Goal: Transaction & Acquisition: Purchase product/service

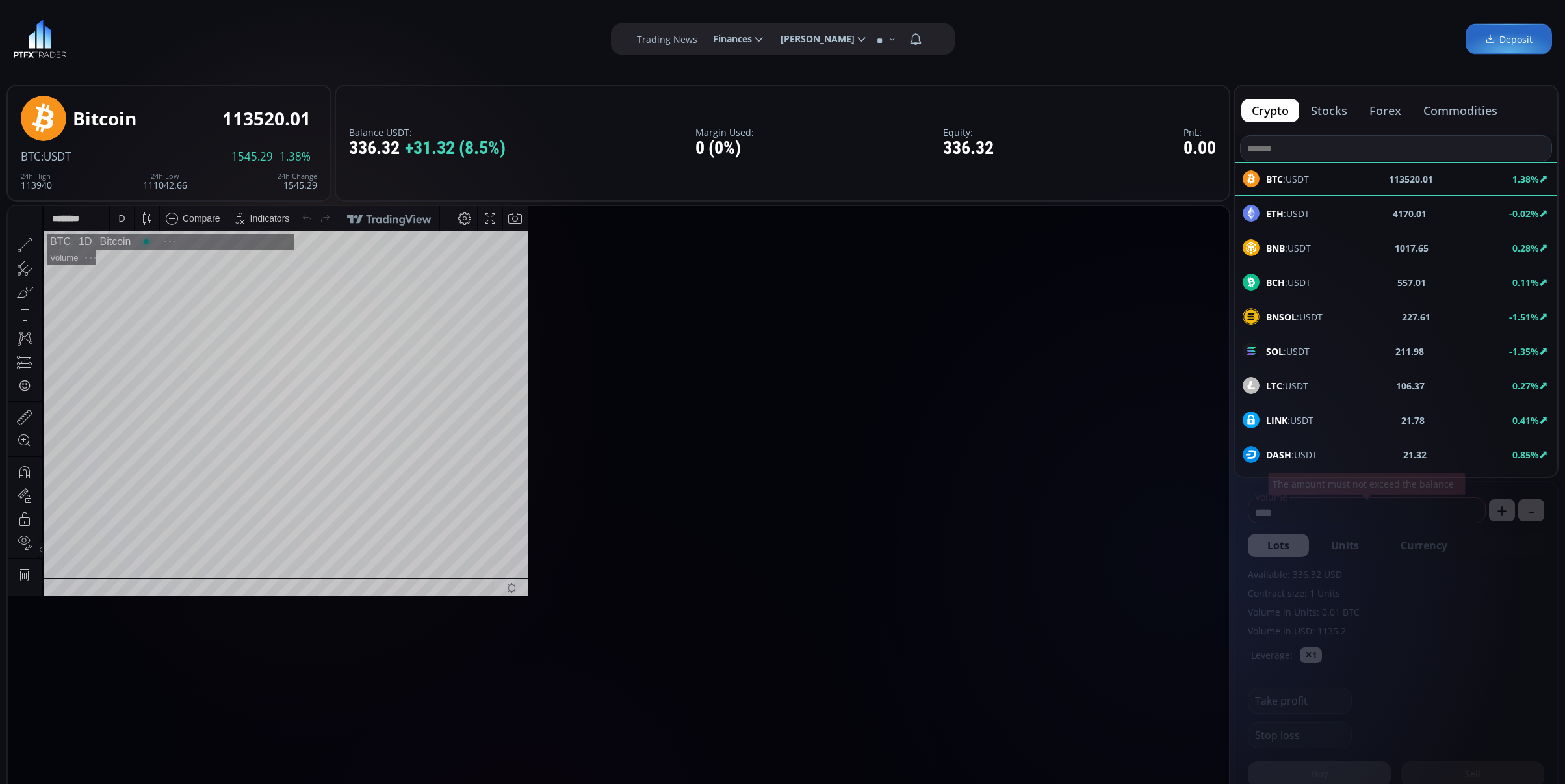
scroll to position [185, 0]
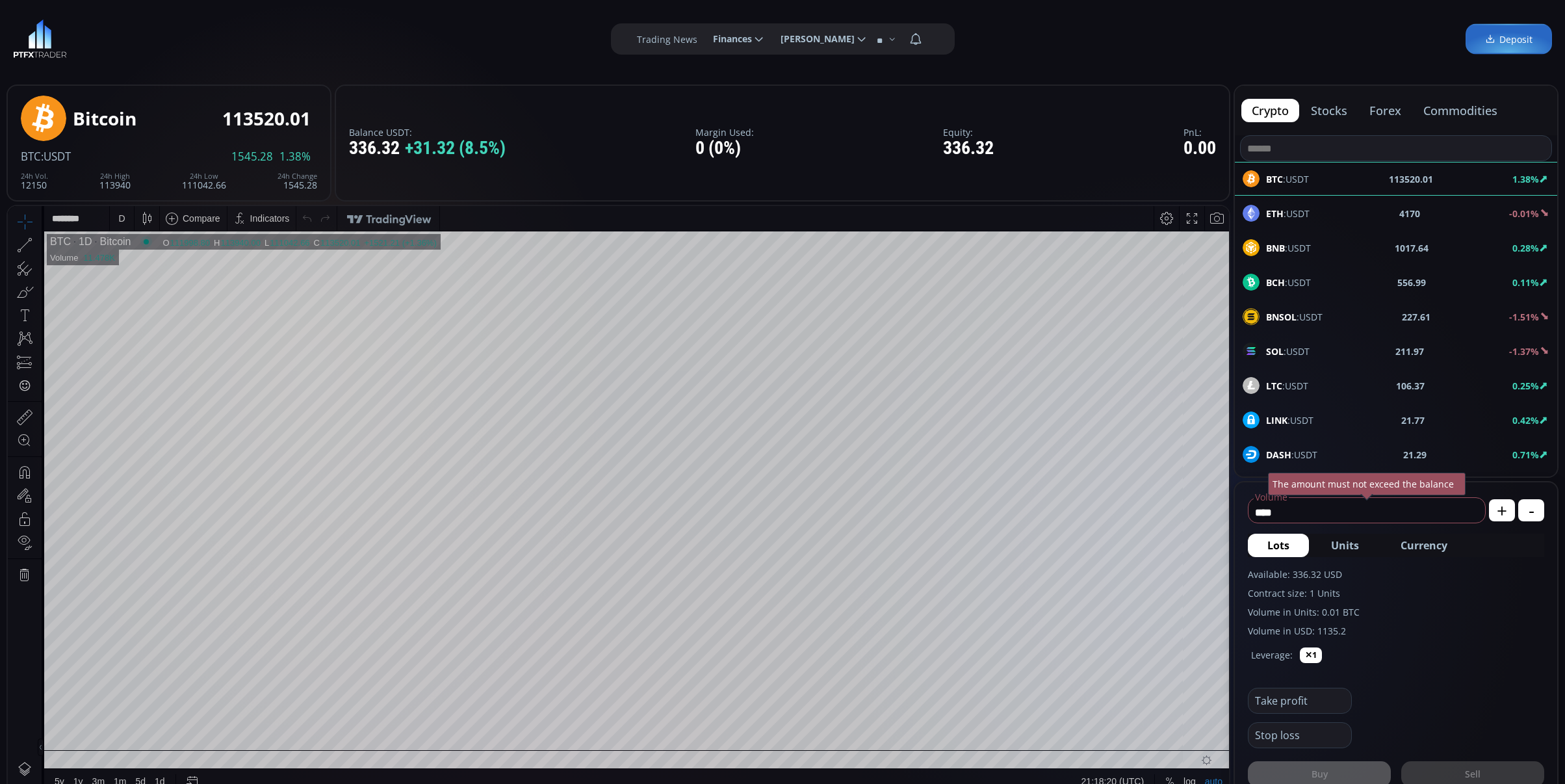
click at [1361, 279] on div "BCH :USDT 556.99 0.11%" at bounding box center [1396, 281] width 307 height 17
click at [111, 213] on div "D" at bounding box center [122, 218] width 24 height 24
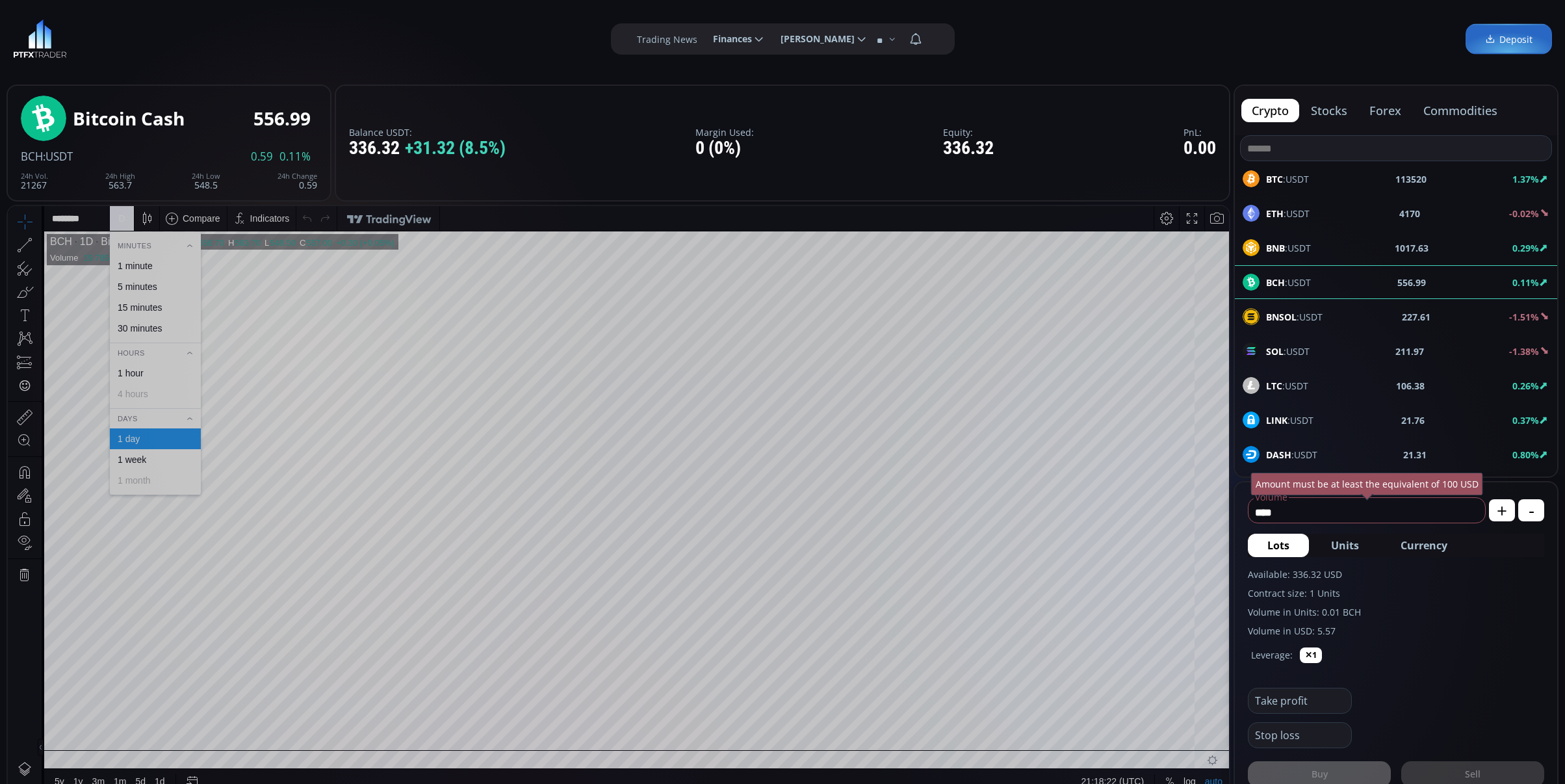
click at [147, 270] on div "1 minute" at bounding box center [135, 265] width 35 height 11
click at [1298, 367] on div "SOL :USDT 211.98 -1.38%" at bounding box center [1396, 351] width 323 height 34
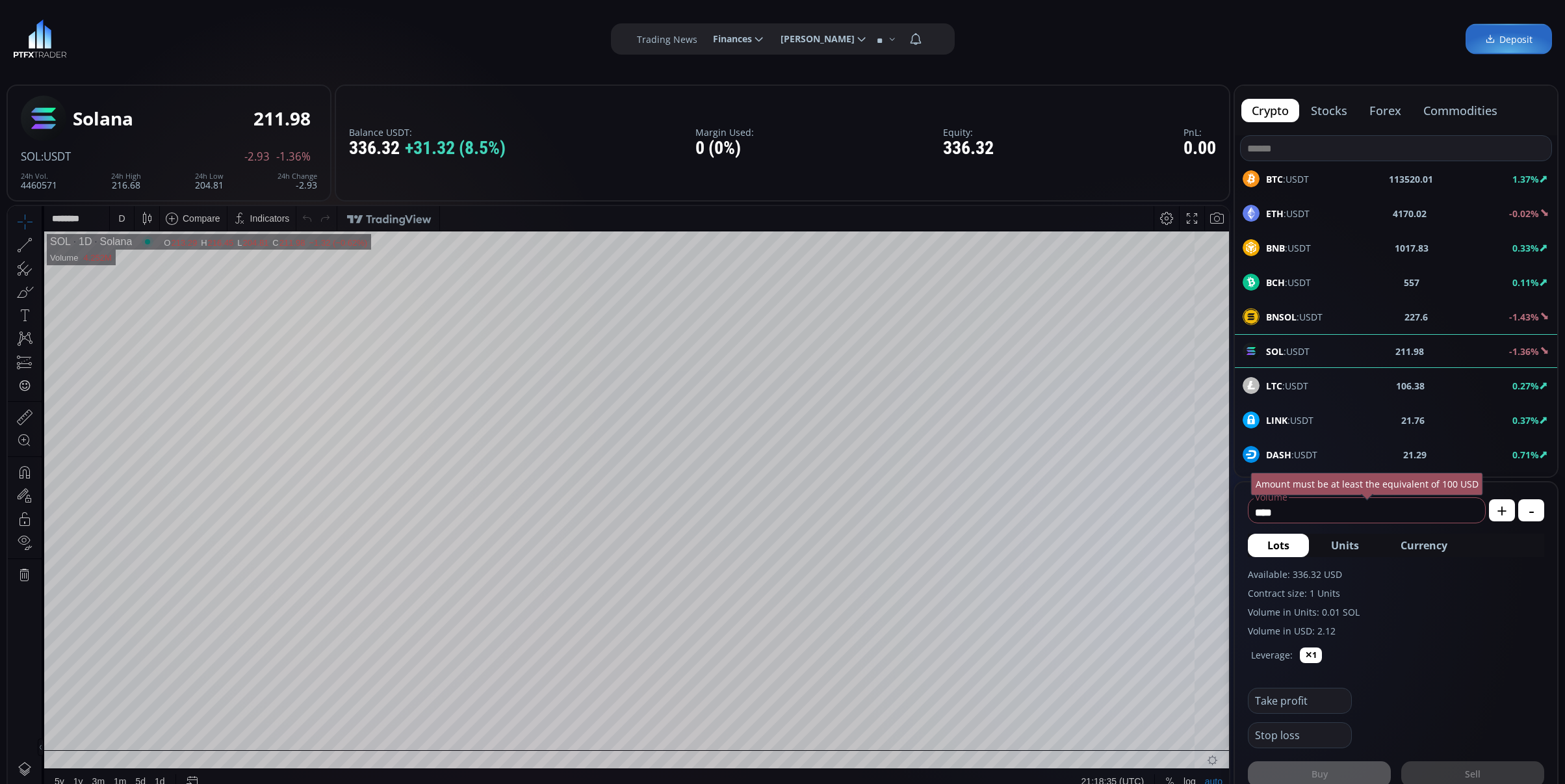
click at [1298, 381] on span "LTC :USDT" at bounding box center [1287, 385] width 42 height 14
click at [1308, 352] on span "SOL :USDT" at bounding box center [1288, 351] width 44 height 14
click at [116, 215] on div "D" at bounding box center [122, 218] width 11 height 24
click at [139, 263] on div "1 minute" at bounding box center [135, 265] width 35 height 11
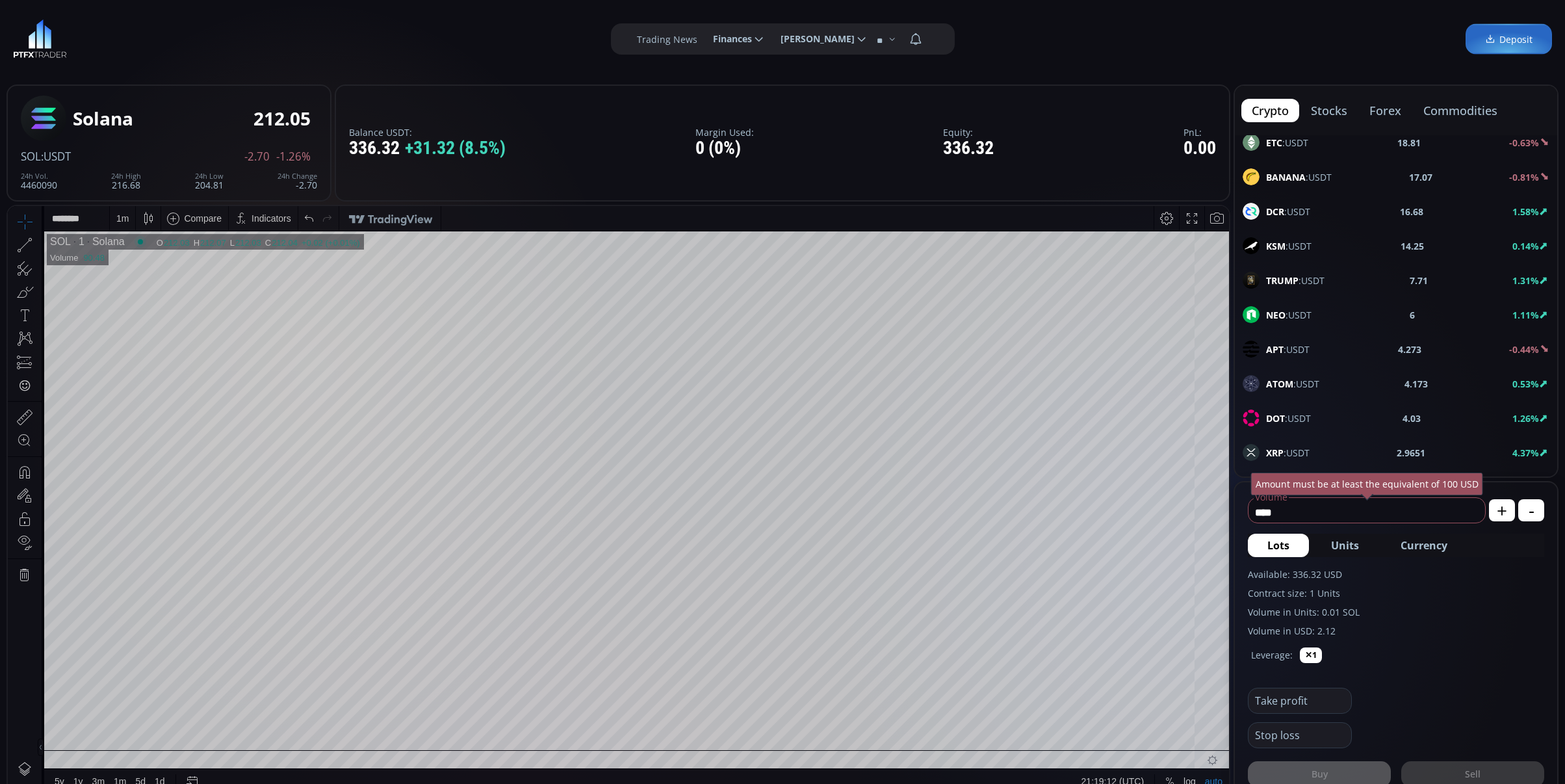
scroll to position [433, 0]
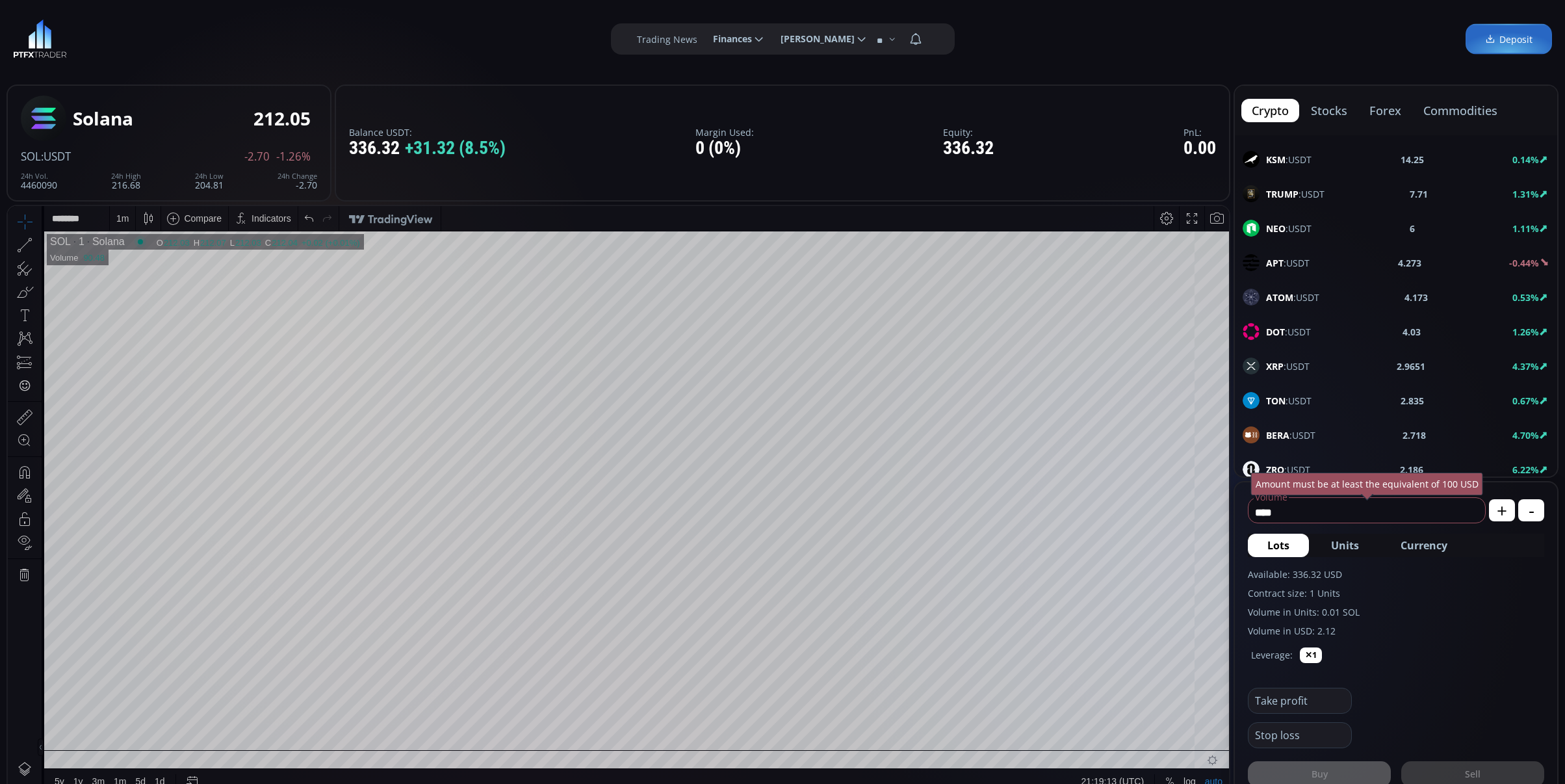
click at [1339, 349] on div "DOT :USDT 4.03 1.26%" at bounding box center [1396, 332] width 323 height 34
click at [1343, 367] on div "XRP :USDT 2.9651 4.36%" at bounding box center [1396, 366] width 307 height 17
click at [119, 213] on div "D" at bounding box center [122, 218] width 6 height 11
click at [139, 269] on div "1 minute" at bounding box center [135, 265] width 35 height 11
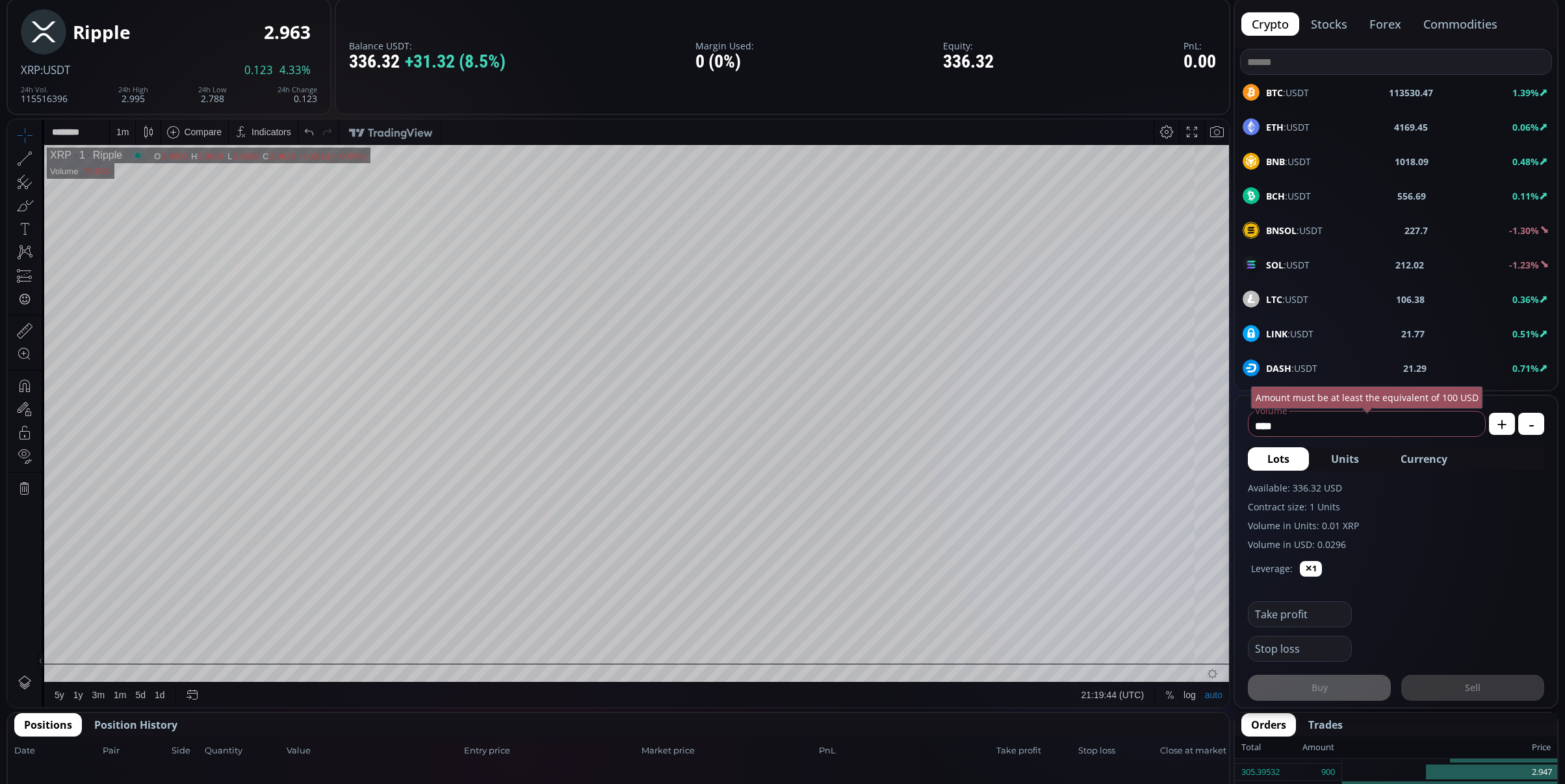
click at [1330, 260] on div "SOL :USDT 212.02 -1.23%" at bounding box center [1396, 264] width 307 height 17
click at [126, 139] on div "D" at bounding box center [122, 131] width 11 height 24
click at [156, 178] on div "1 minute" at bounding box center [155, 179] width 79 height 11
click at [116, 136] on div "1 m" at bounding box center [122, 131] width 12 height 11
click at [139, 231] on div "30 minutes" at bounding box center [155, 242] width 91 height 21
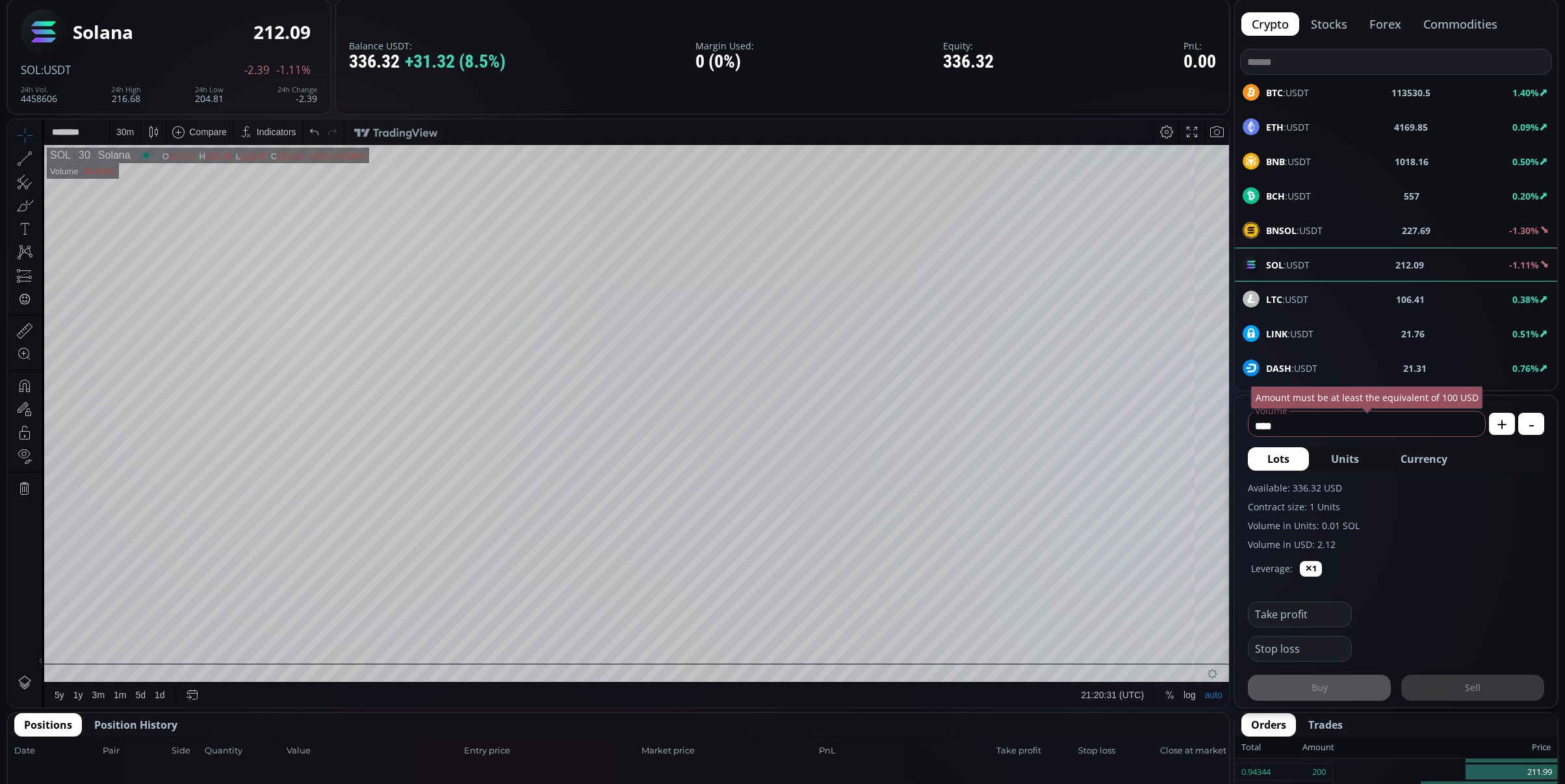
click at [118, 131] on div "30 m" at bounding box center [125, 131] width 18 height 11
click at [143, 211] on div "15 minutes" at bounding box center [155, 221] width 91 height 21
click at [119, 137] on div "15 m" at bounding box center [125, 131] width 18 height 24
click at [140, 201] on div "5 minutes" at bounding box center [137, 199] width 40 height 11
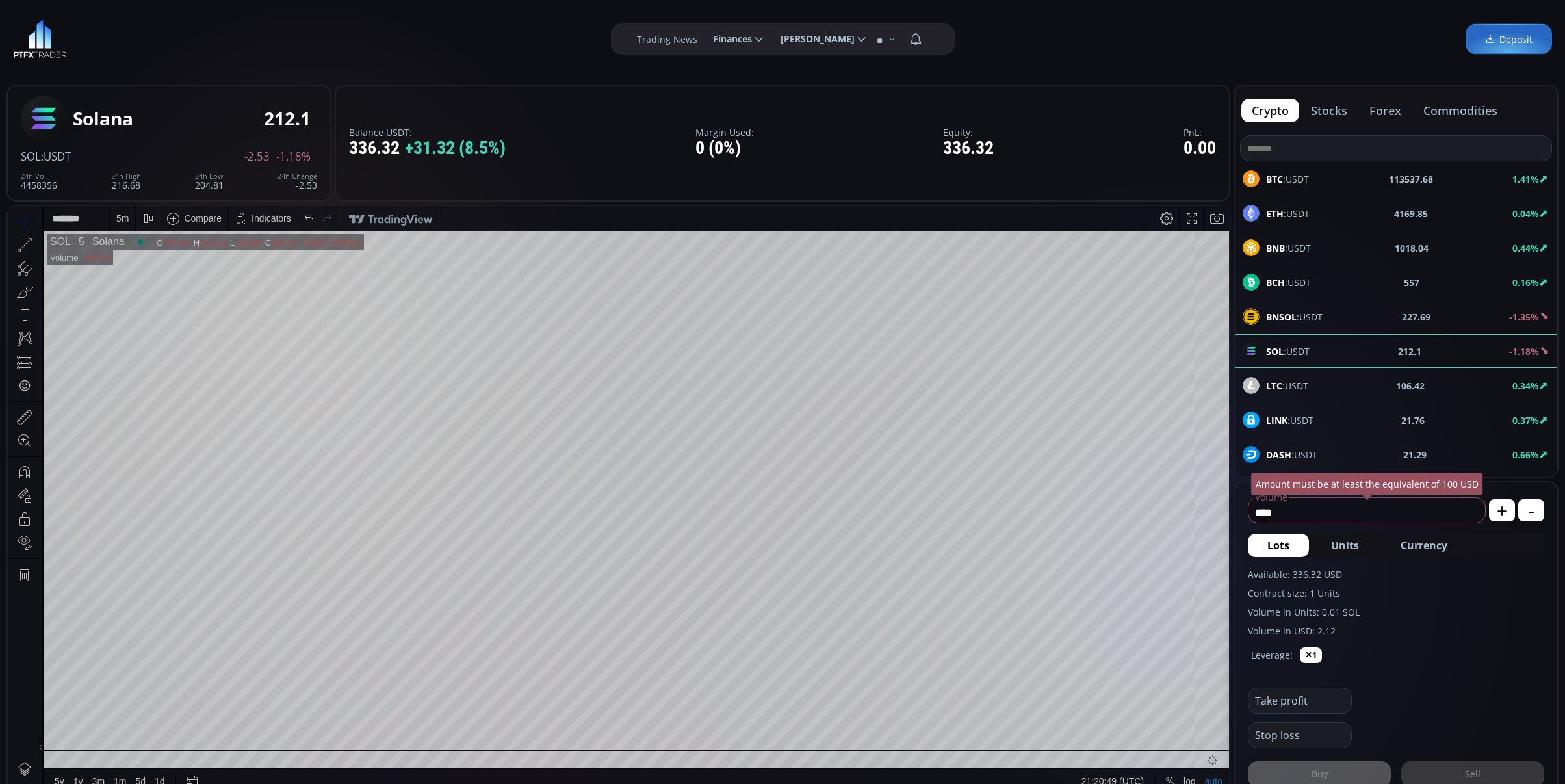
click at [1363, 169] on div "BTC :USDT 113537.68 1.41%" at bounding box center [1396, 179] width 323 height 34
click at [129, 221] on div "D" at bounding box center [122, 218] width 24 height 24
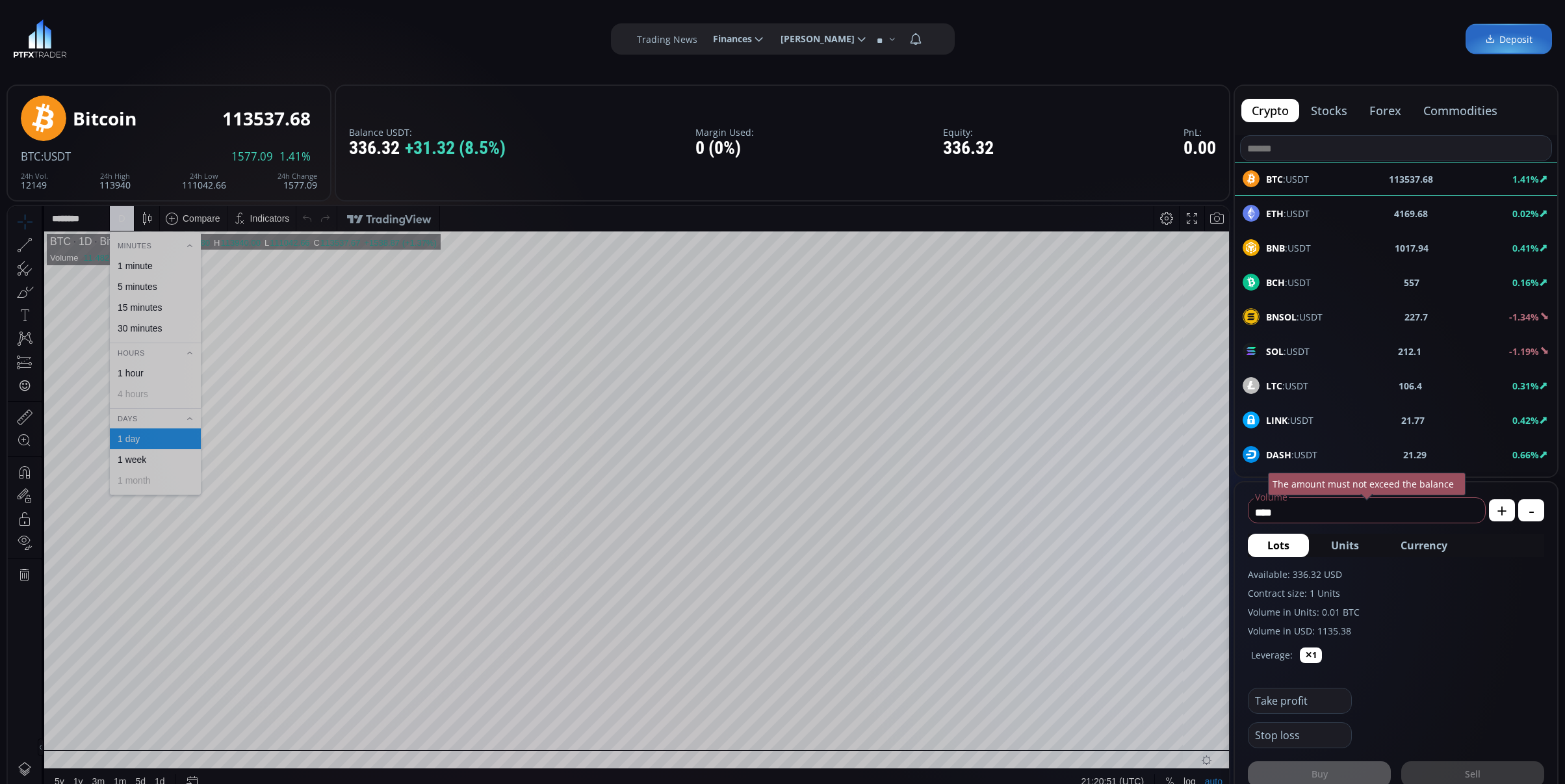
click at [131, 262] on div "1 minute" at bounding box center [135, 265] width 35 height 11
click at [1290, 394] on div "LTC :USDT" at bounding box center [1275, 385] width 66 height 17
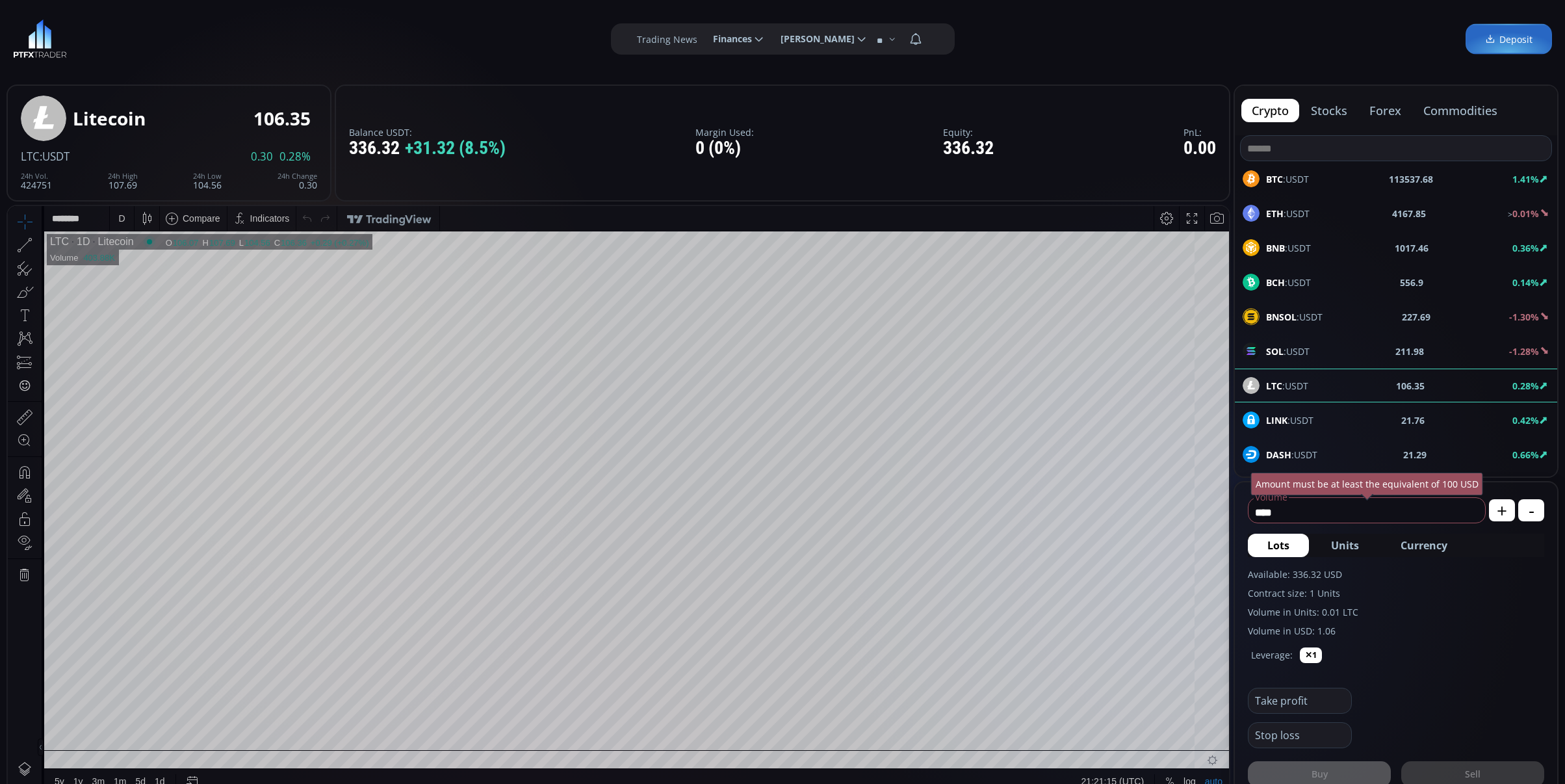
drag, startPoint x: 134, startPoint y: 209, endPoint x: 125, endPoint y: 210, distance: 9.1
click at [127, 209] on div "******** D Compare Indicators" at bounding box center [637, 218] width 1186 height 24
click at [125, 210] on div "D" at bounding box center [122, 218] width 11 height 24
click at [143, 251] on div "Minutes" at bounding box center [155, 246] width 91 height 15
click at [139, 259] on div "Hours" at bounding box center [155, 266] width 91 height 15
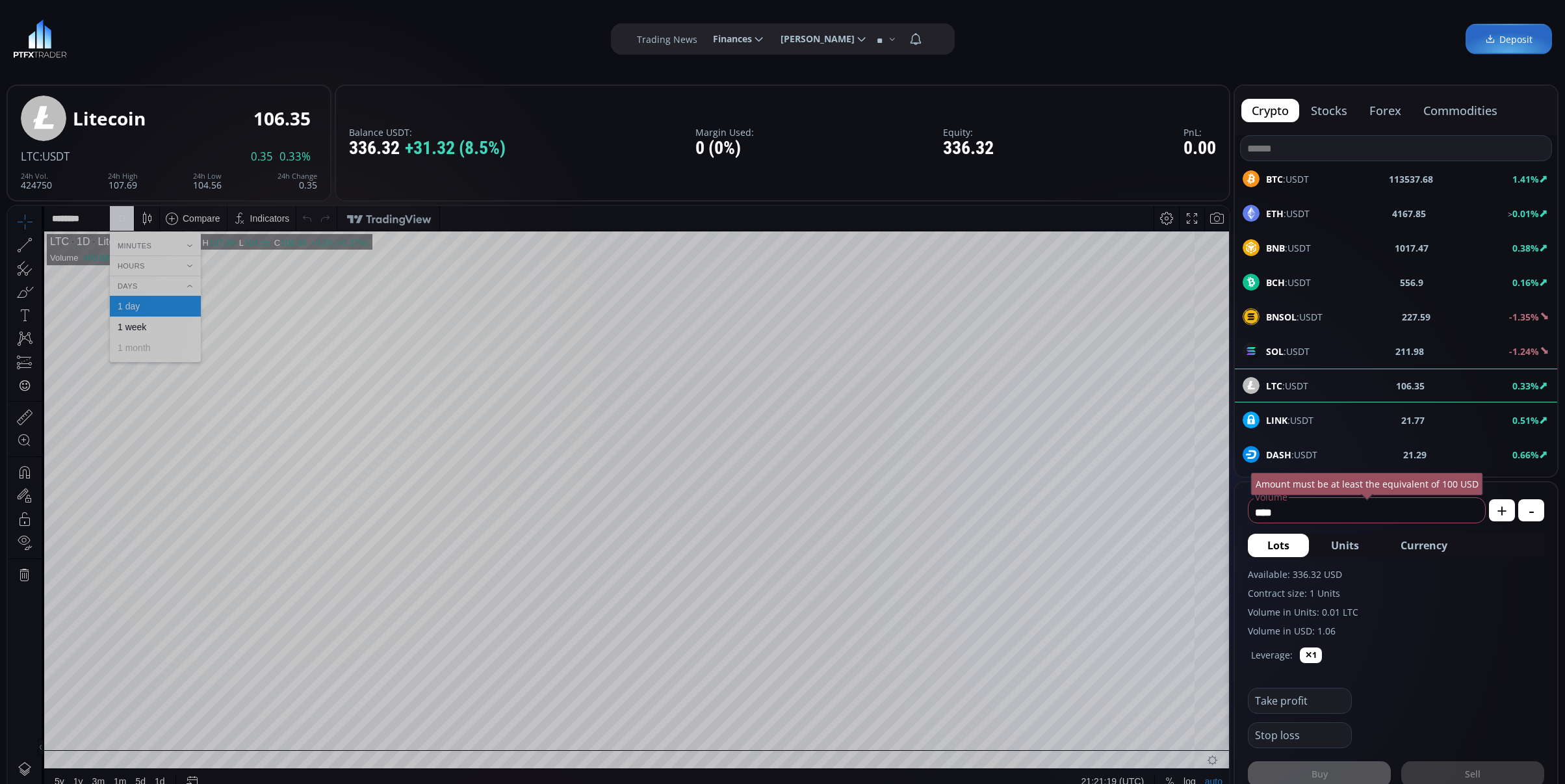
click at [182, 243] on div "Minutes" at bounding box center [155, 246] width 91 height 15
click at [161, 276] on div "5 minutes" at bounding box center [155, 287] width 91 height 21
click at [1314, 346] on div "SOL :USDT 212.03 -1.17%" at bounding box center [1396, 350] width 307 height 17
click at [1330, 198] on div "ETH :USDT 4167.88 0.05%" at bounding box center [1396, 213] width 323 height 34
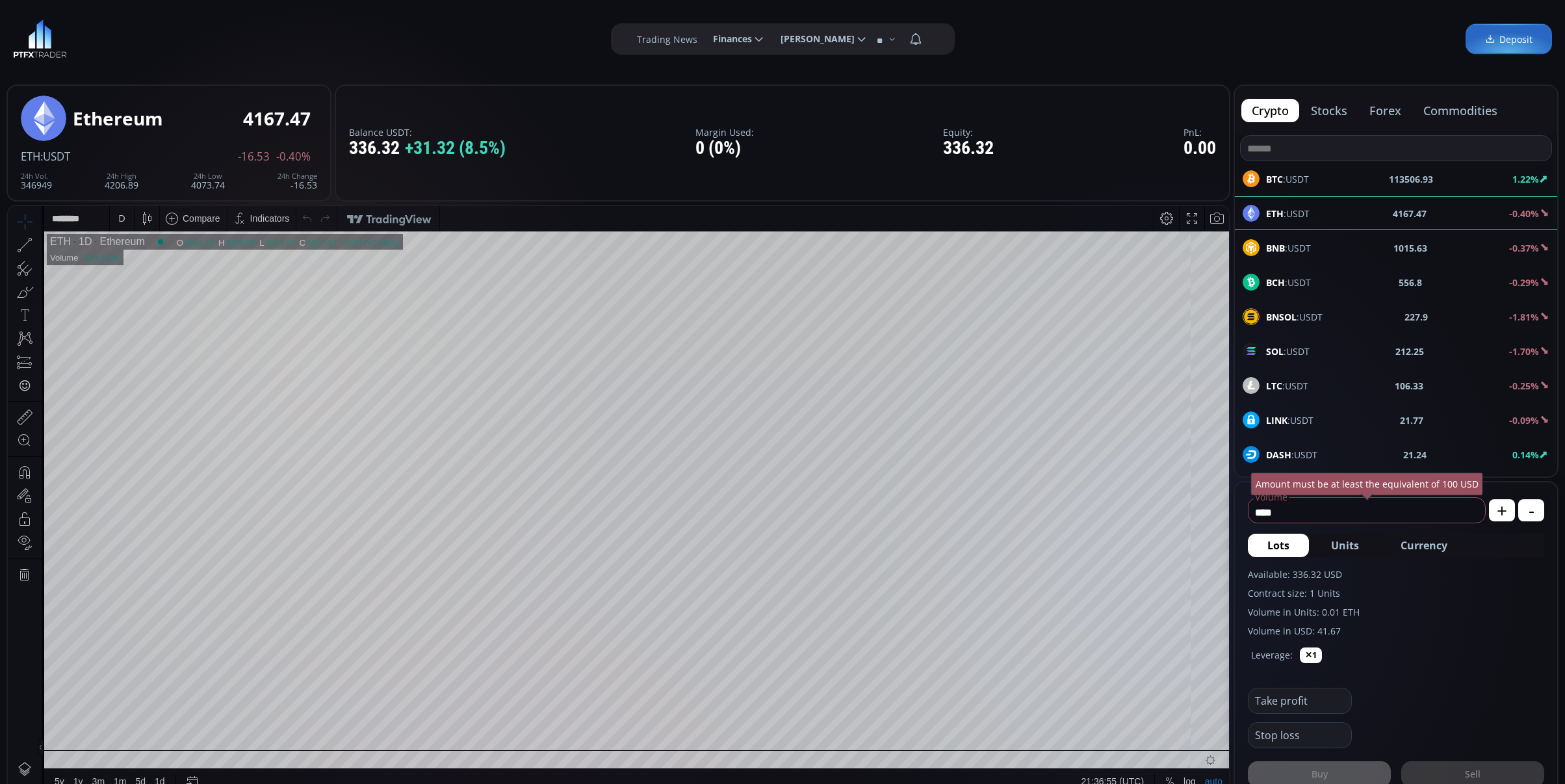
scroll to position [185, 0]
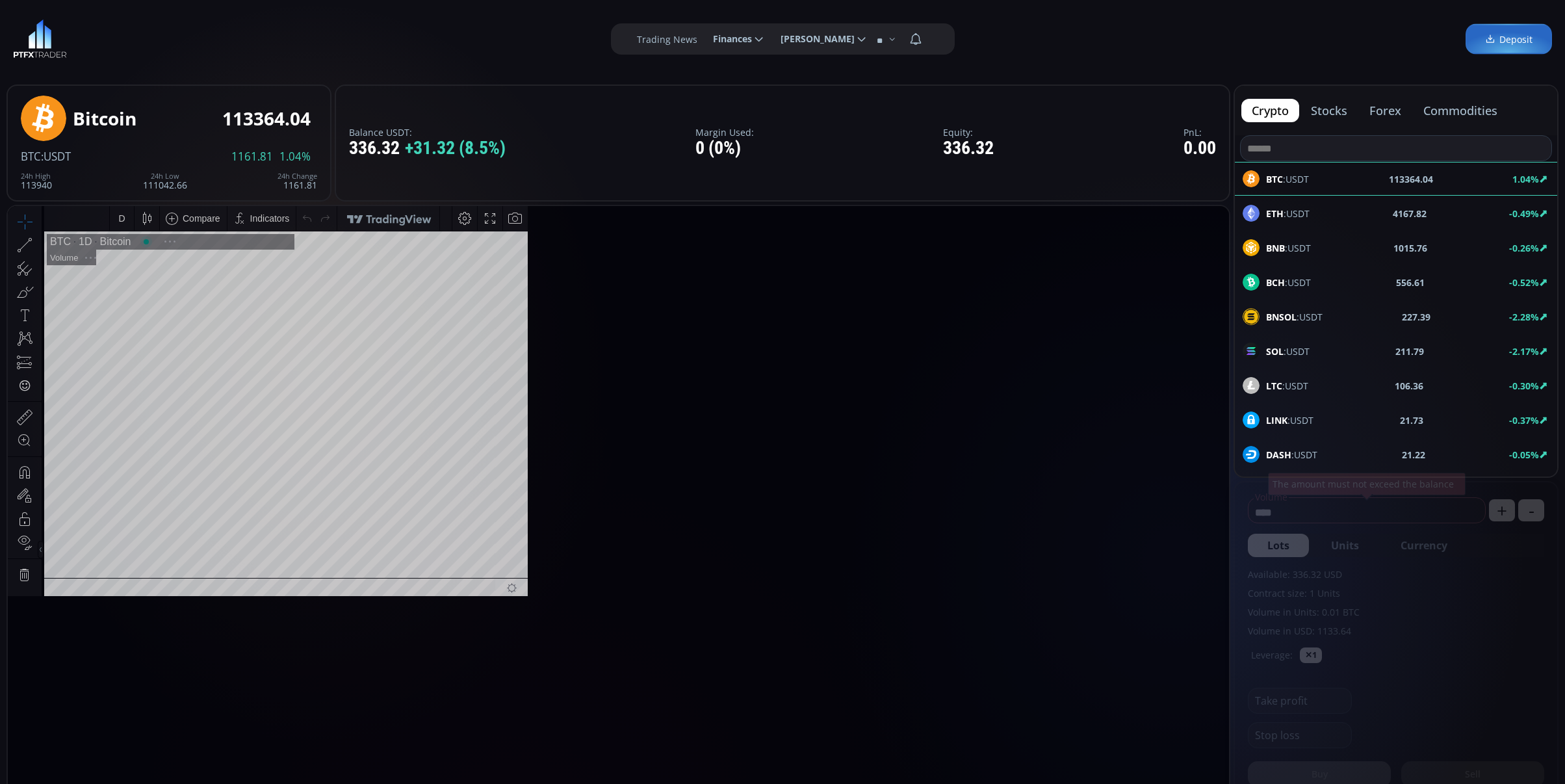
type input "********"
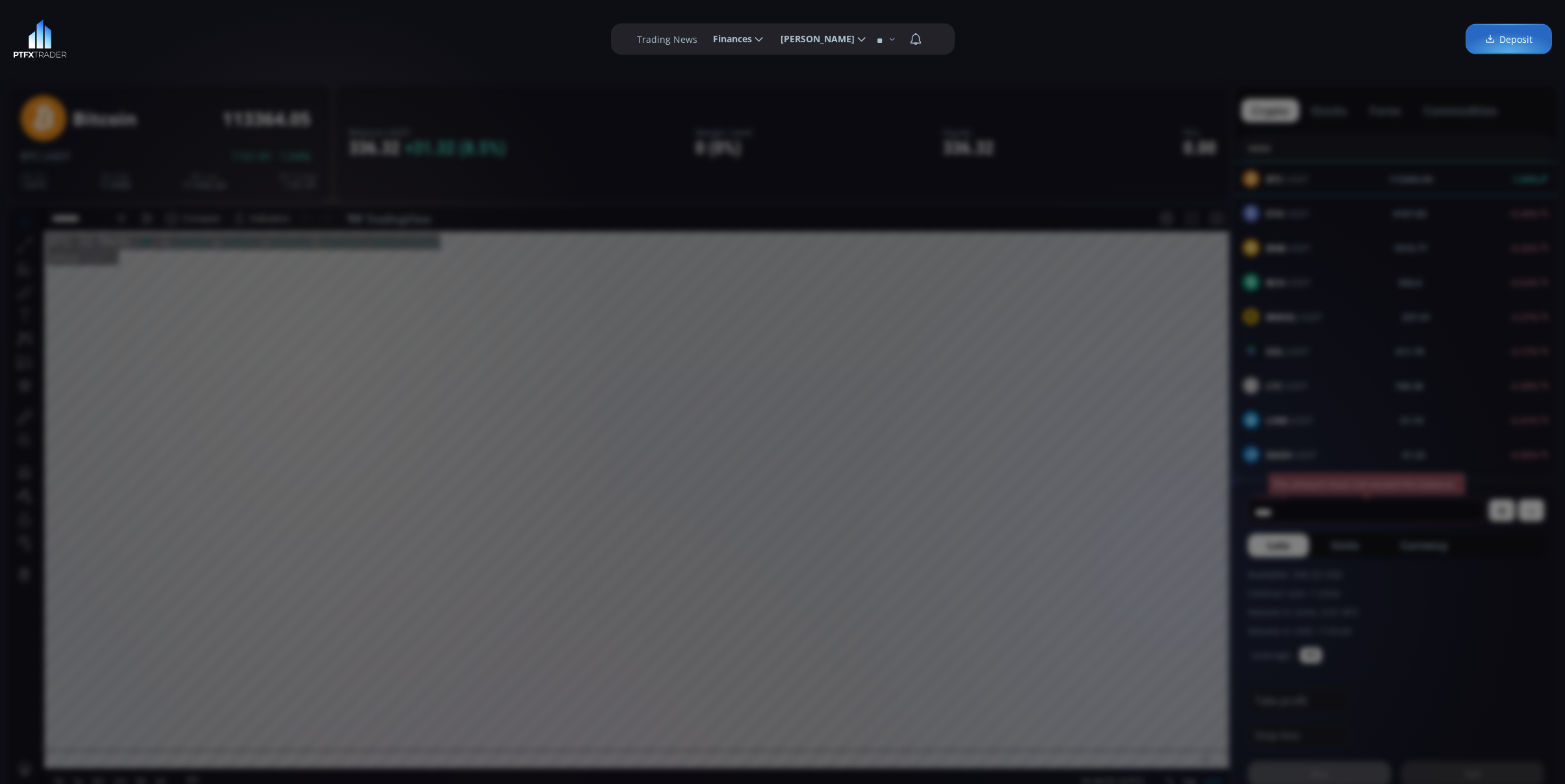
scroll to position [185, 0]
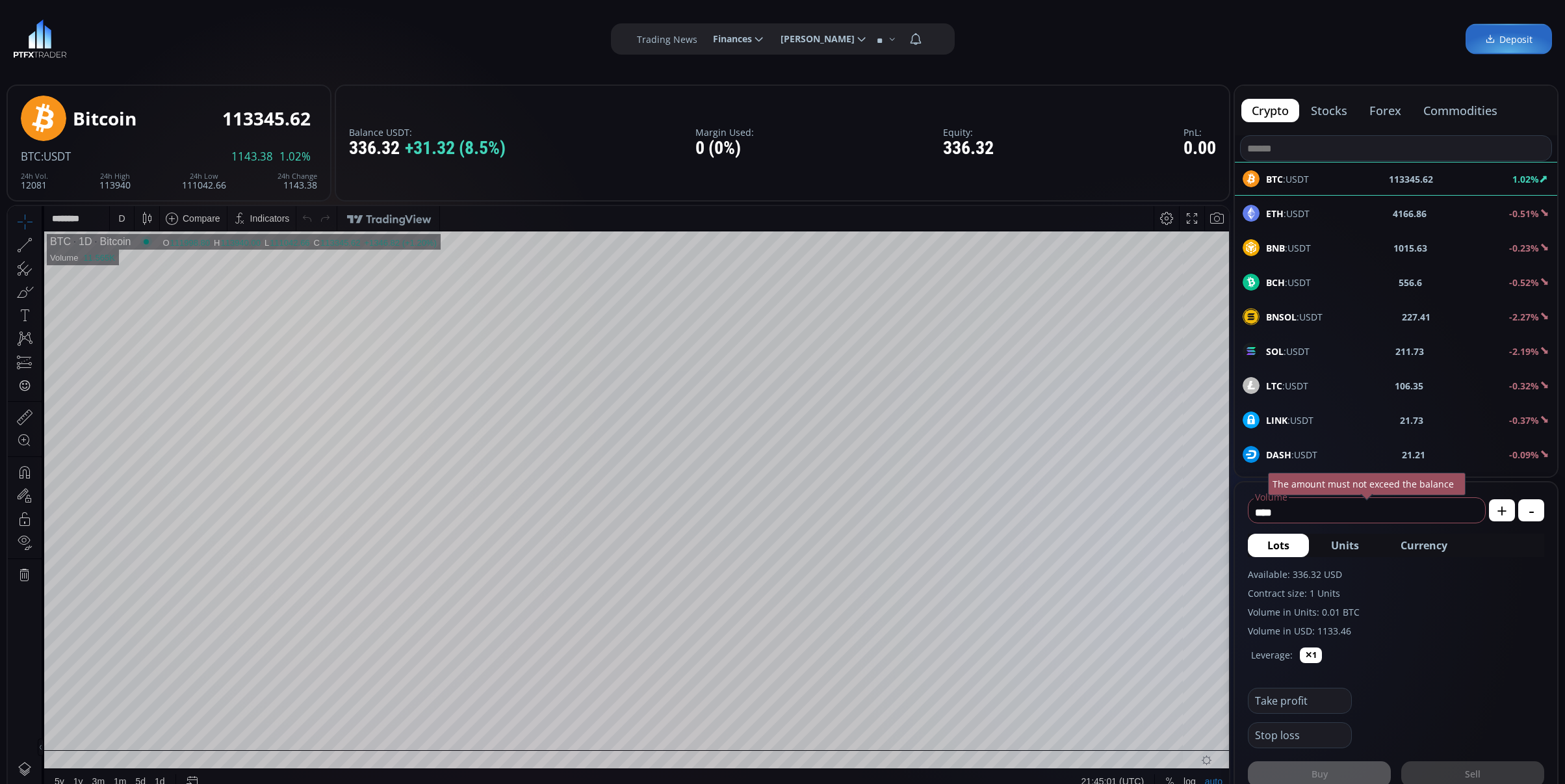
click at [119, 217] on div "D" at bounding box center [122, 218] width 6 height 11
click at [123, 257] on div "1 minute" at bounding box center [155, 266] width 91 height 21
click at [1413, 213] on b "4168.41" at bounding box center [1410, 213] width 34 height 14
click at [130, 213] on div "D" at bounding box center [122, 218] width 24 height 24
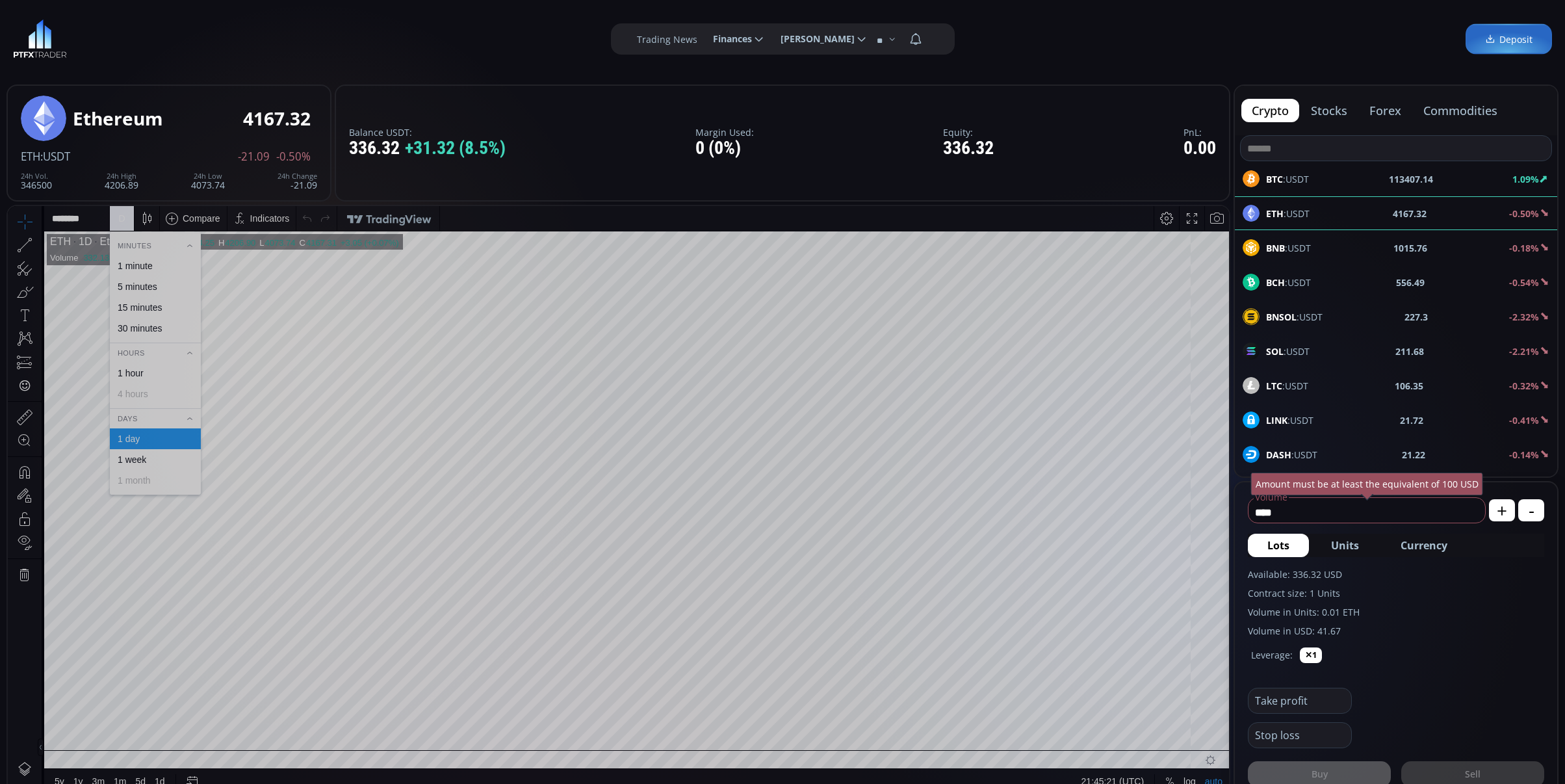
click at [135, 276] on div "5 minutes" at bounding box center [155, 287] width 91 height 21
click at [116, 211] on div "5 m" at bounding box center [122, 218] width 12 height 24
click at [158, 261] on div "1 minute" at bounding box center [155, 265] width 79 height 11
click at [112, 214] on div "1 m" at bounding box center [122, 218] width 25 height 24
click at [136, 306] on div "15 minutes" at bounding box center [139, 307] width 44 height 11
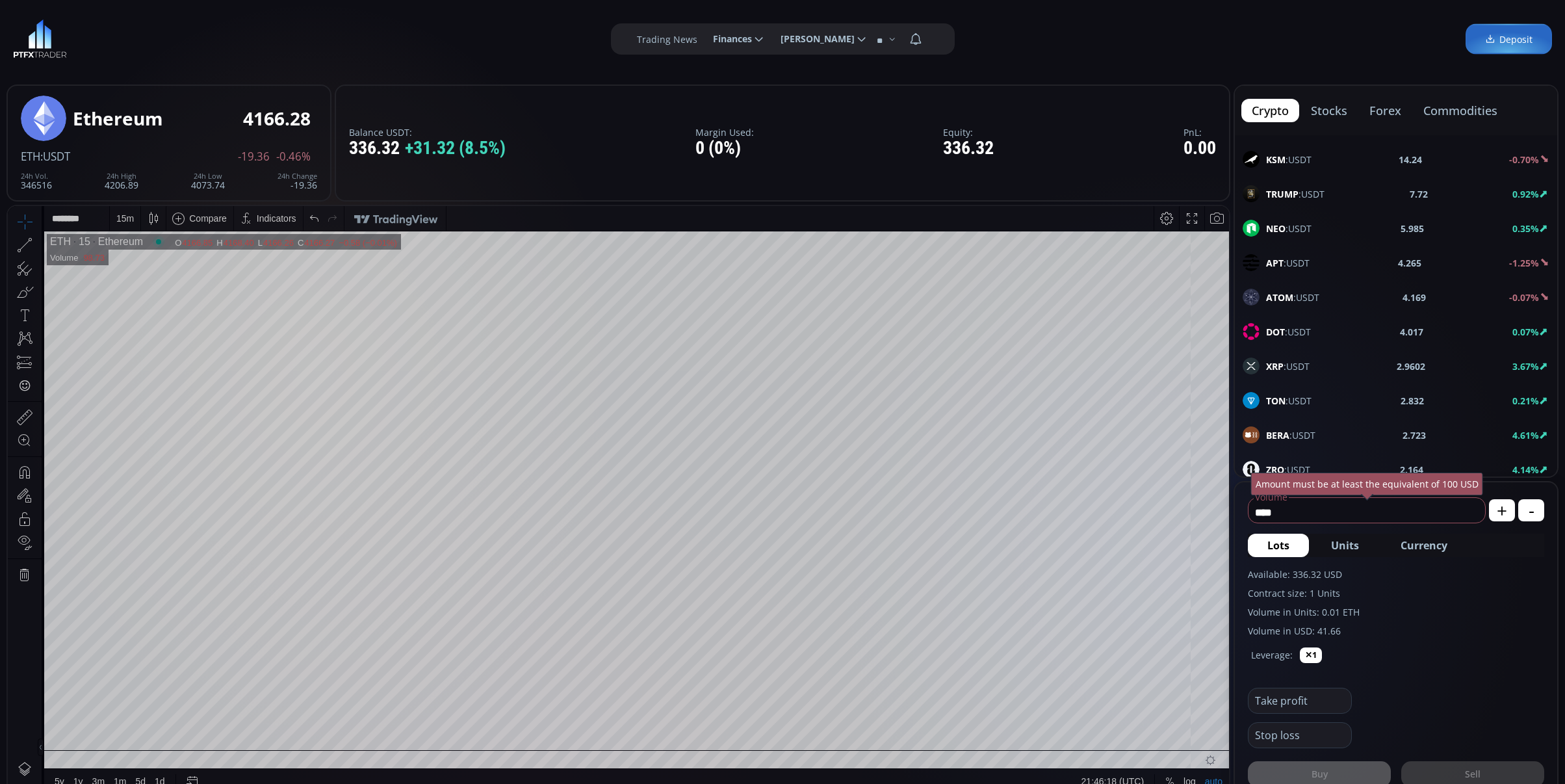
scroll to position [520, 0]
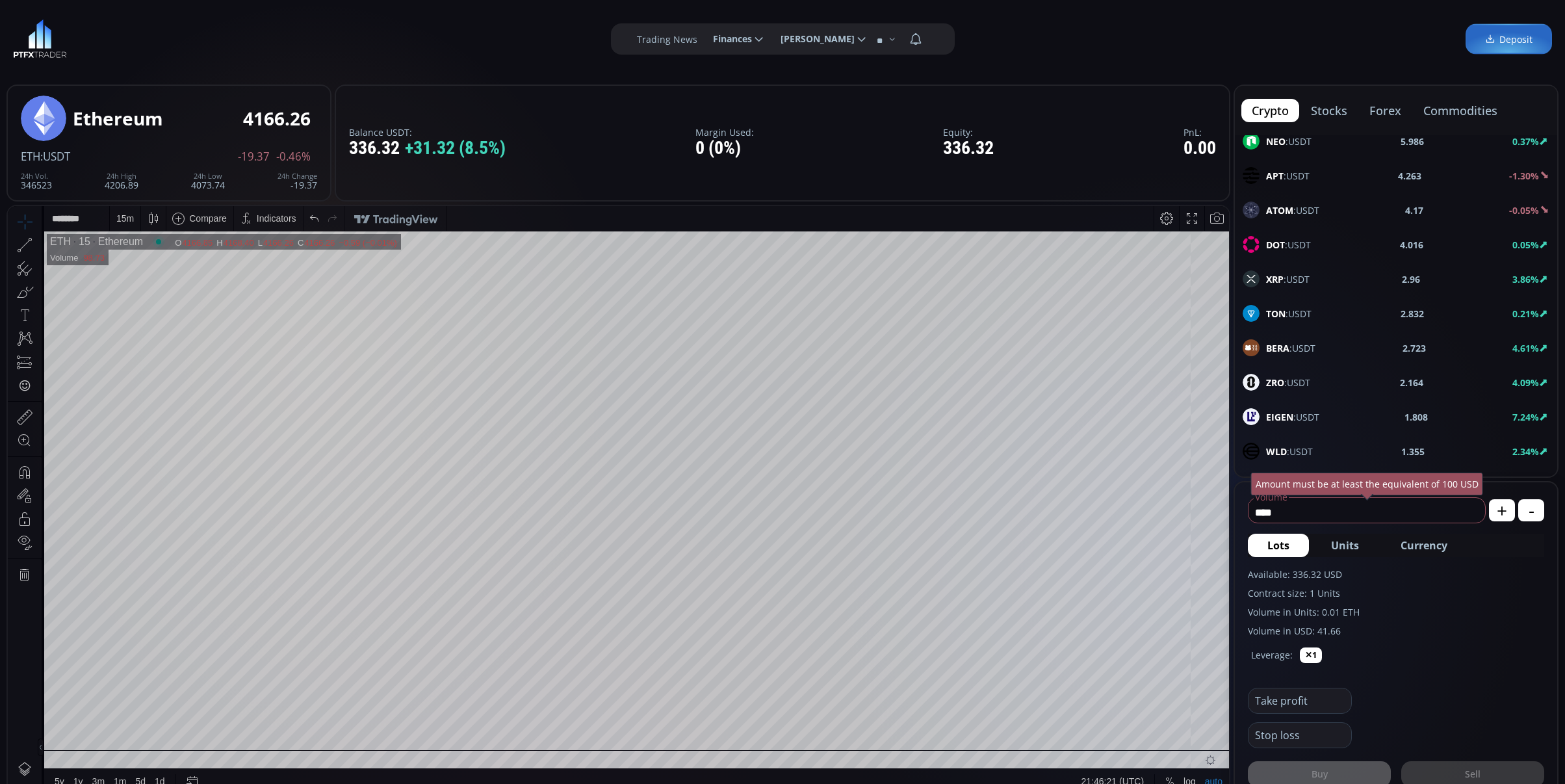
click at [1313, 286] on div "XRP :USDT 2.96 3.86%" at bounding box center [1396, 278] width 307 height 17
click at [121, 217] on div "D" at bounding box center [122, 218] width 6 height 11
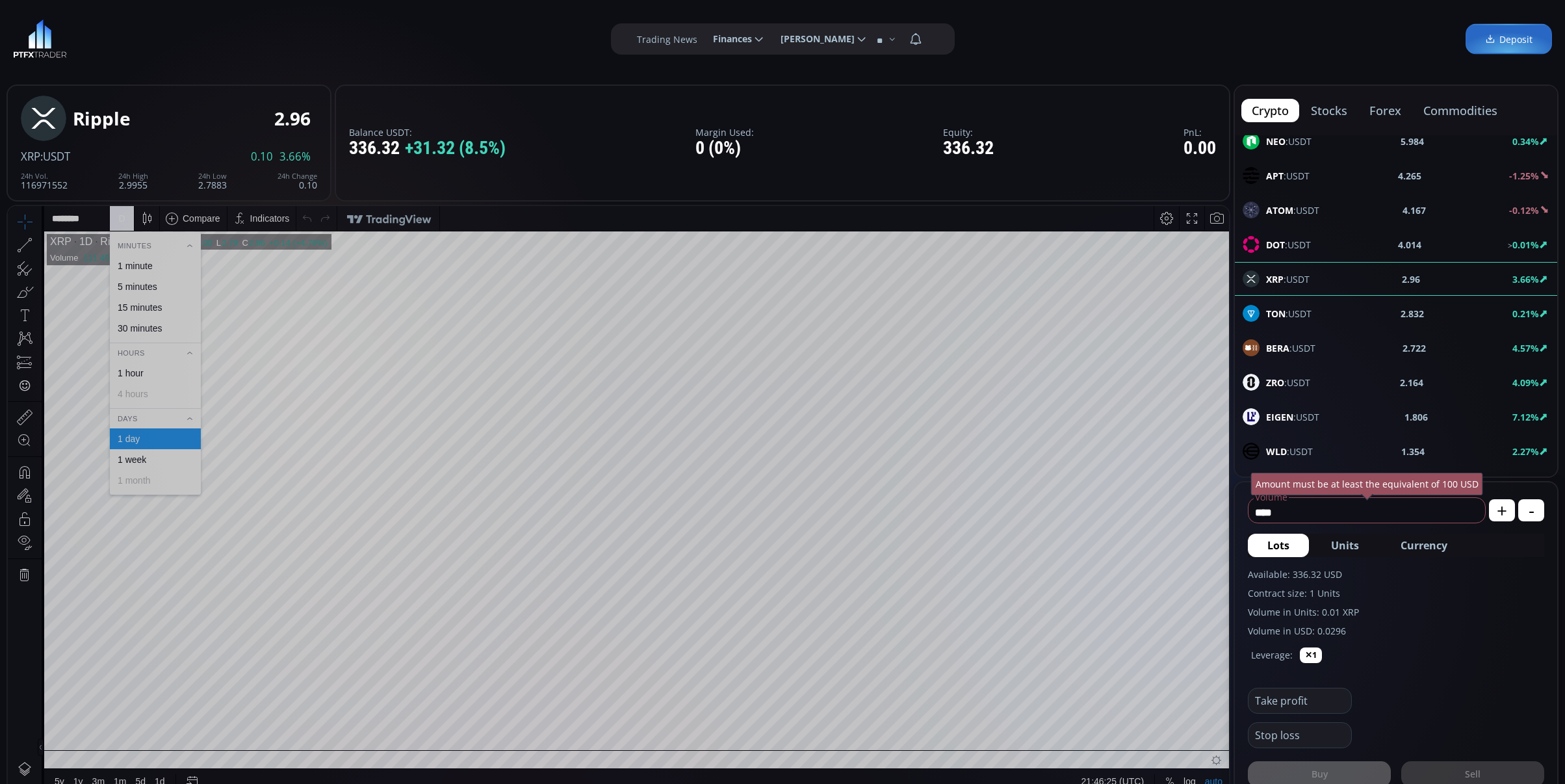
click at [136, 261] on div "1 minute" at bounding box center [135, 265] width 35 height 11
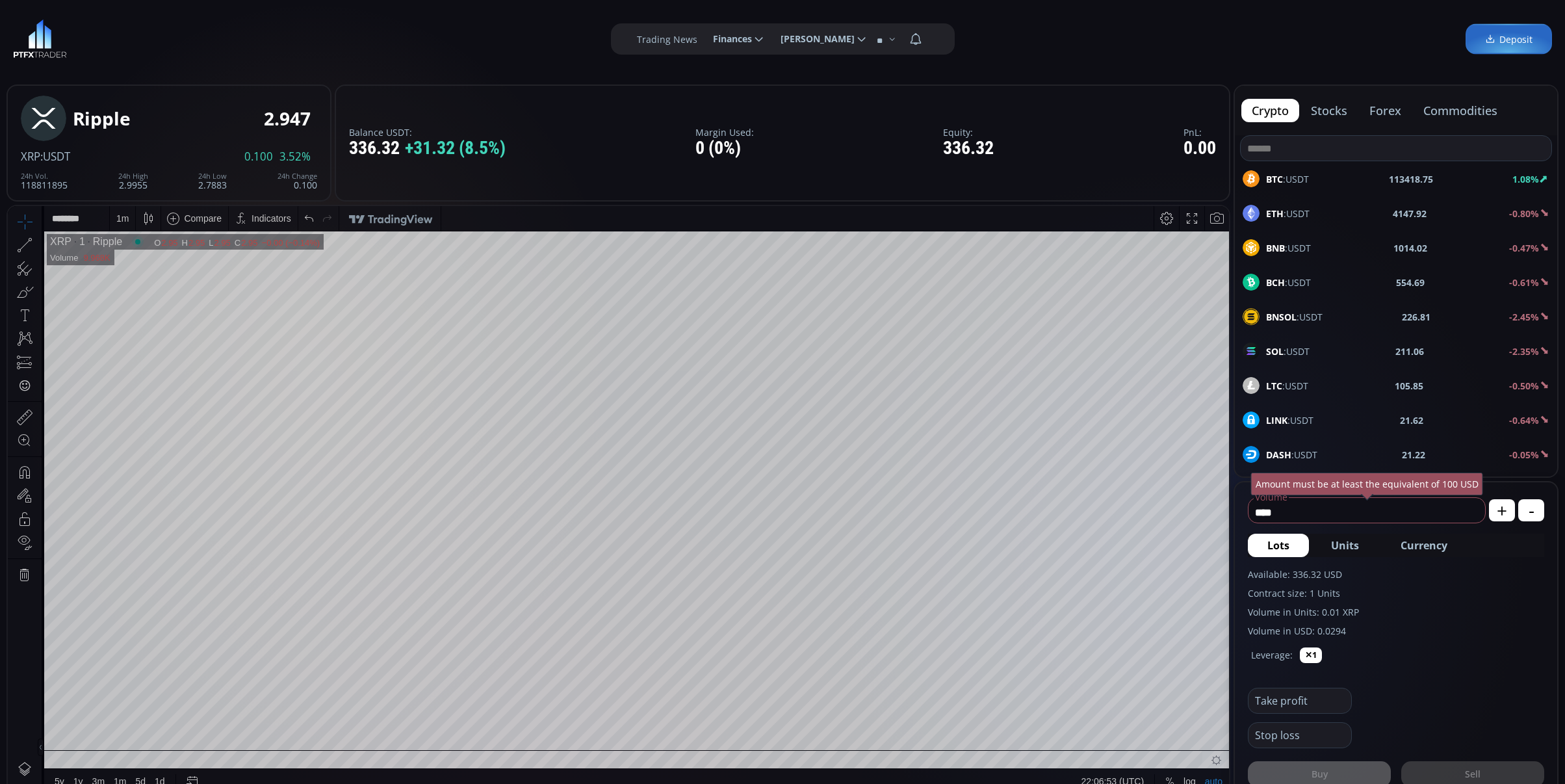
scroll to position [520, 0]
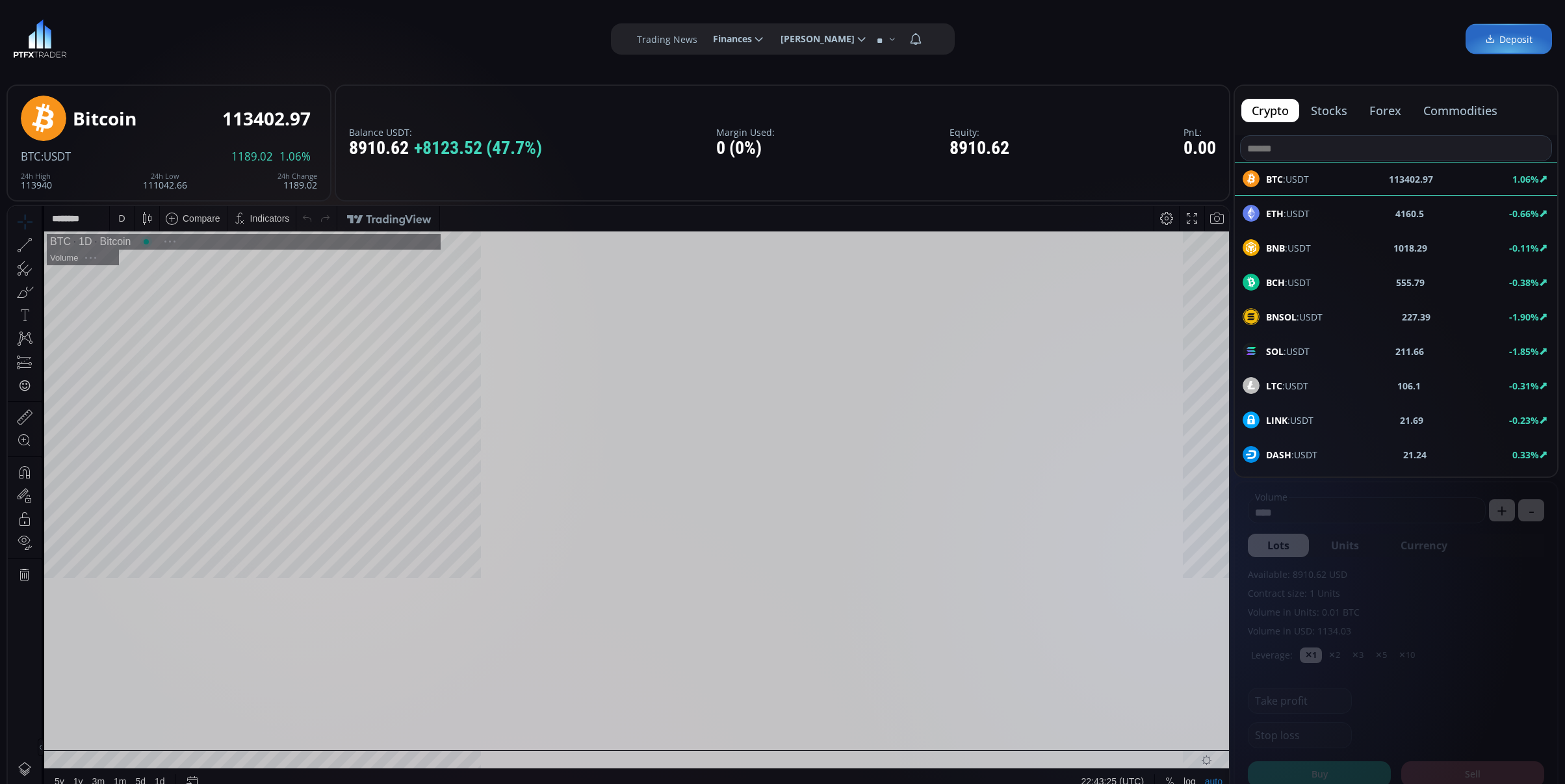
scroll to position [185, 0]
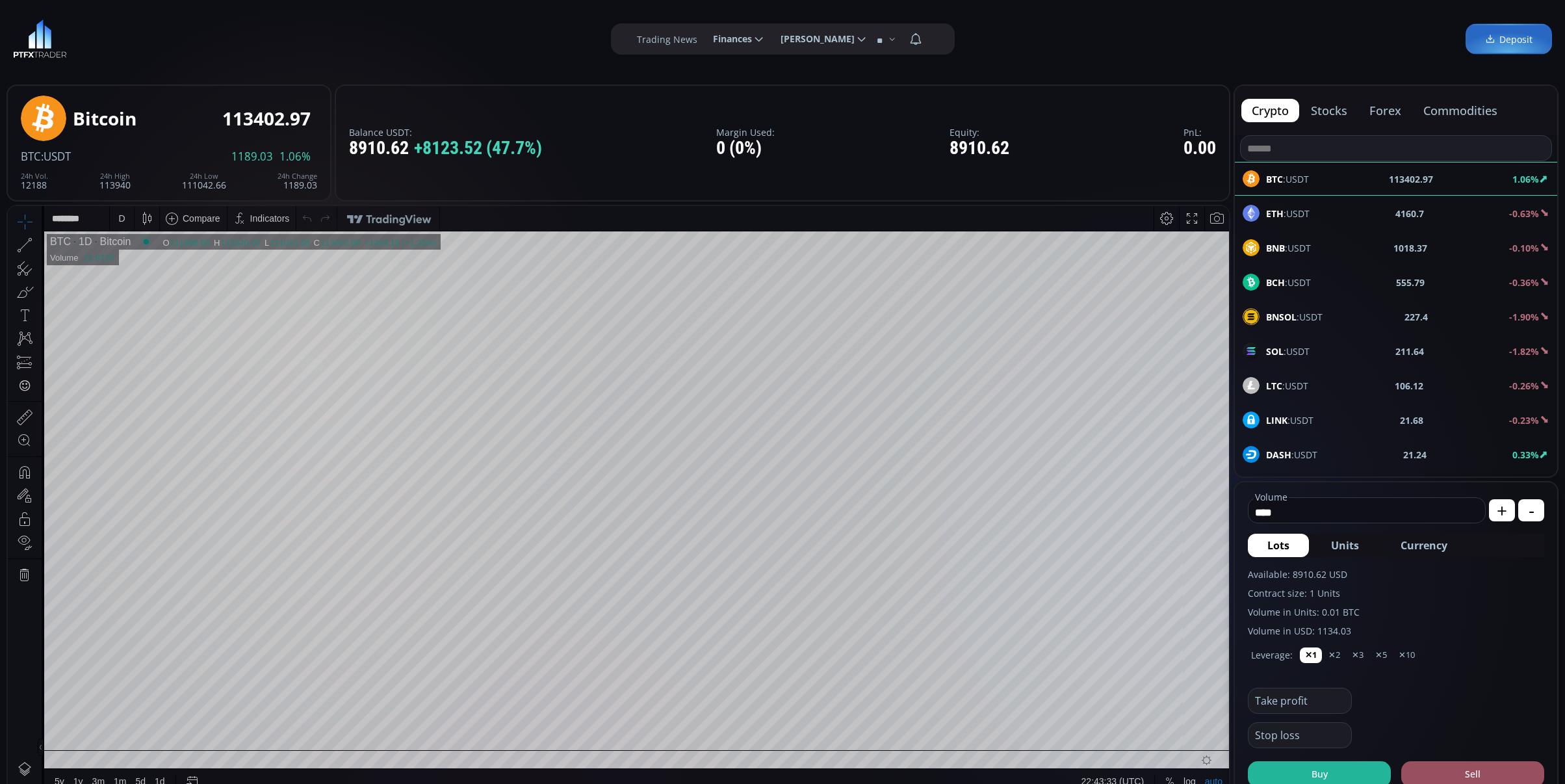
click at [122, 207] on div "D" at bounding box center [122, 218] width 11 height 24
click at [148, 262] on div "1 minute" at bounding box center [135, 265] width 35 height 11
click at [1341, 450] on div "DASH :USDT 21.24 0.33%" at bounding box center [1396, 454] width 307 height 17
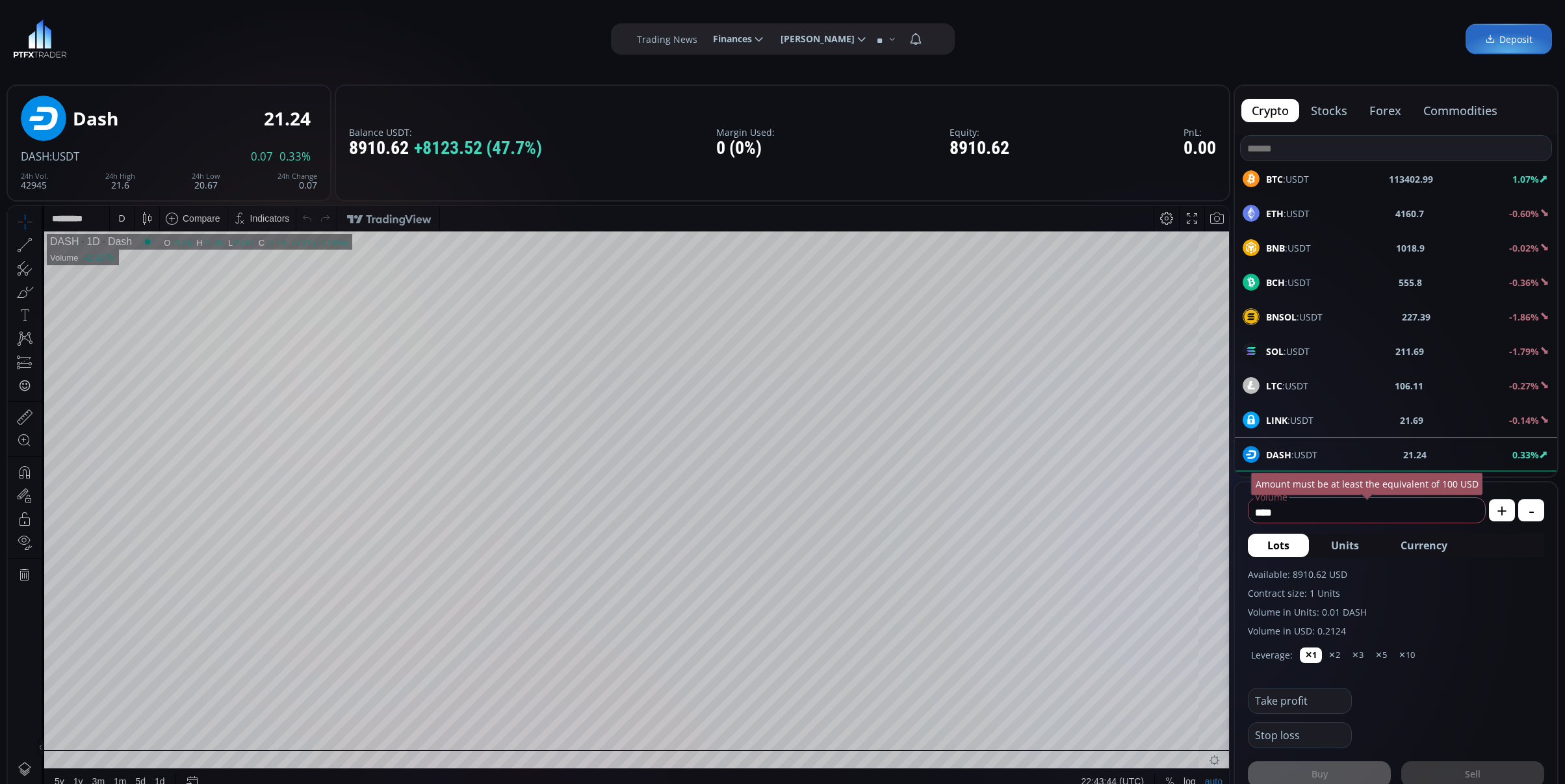
click at [121, 216] on div "D" at bounding box center [122, 218] width 6 height 11
click at [143, 269] on div "1 minute" at bounding box center [135, 265] width 35 height 11
click at [113, 222] on div "1 m" at bounding box center [122, 218] width 25 height 24
click at [169, 306] on div "15 minutes" at bounding box center [155, 307] width 79 height 11
click at [122, 212] on div "15 m" at bounding box center [125, 218] width 18 height 24
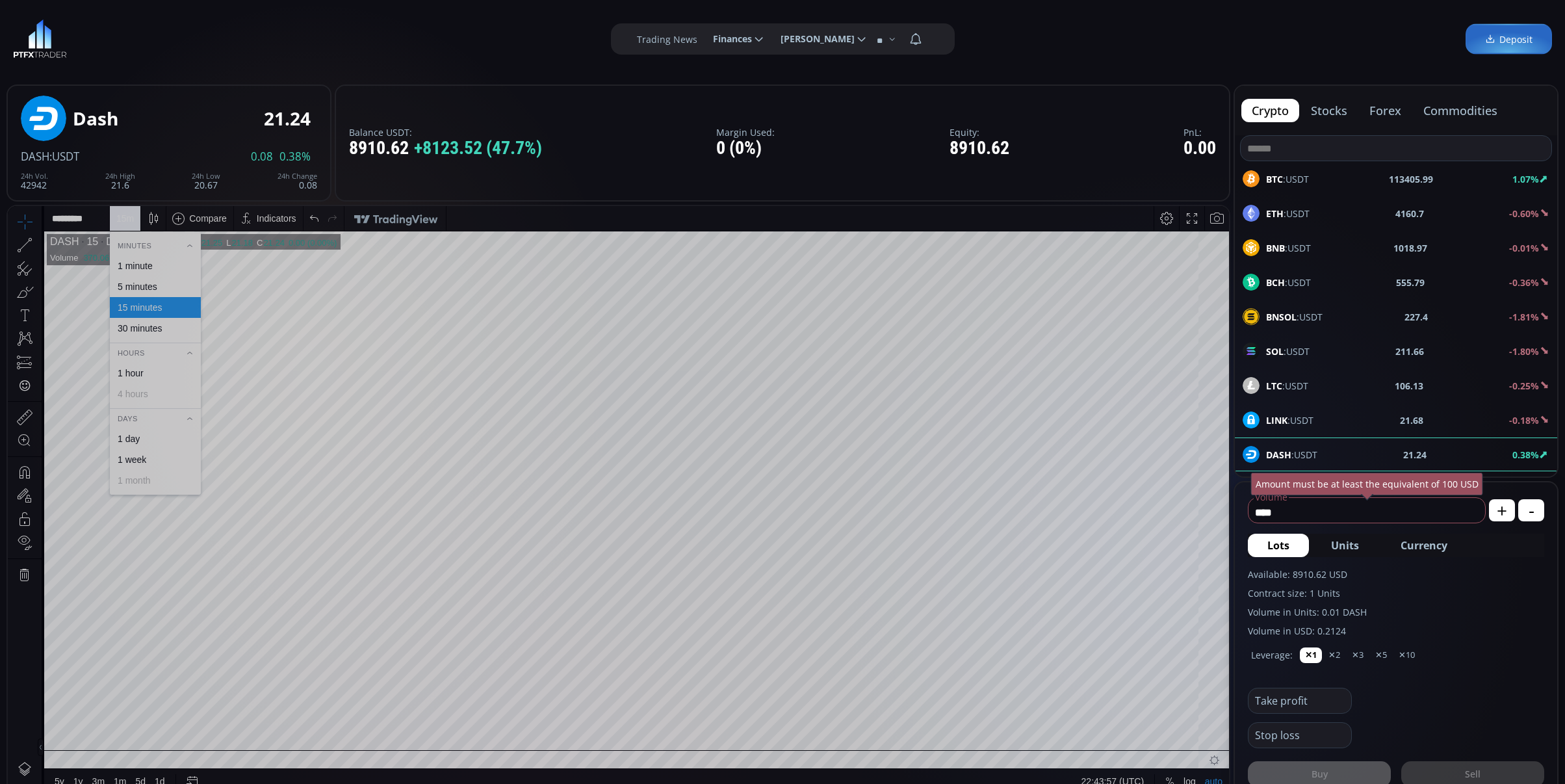
click at [158, 260] on div "1 minute" at bounding box center [155, 265] width 79 height 11
click at [129, 221] on div "1 m" at bounding box center [122, 218] width 25 height 24
click at [158, 286] on div "5 minutes" at bounding box center [155, 286] width 79 height 11
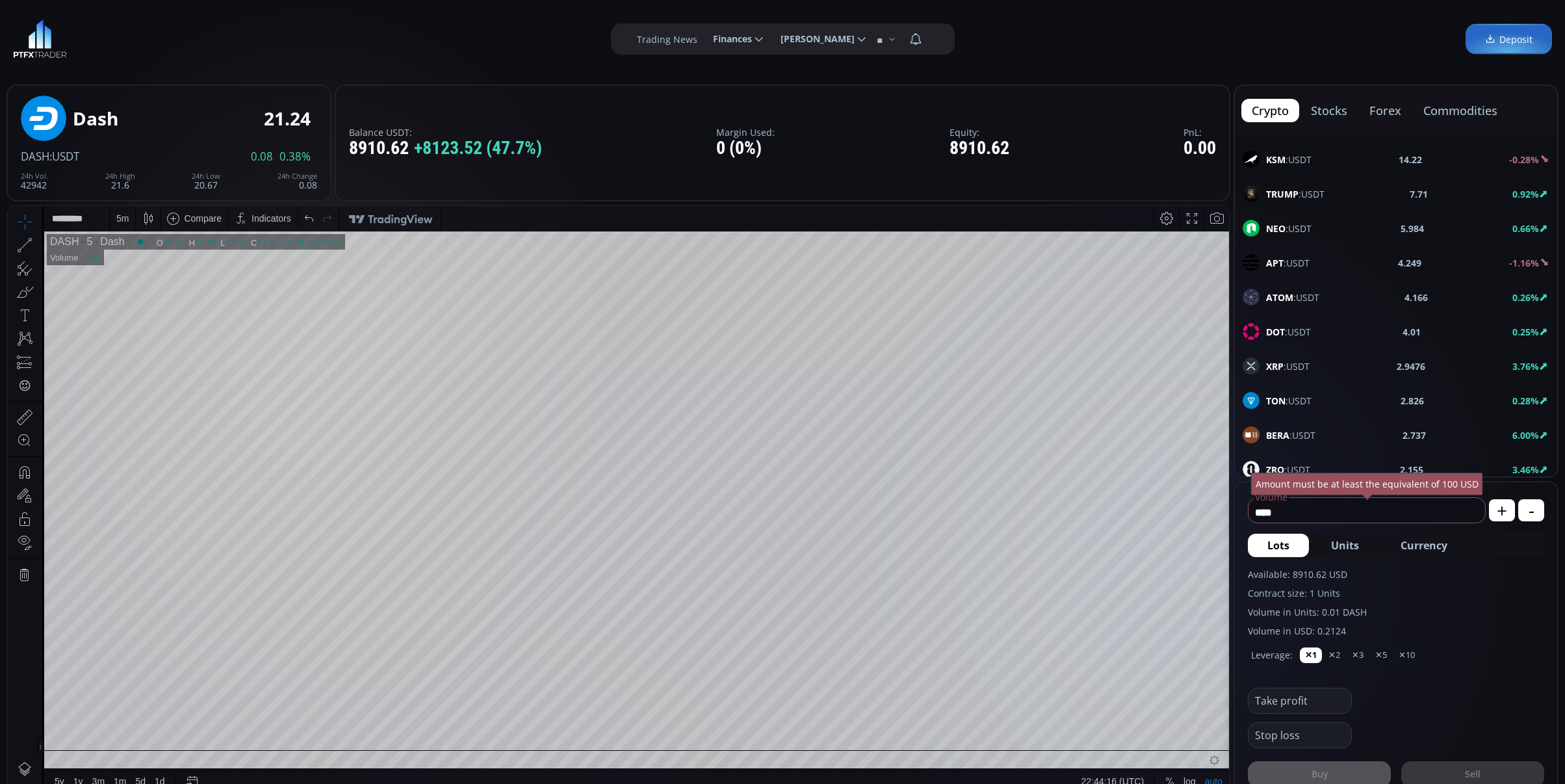
scroll to position [520, 0]
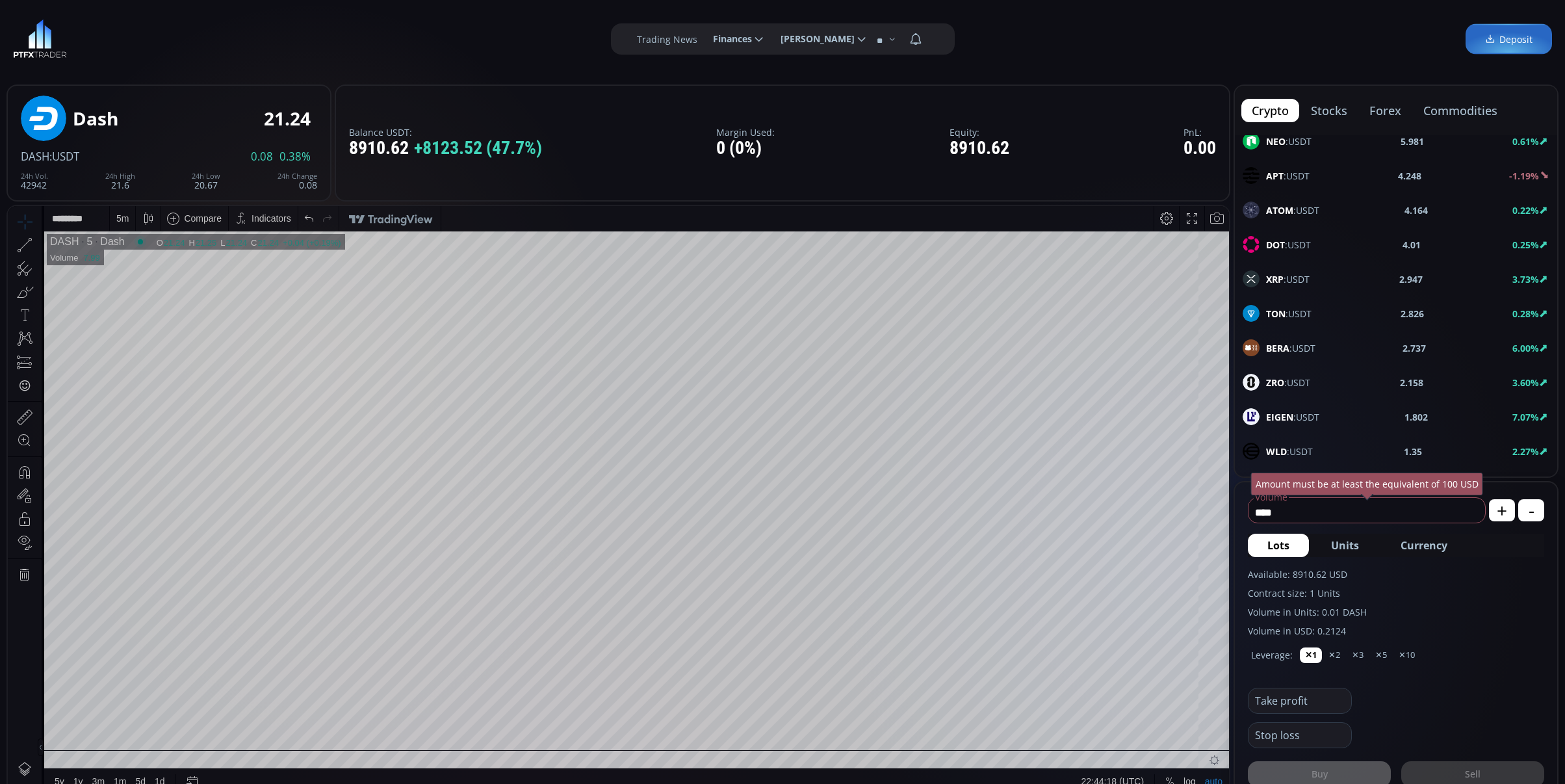
click at [1455, 285] on div "XRP :USDT 2.947 3.73%" at bounding box center [1396, 278] width 307 height 17
click at [122, 216] on div "D" at bounding box center [122, 218] width 6 height 11
click at [135, 256] on div "1 minute" at bounding box center [155, 266] width 91 height 21
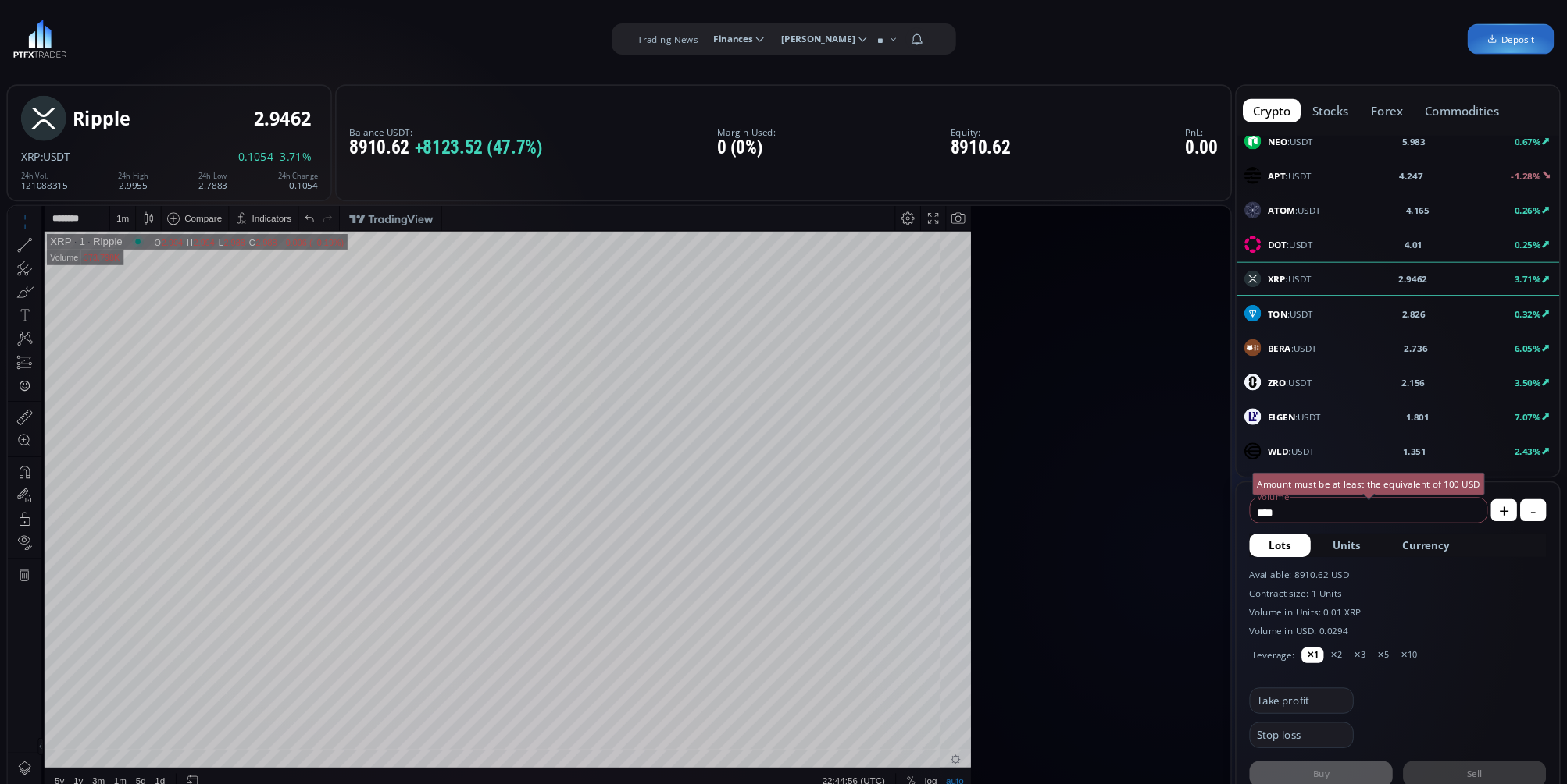
scroll to position [624, 0]
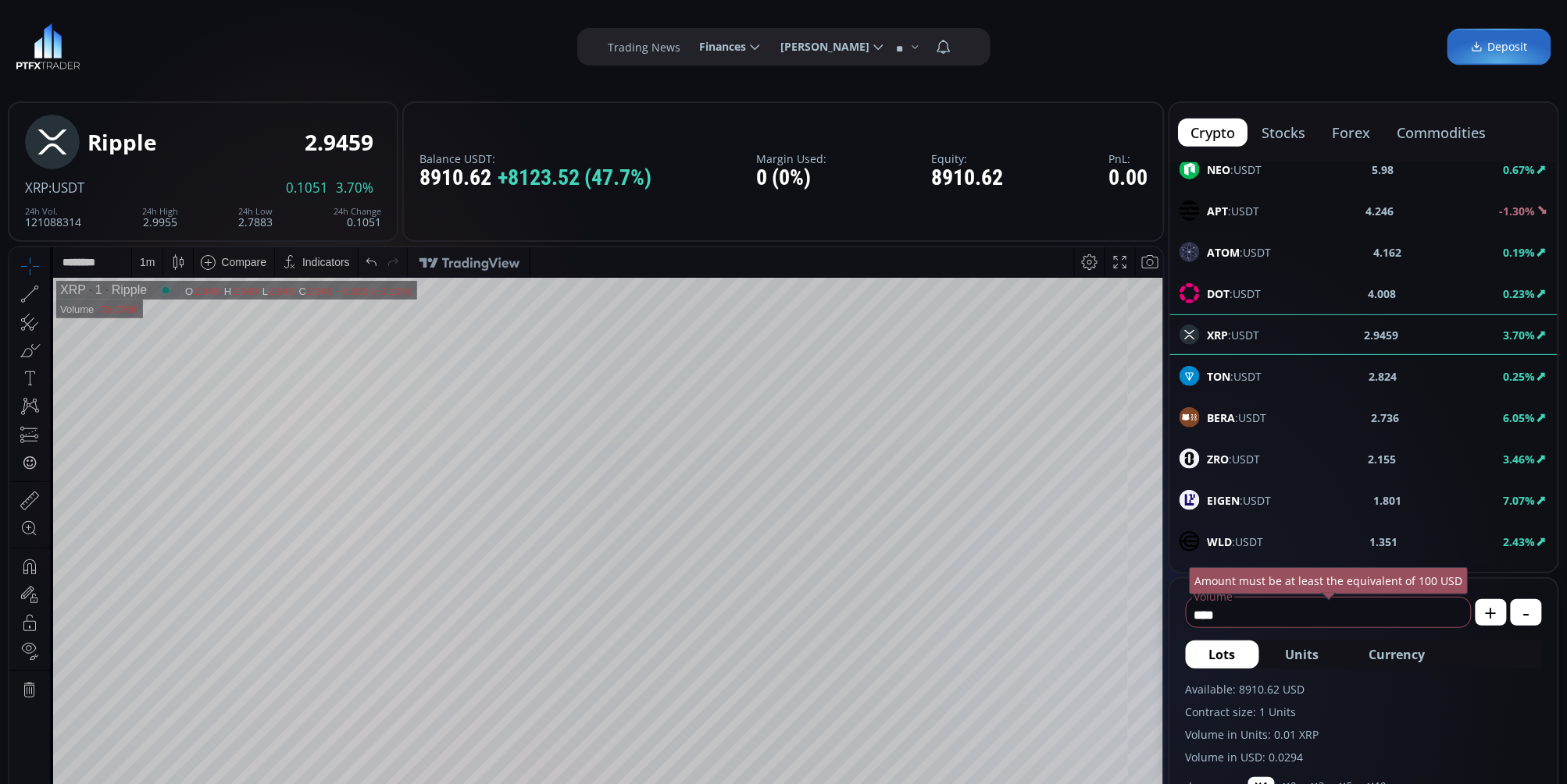
click at [29, 285] on icon at bounding box center [29, 293] width 21 height 21
click at [1163, 389] on html "**********" at bounding box center [587, 599] width 1154 height 705
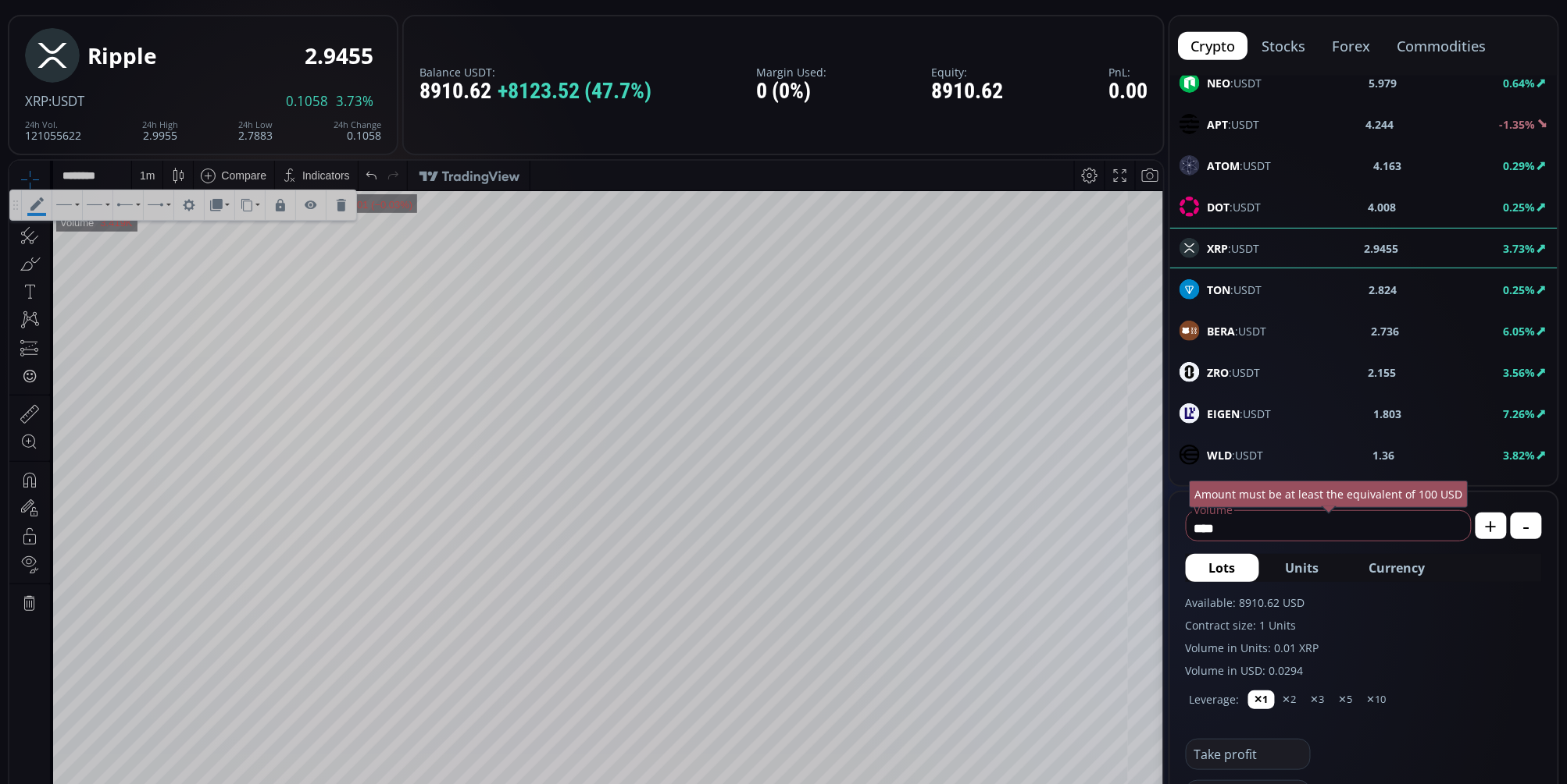
scroll to position [173, 0]
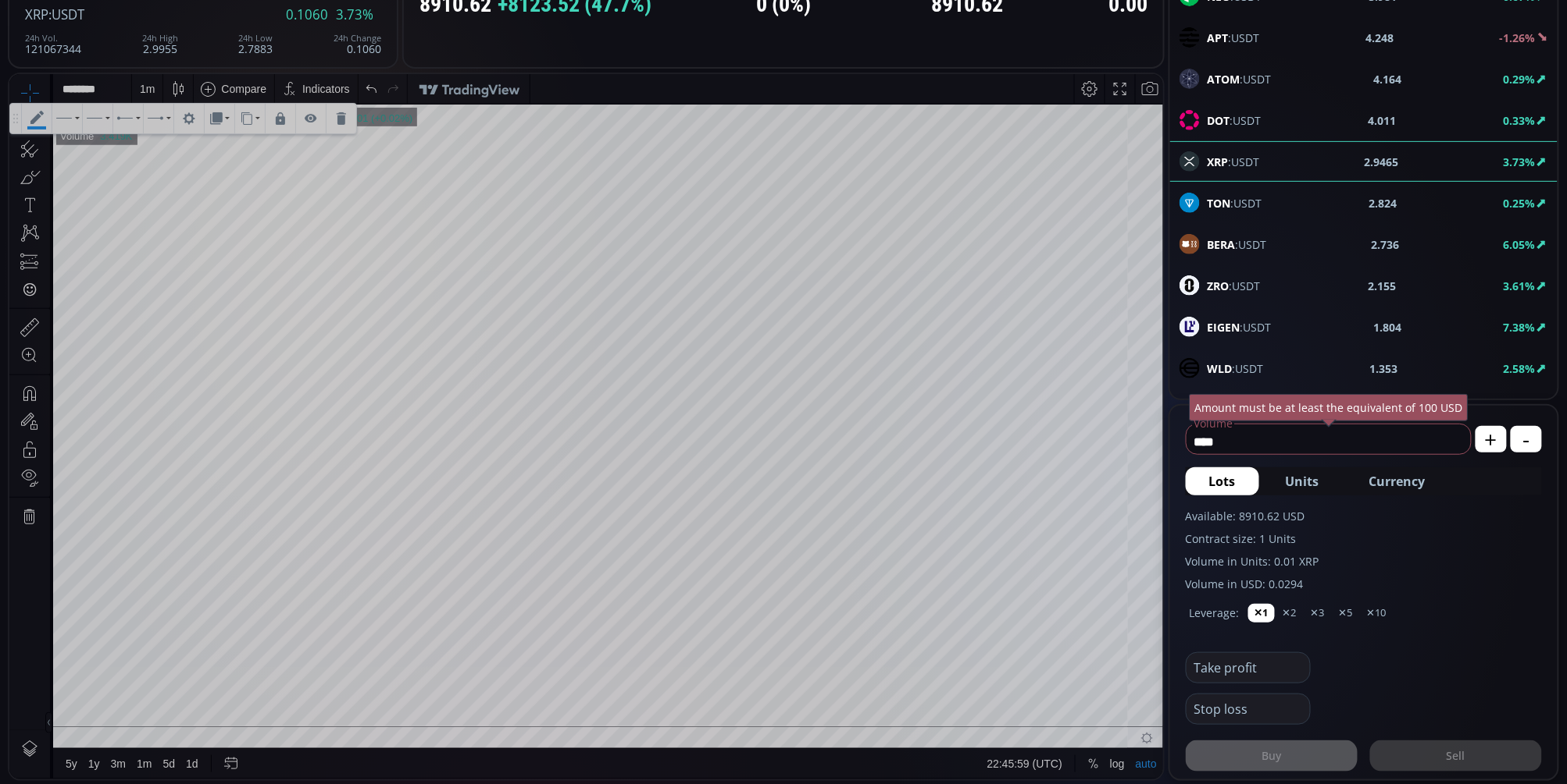
click at [1408, 481] on span "Currency" at bounding box center [1397, 481] width 57 height 19
type input "**********"
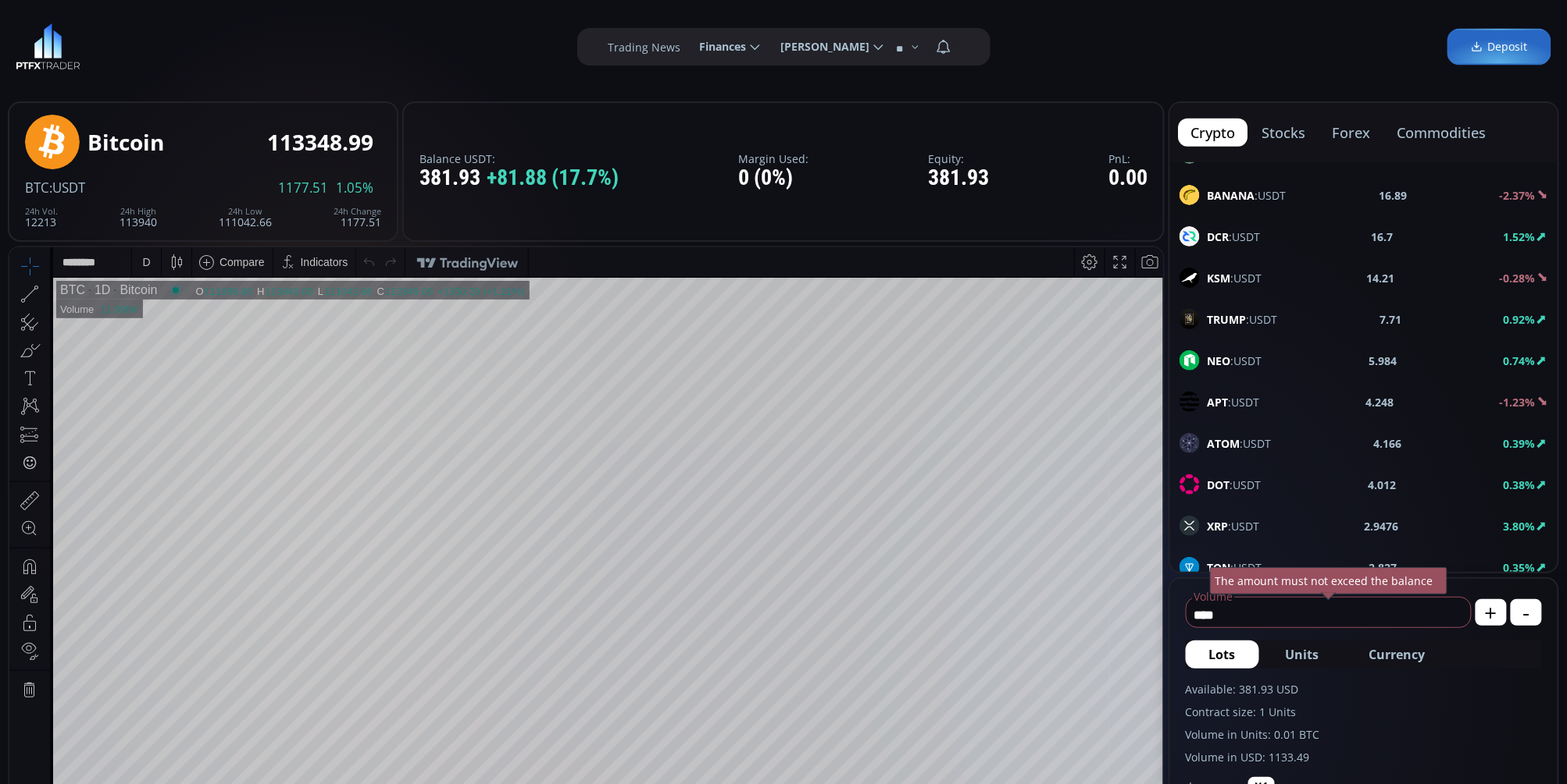
scroll to position [607, 0]
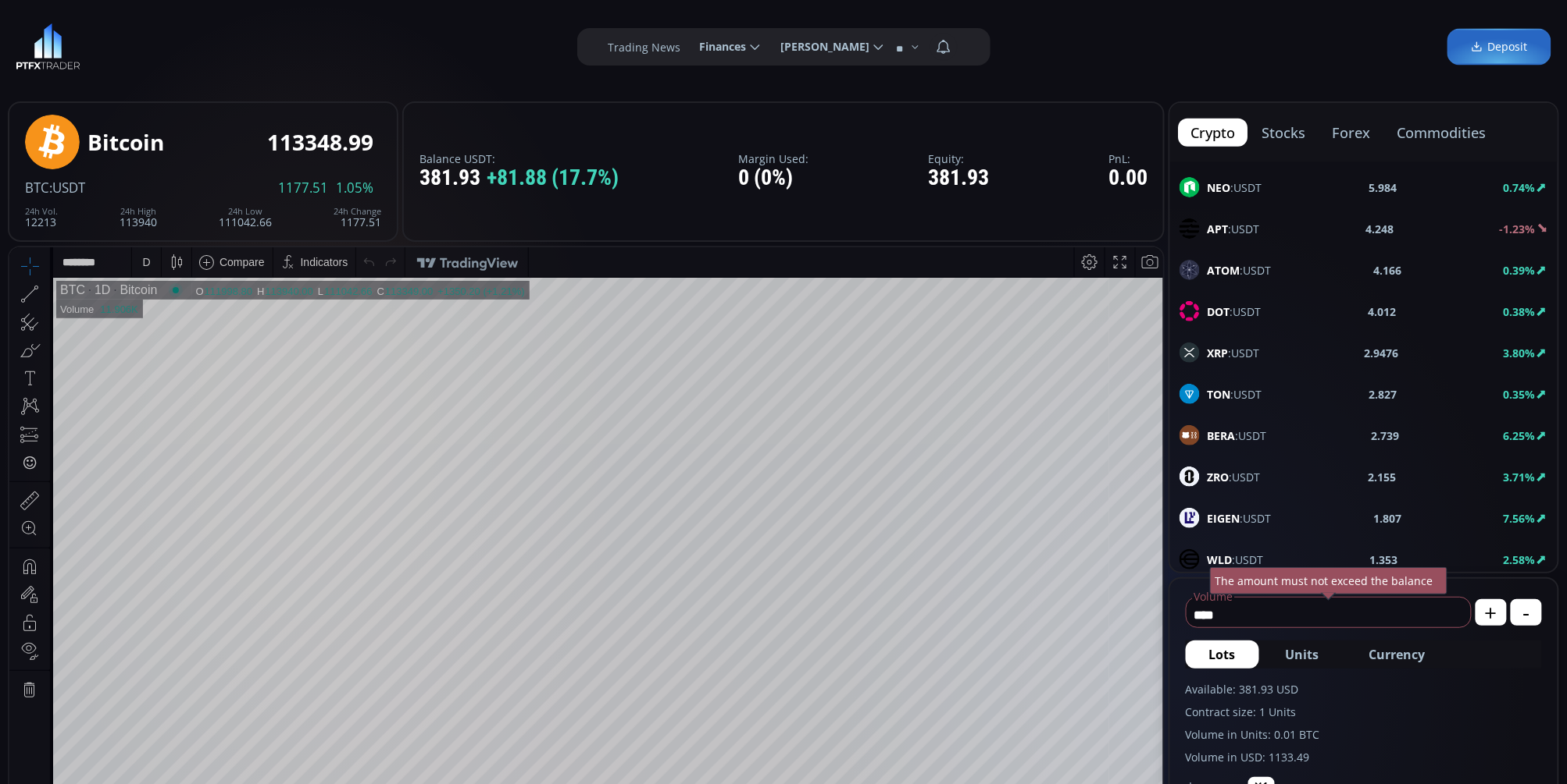
click at [1277, 355] on div "XRP :USDT 2.9476 3.80%" at bounding box center [1363, 353] width 368 height 20
click at [138, 266] on div "D" at bounding box center [146, 261] width 29 height 29
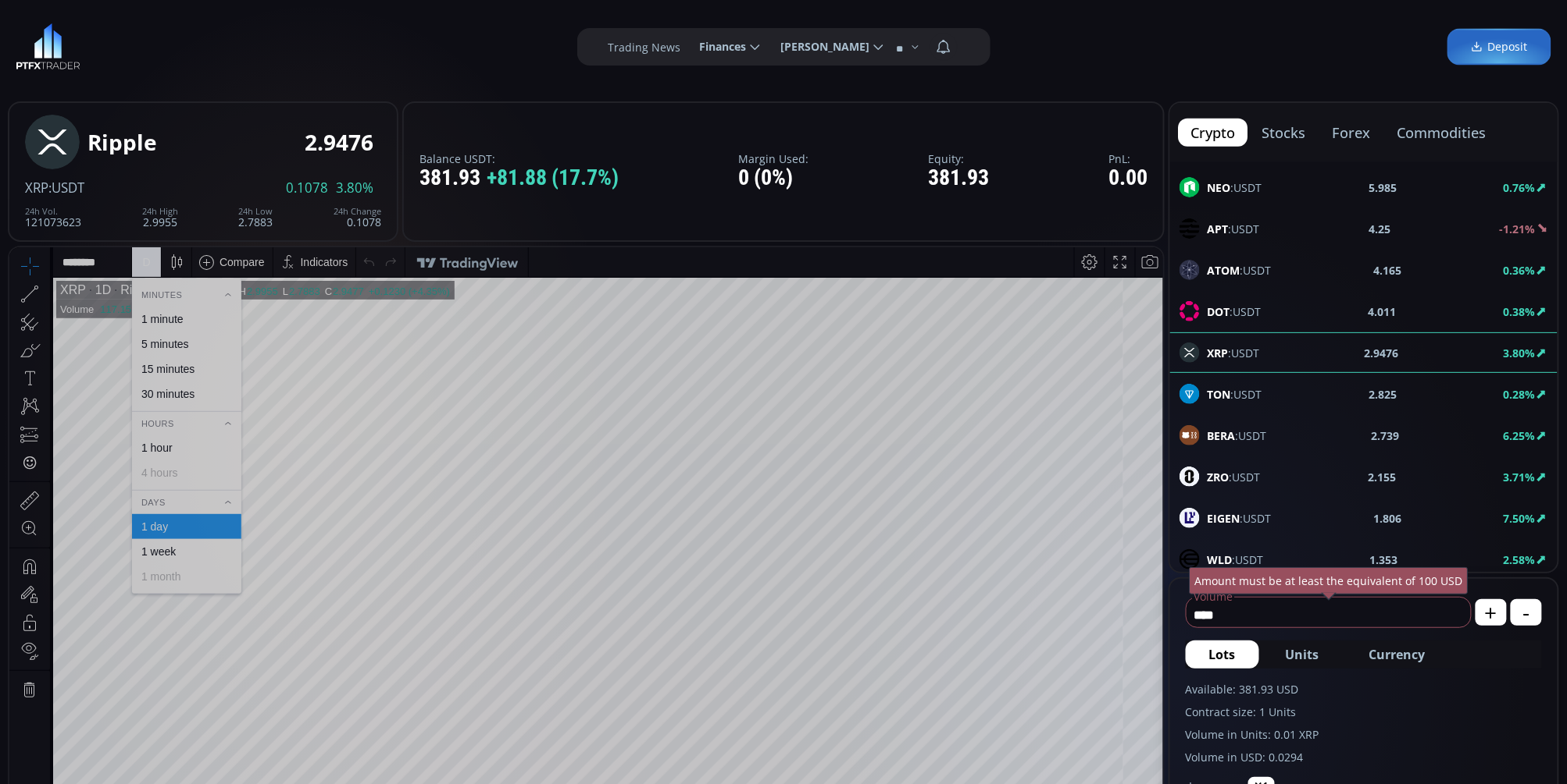
click at [167, 317] on div "1 minute" at bounding box center [162, 318] width 42 height 13
click at [1398, 646] on span "Currency" at bounding box center [1397, 654] width 57 height 19
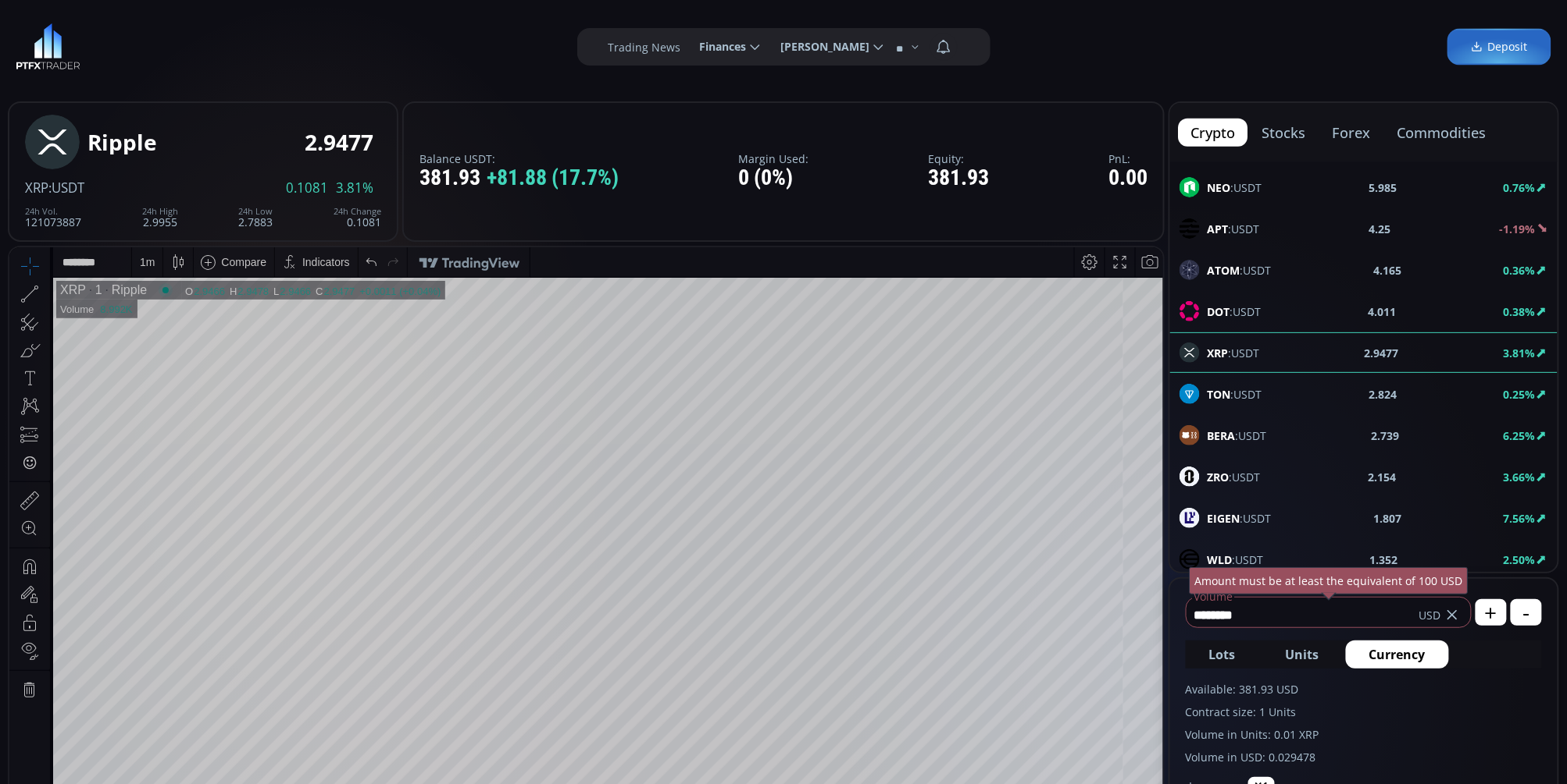
drag, startPoint x: 1300, startPoint y: 612, endPoint x: 1173, endPoint y: 619, distance: 127.2
click at [1173, 619] on form "******** Volume USD Amount must be at least the equivalent of 100 USD + - Lots …" at bounding box center [1364, 766] width 388 height 374
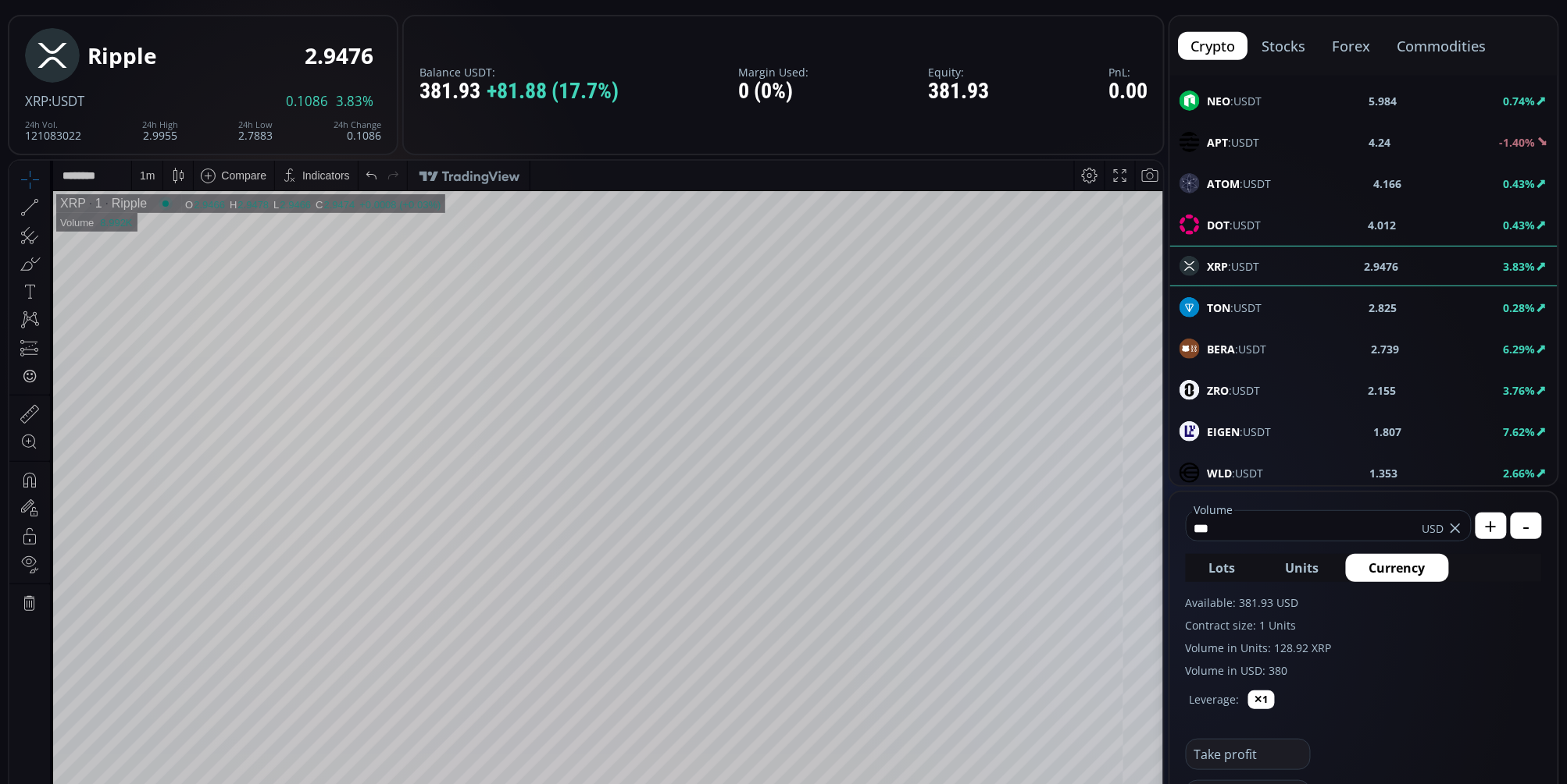
scroll to position [260, 0]
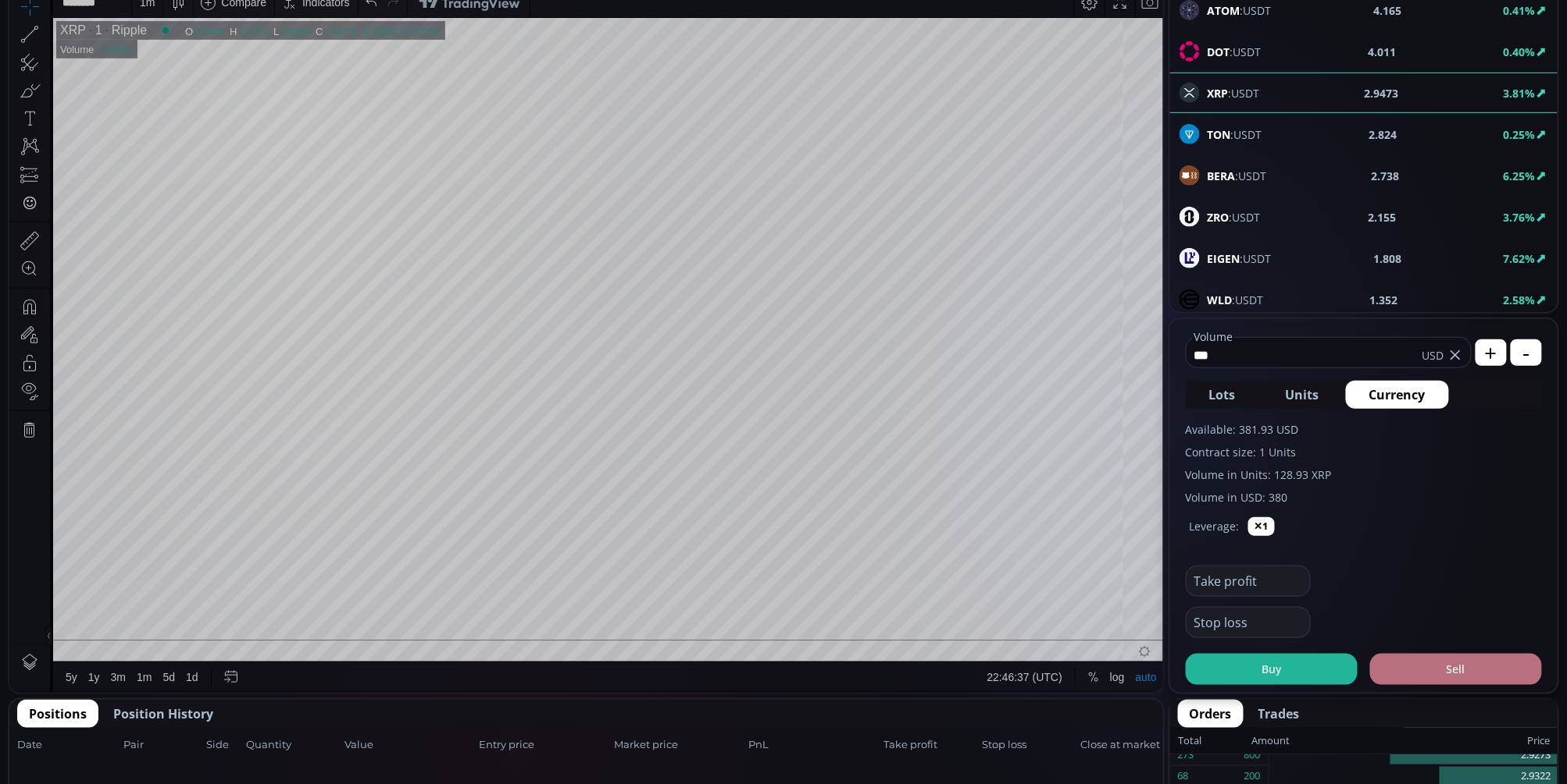
type input "***"
click at [1433, 670] on button "Sell" at bounding box center [1456, 670] width 172 height 31
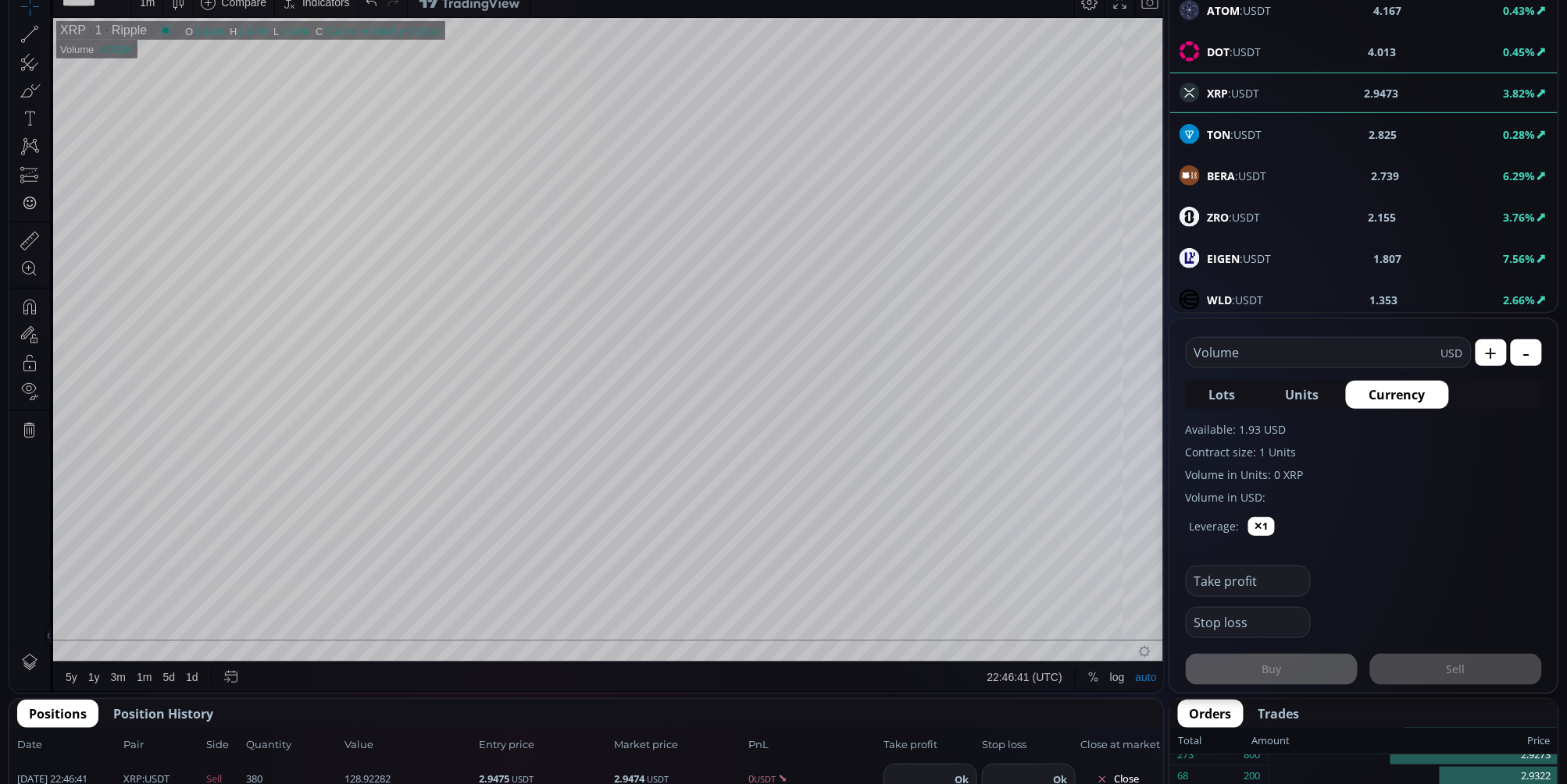
scroll to position [520, 0]
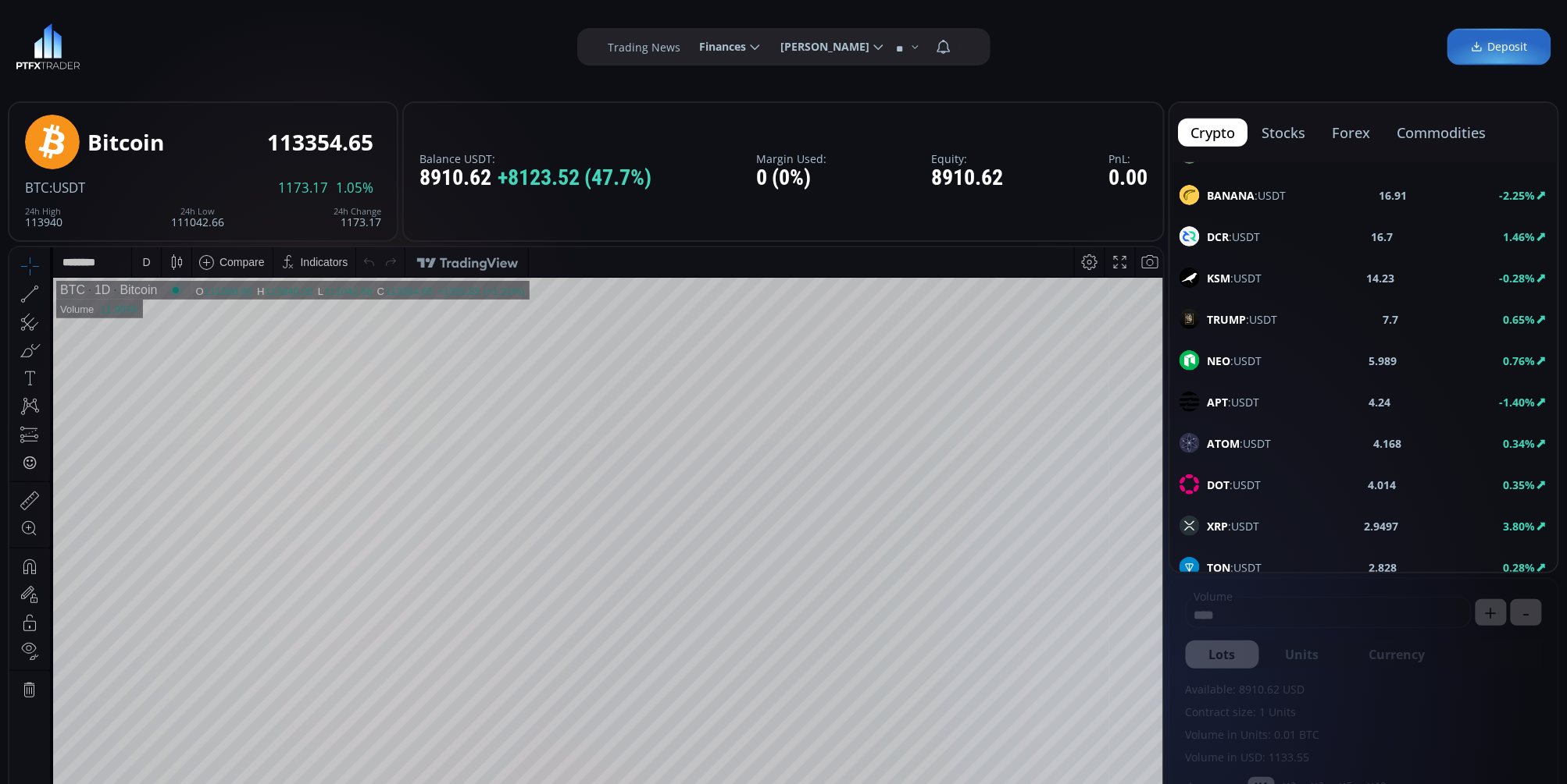
scroll to position [607, 0]
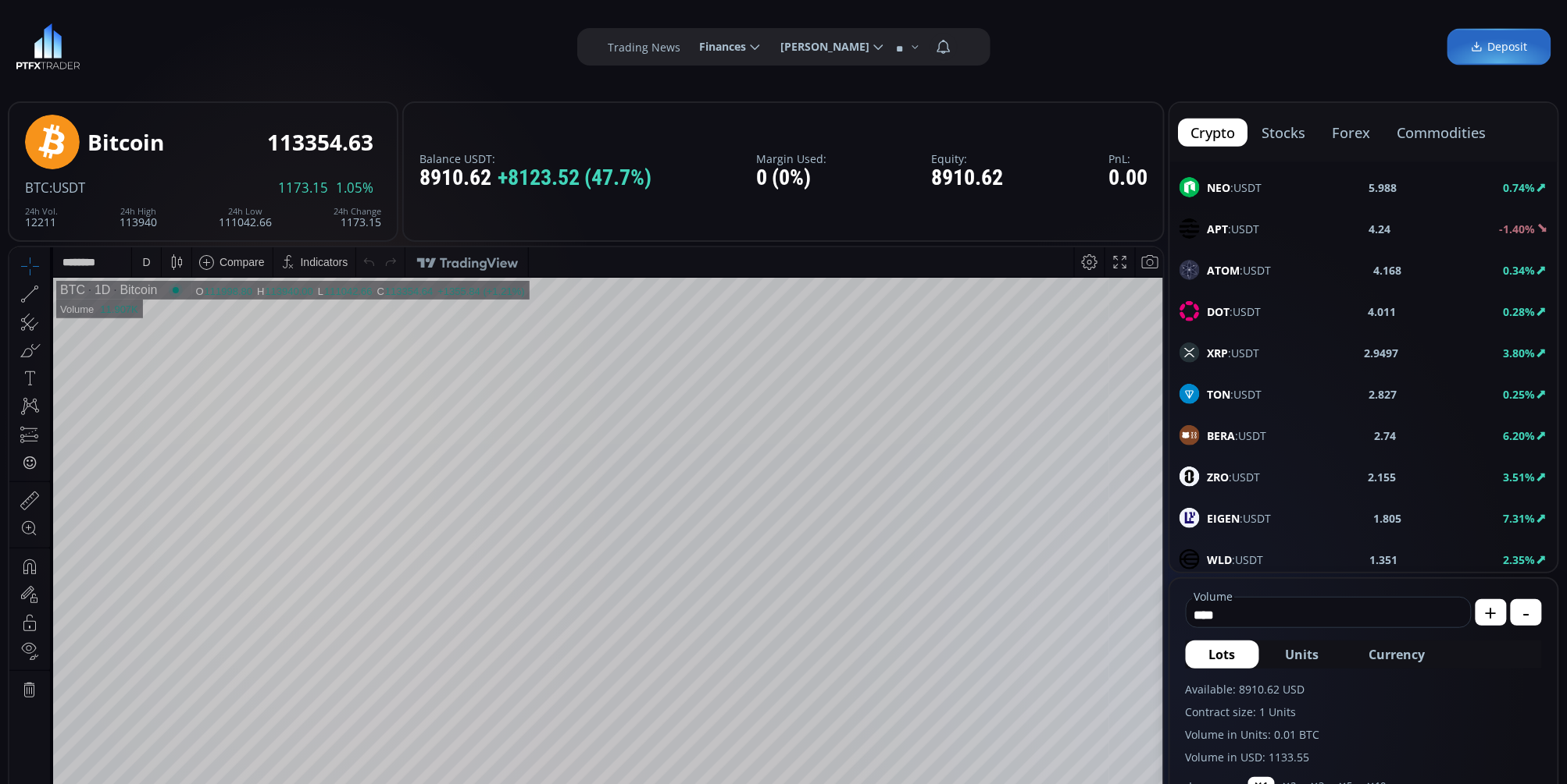
click at [1238, 363] on div "XRP :USDT" at bounding box center [1219, 353] width 81 height 20
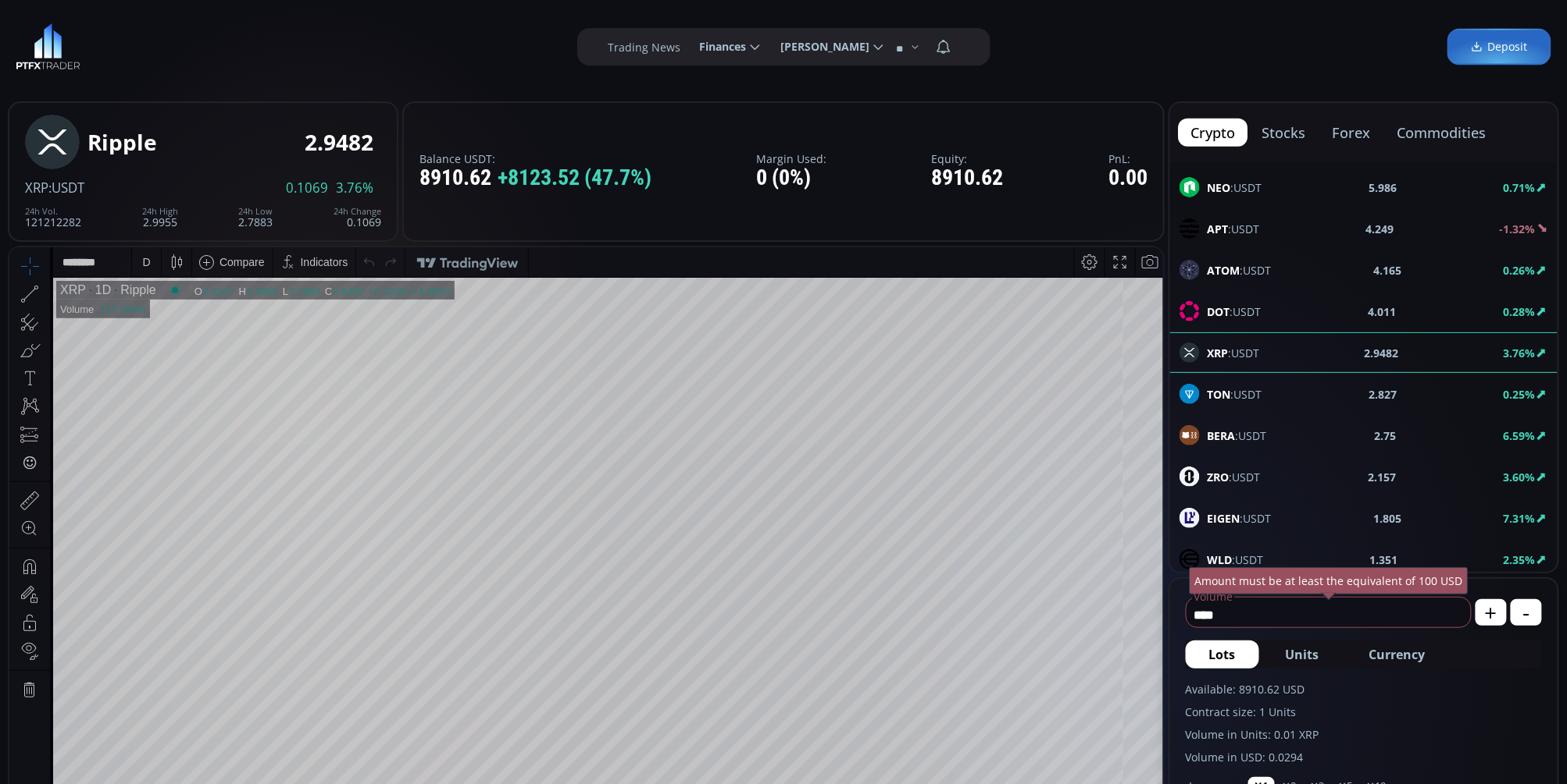
click at [147, 259] on div "D" at bounding box center [146, 261] width 8 height 13
click at [148, 313] on div "1 minute" at bounding box center [162, 318] width 42 height 13
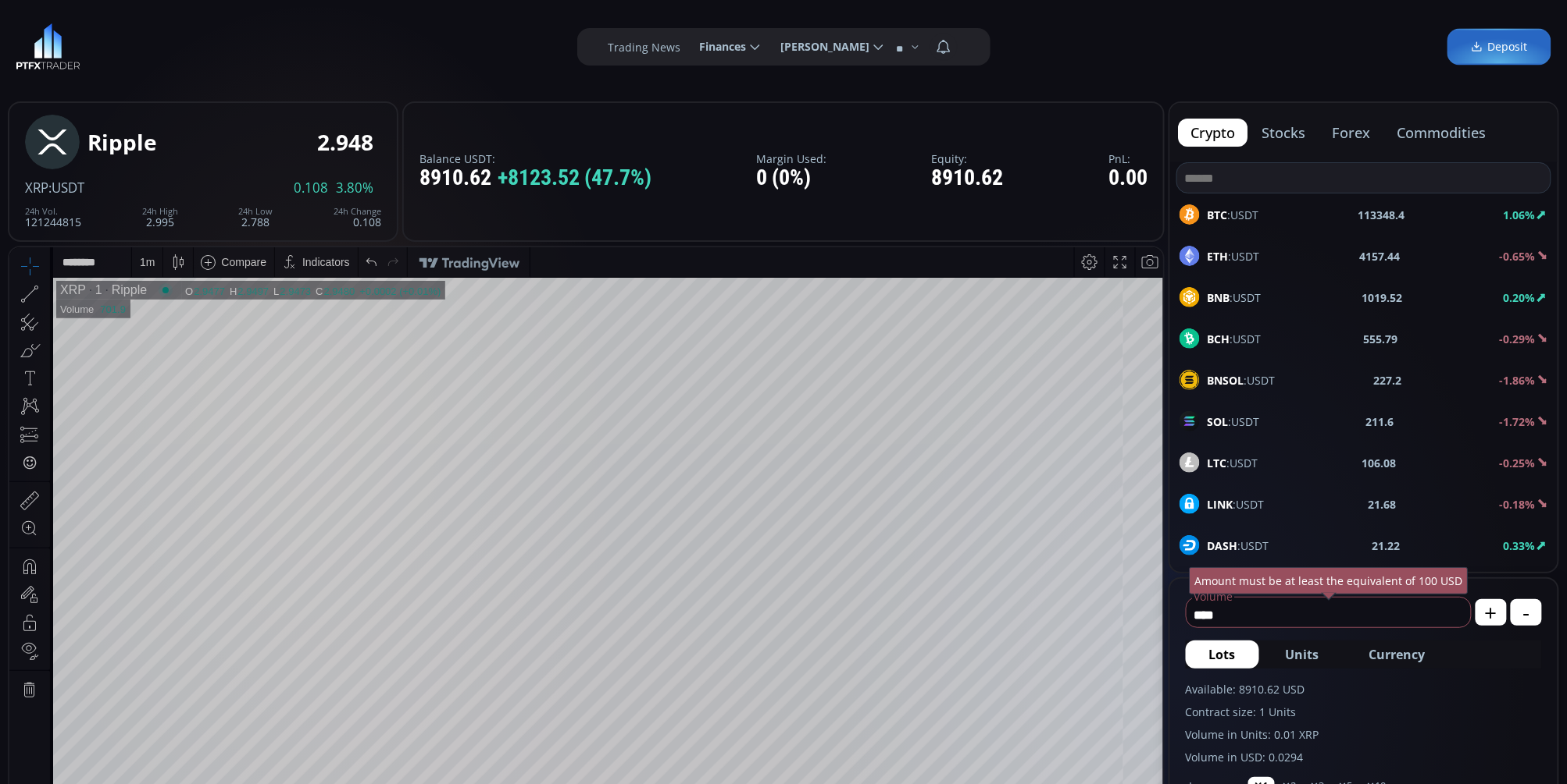
click at [1313, 292] on div "BNB :USDT 1019.52 0.20%" at bounding box center [1363, 297] width 368 height 20
click at [142, 265] on div "D" at bounding box center [146, 261] width 14 height 29
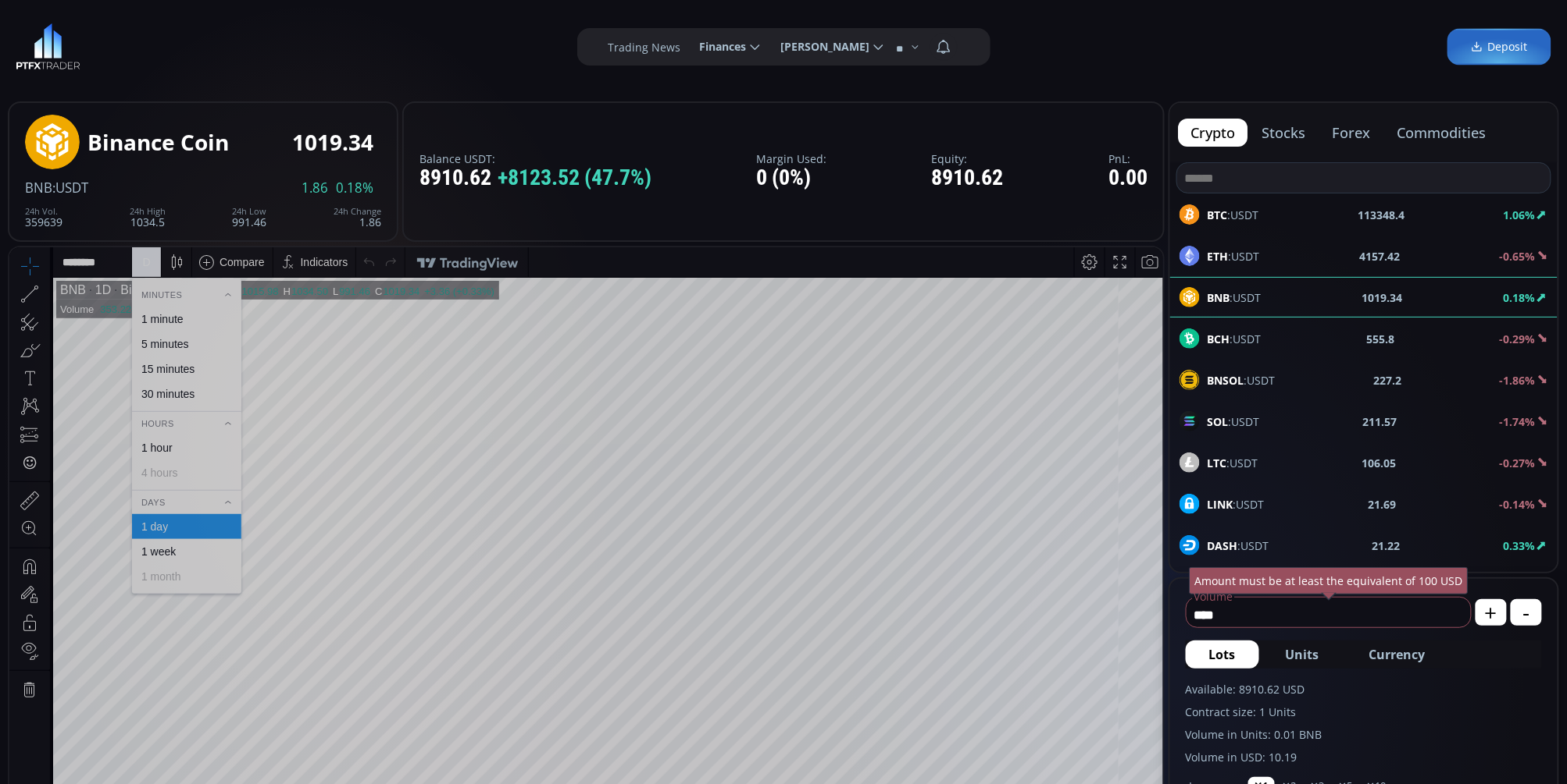
click at [148, 320] on div "1 minute" at bounding box center [162, 318] width 42 height 13
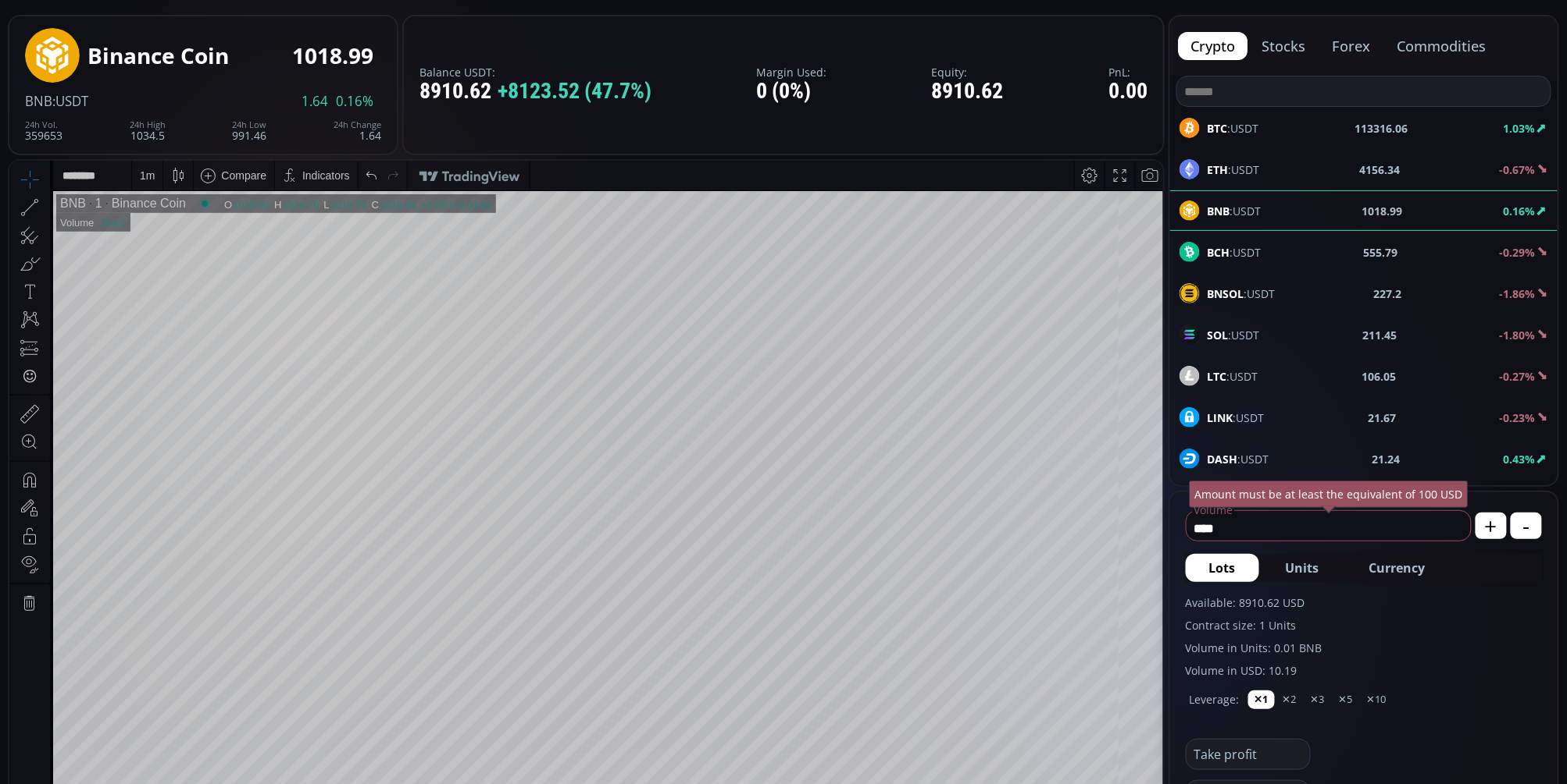
scroll to position [260, 0]
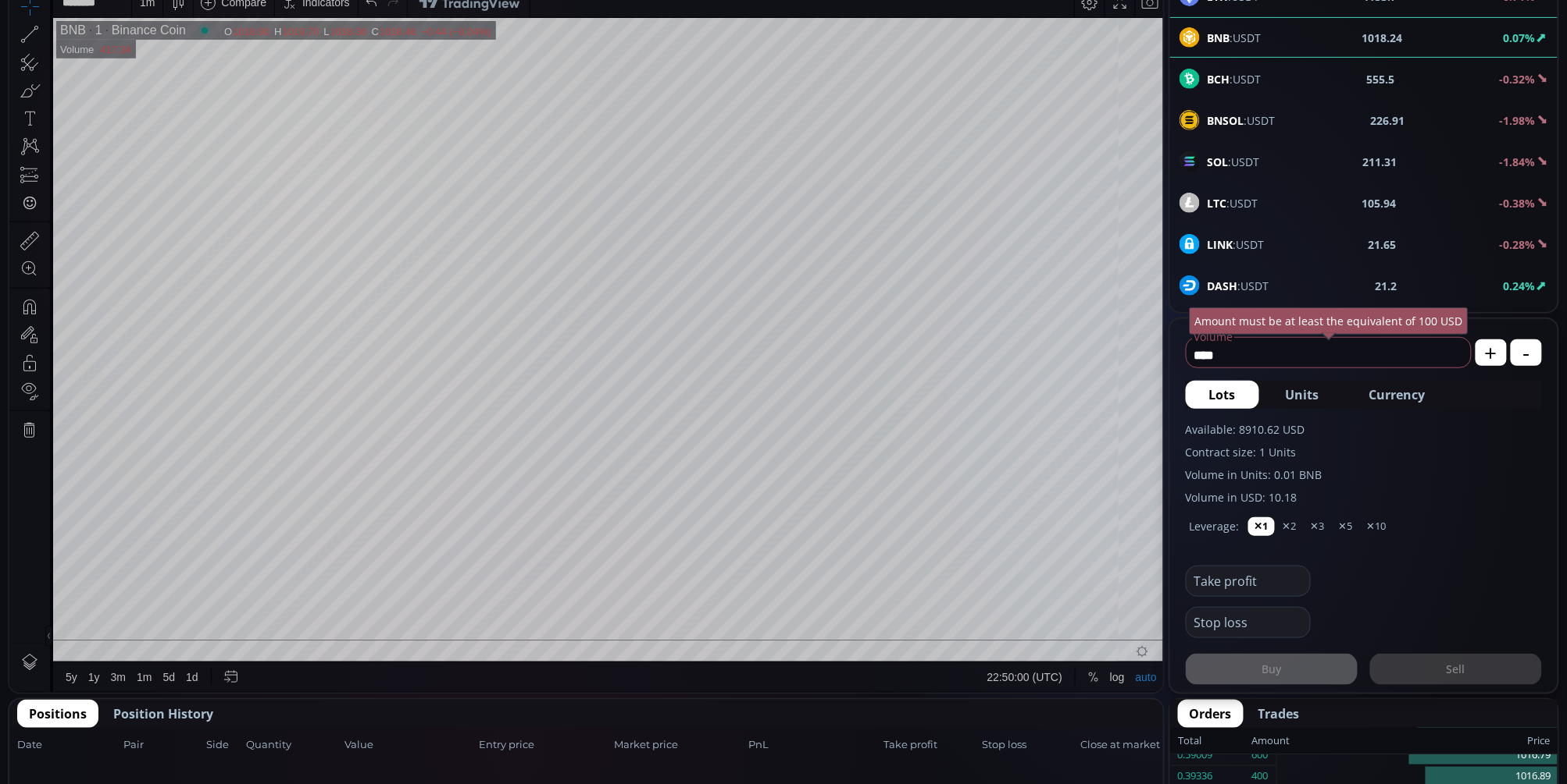
click at [1406, 391] on span "Currency" at bounding box center [1397, 394] width 57 height 19
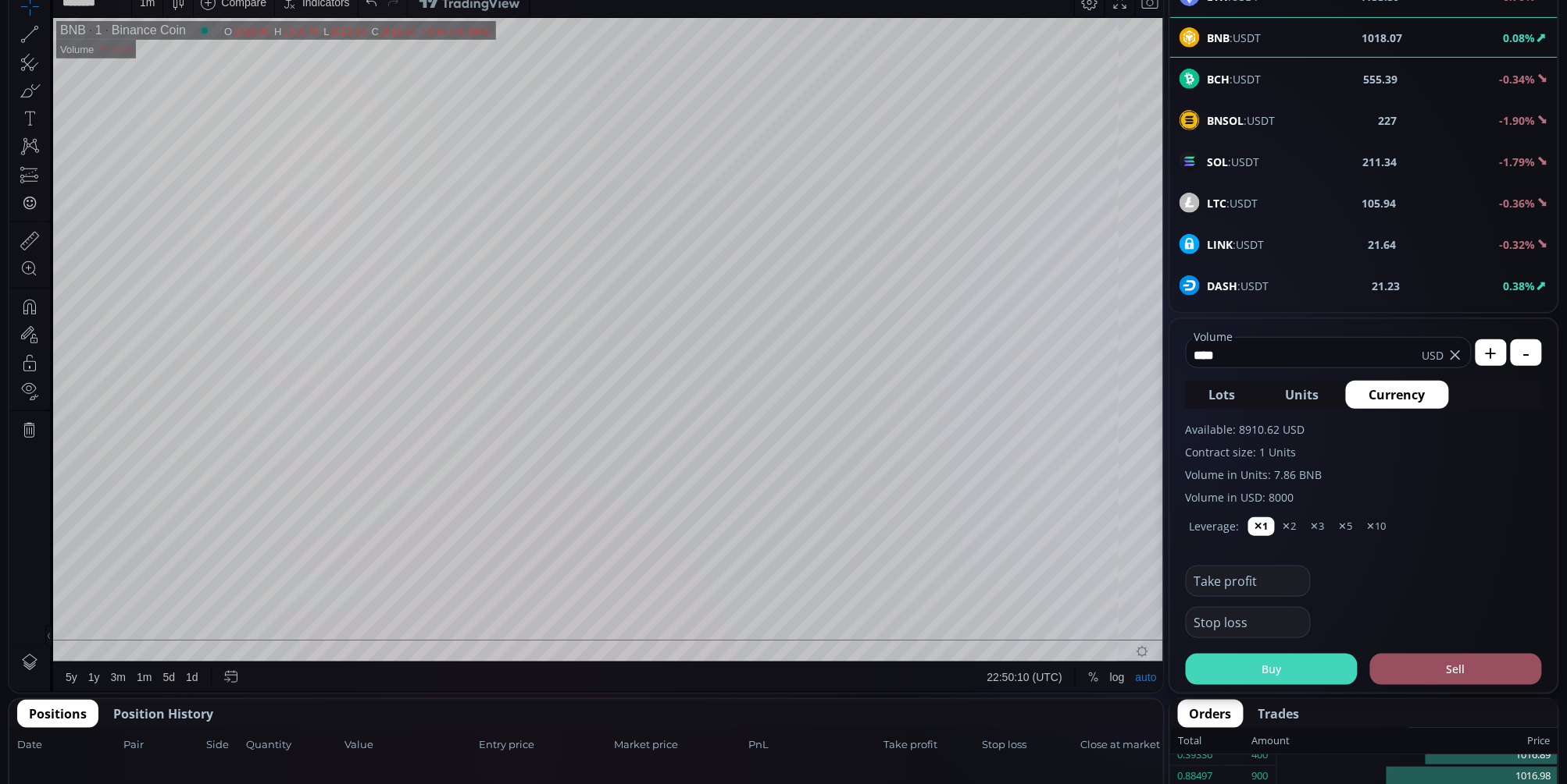
type input "****"
click at [1282, 666] on button "Buy" at bounding box center [1272, 670] width 172 height 31
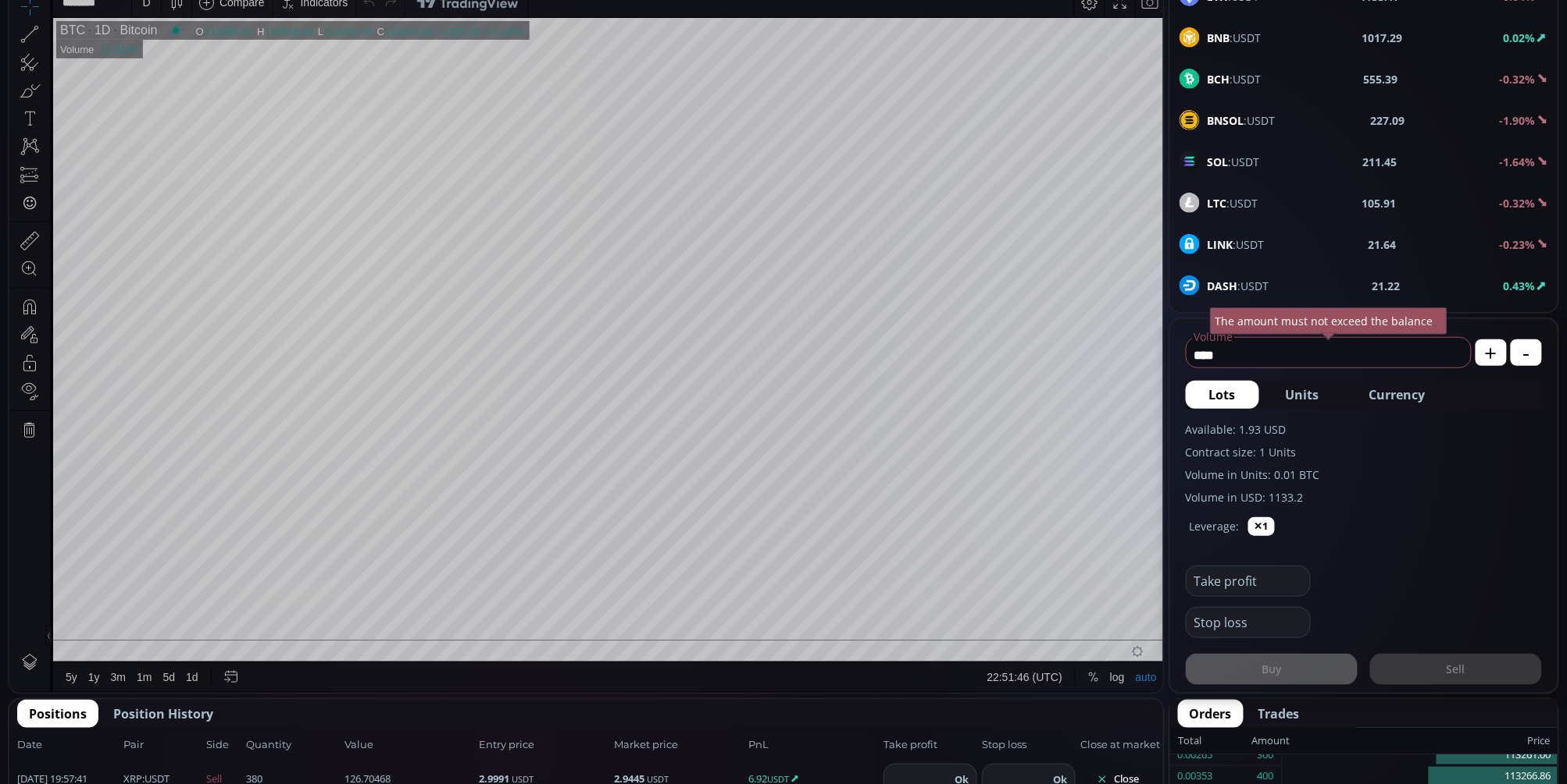
scroll to position [433, 0]
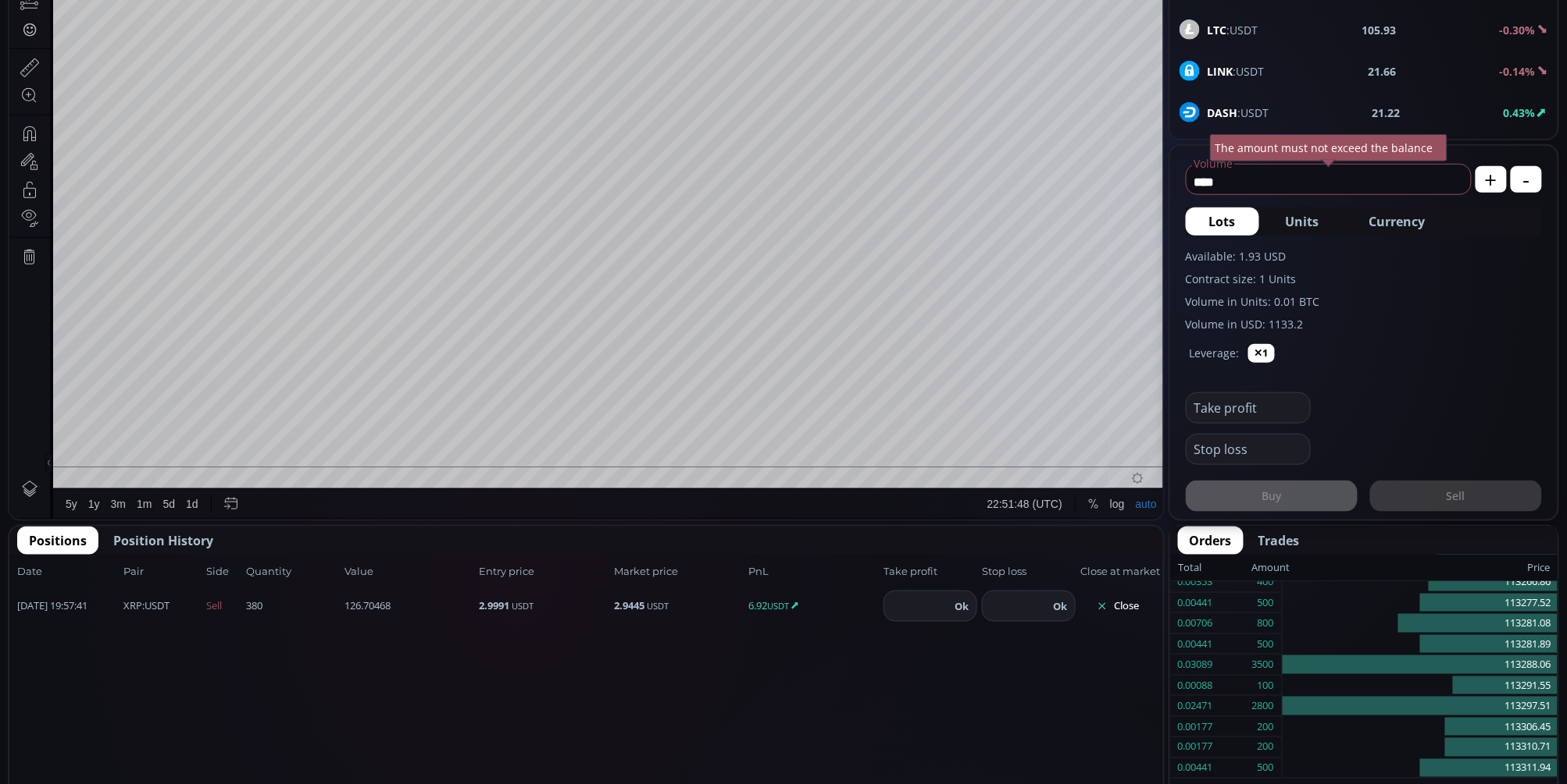
click at [1122, 609] on button "Close" at bounding box center [1117, 607] width 75 height 25
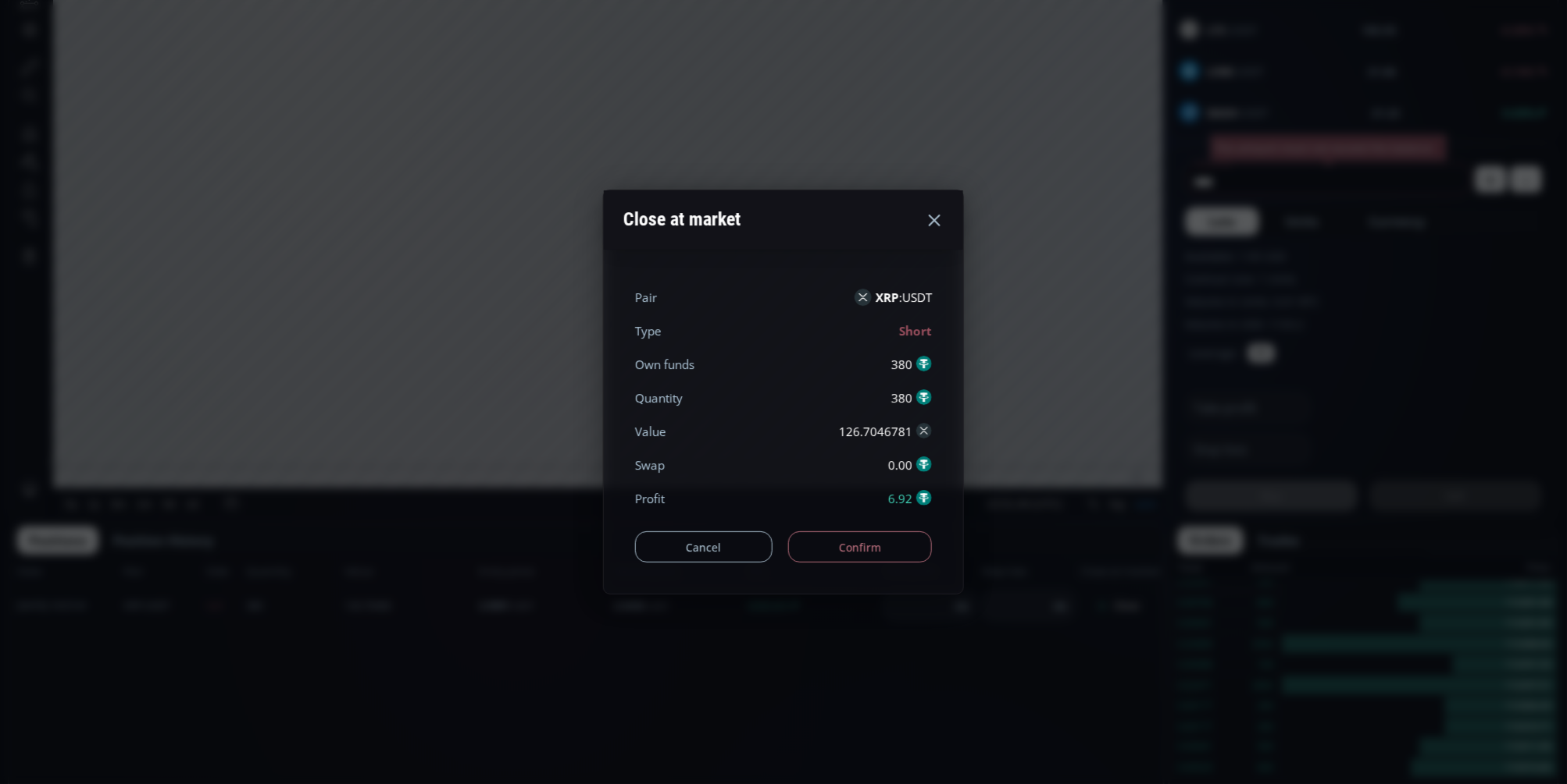
click at [825, 546] on button "Confirm" at bounding box center [860, 547] width 144 height 31
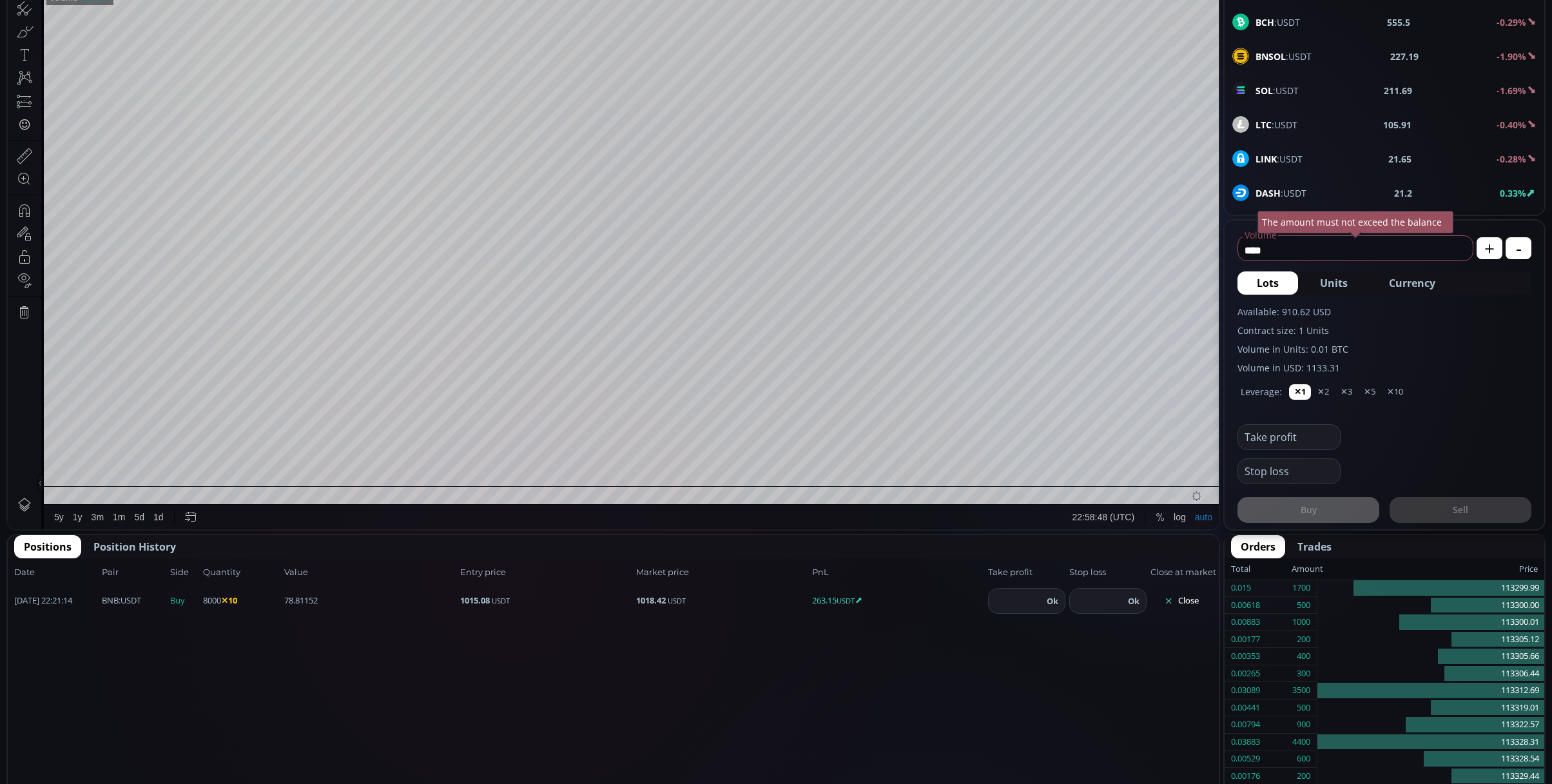
scroll to position [86, 0]
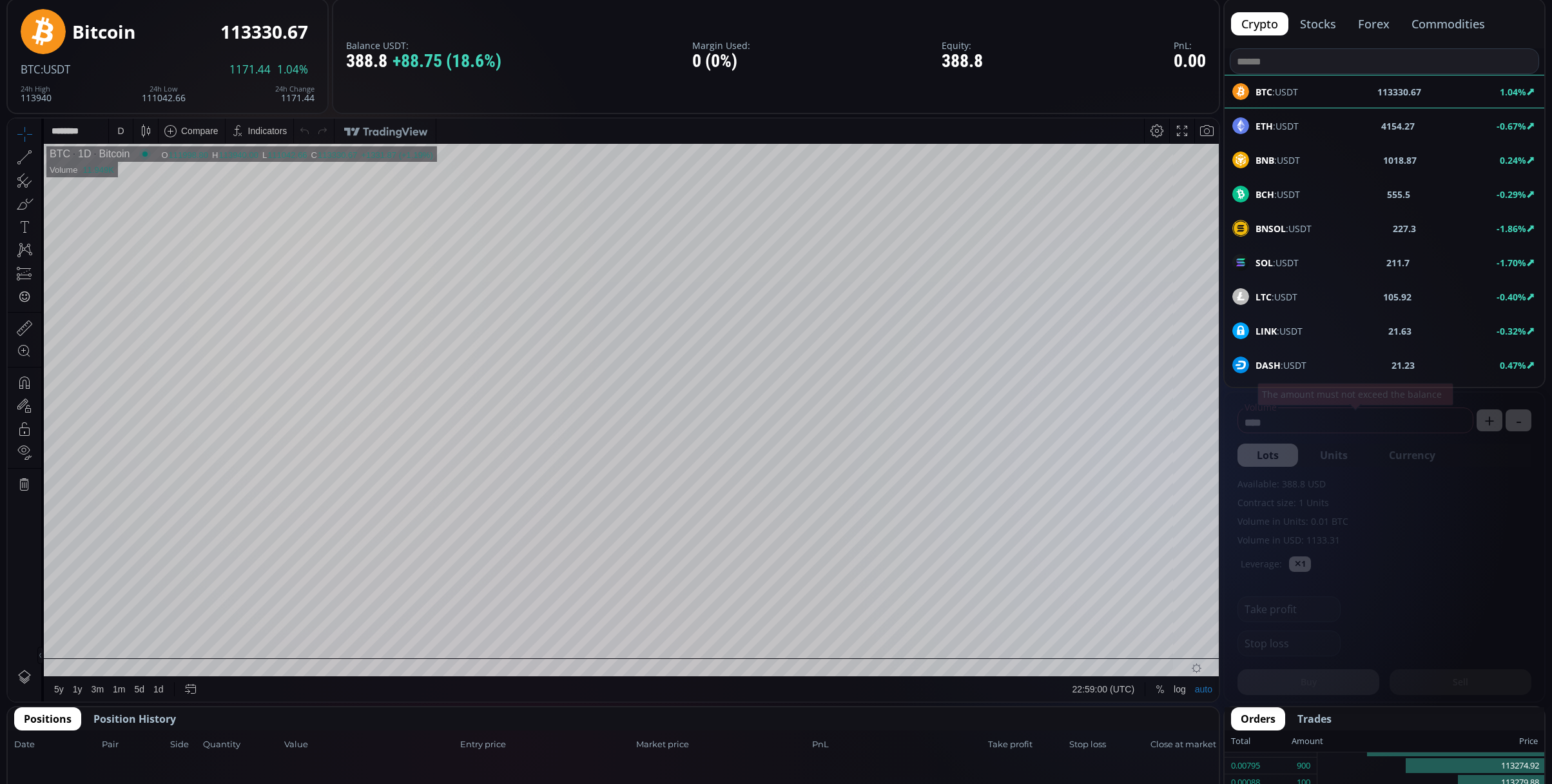
scroll to position [258, 0]
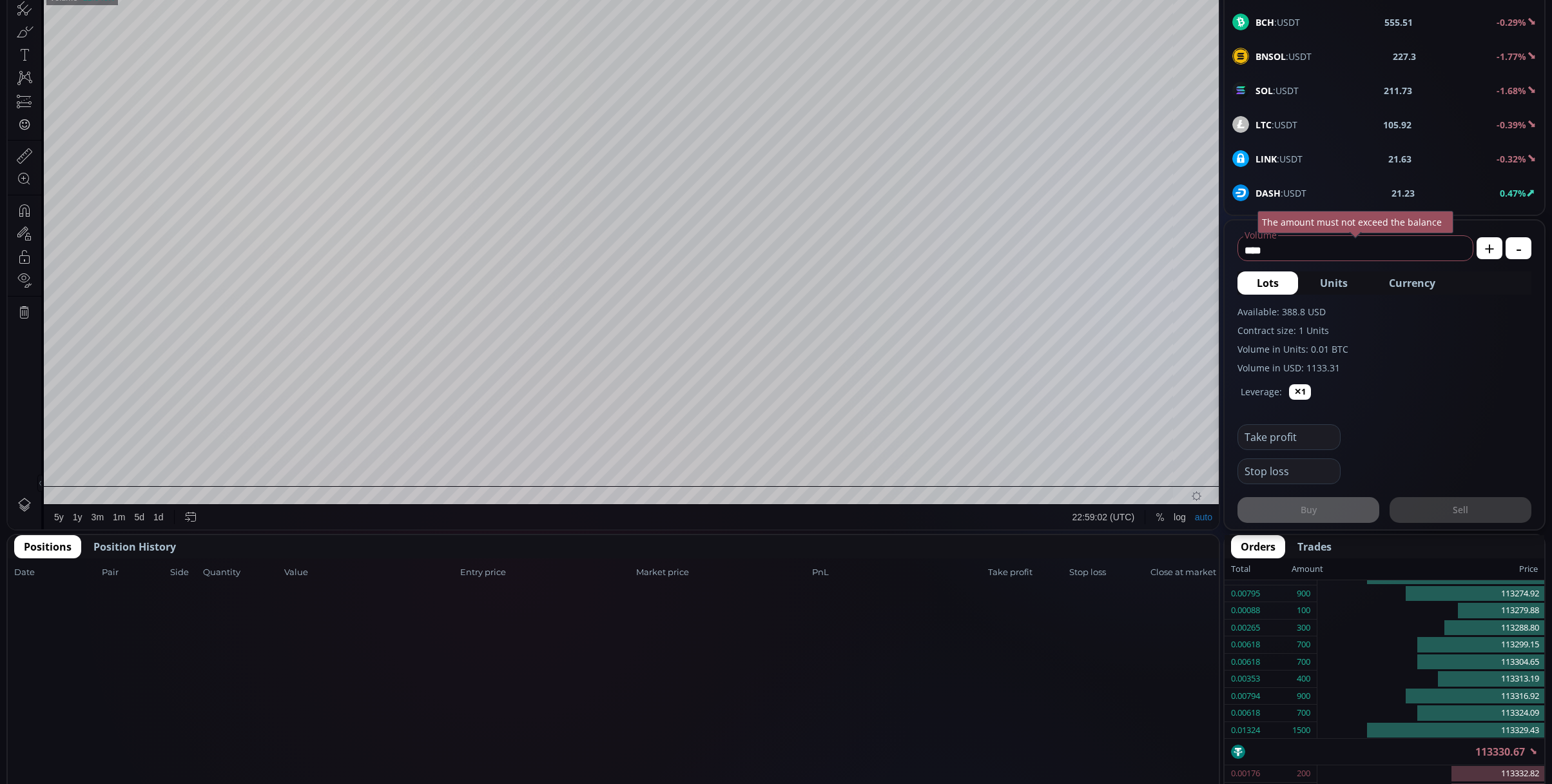
click at [125, 545] on span "Position History" at bounding box center [134, 546] width 83 height 15
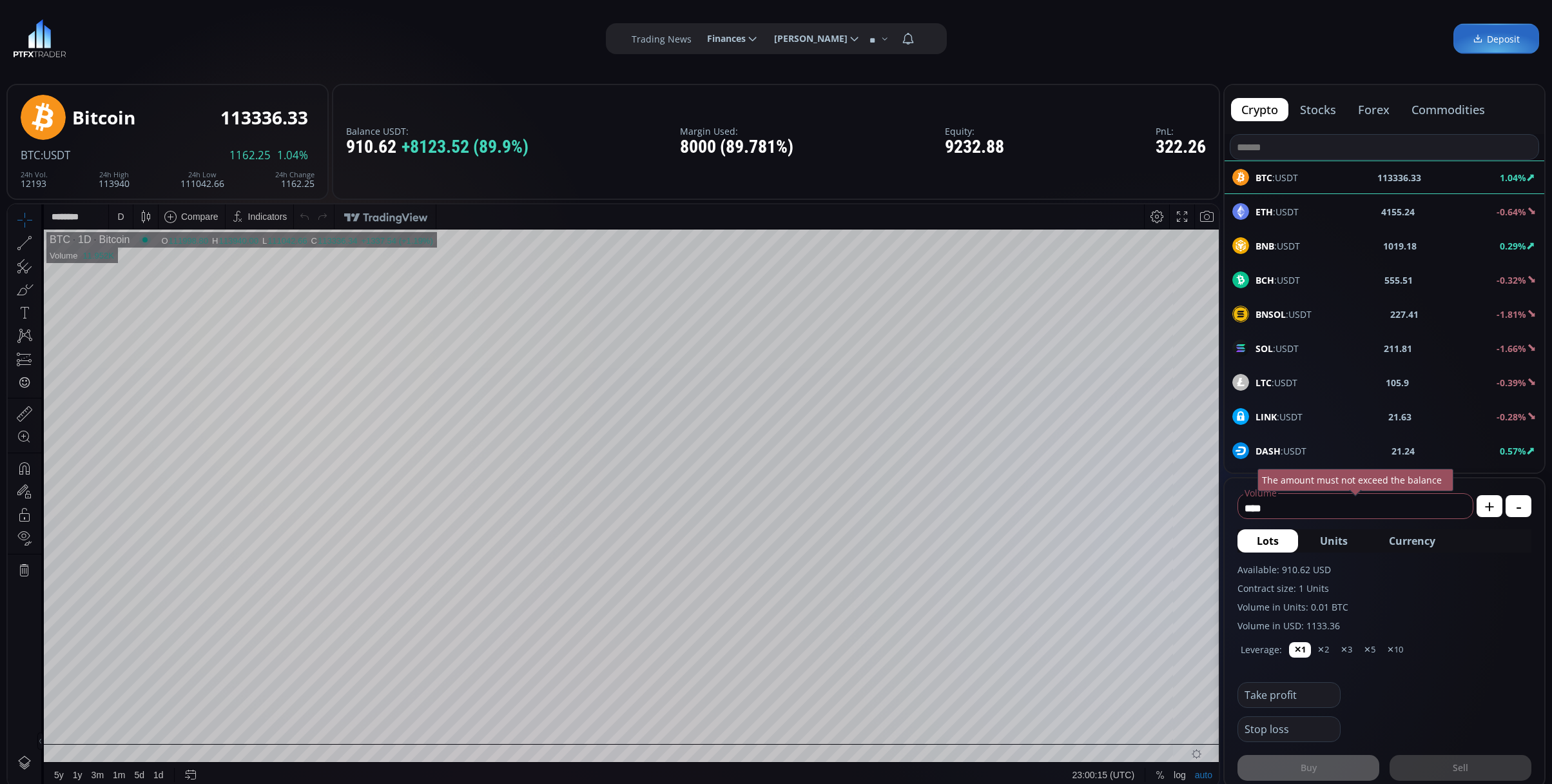
click at [1320, 244] on div "BNB :USDT 1019.18 0.29%" at bounding box center [1384, 245] width 304 height 17
click at [121, 221] on div "D" at bounding box center [121, 216] width 6 height 10
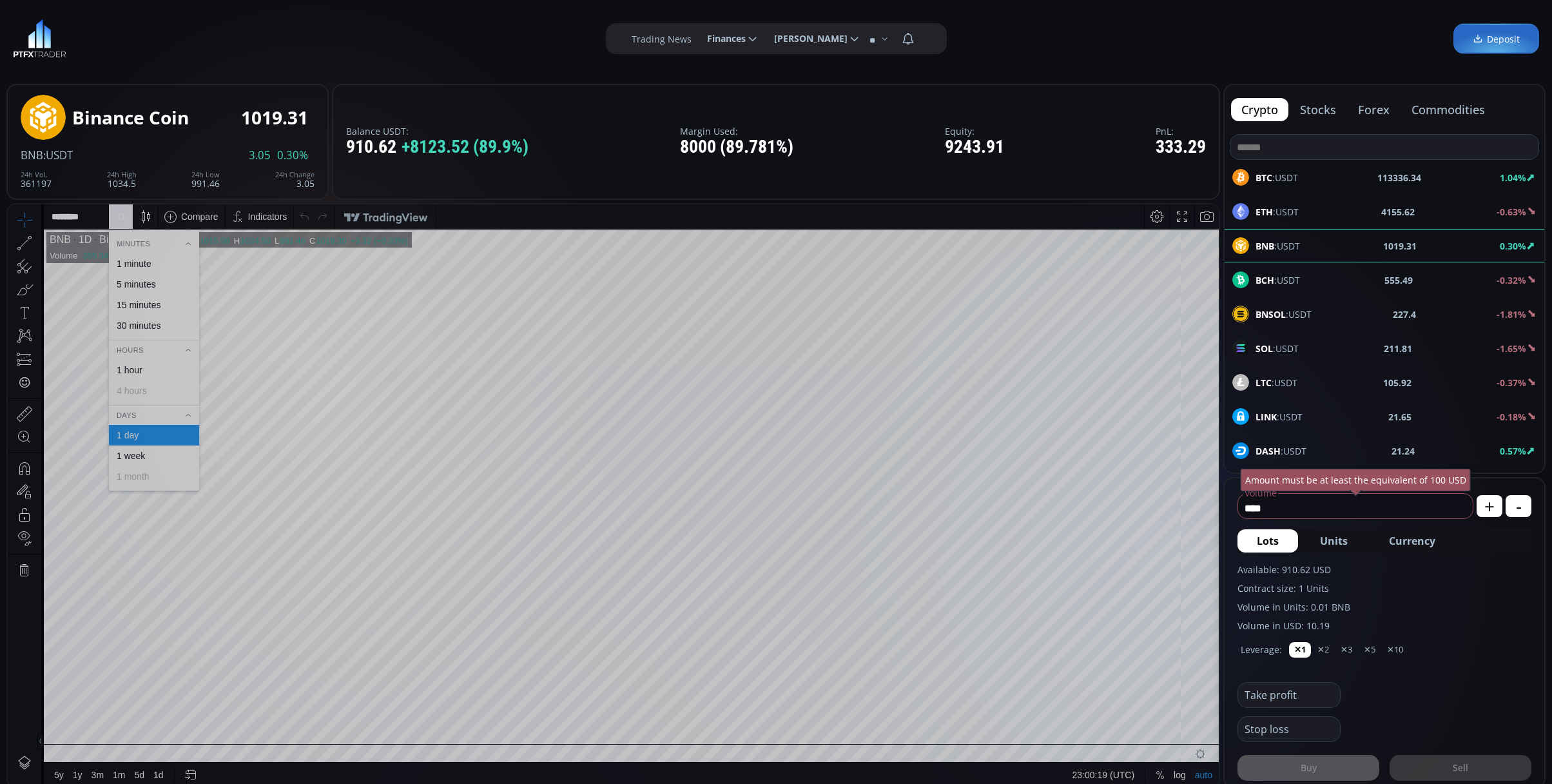
click at [131, 268] on div "1 minute" at bounding box center [133, 263] width 35 height 10
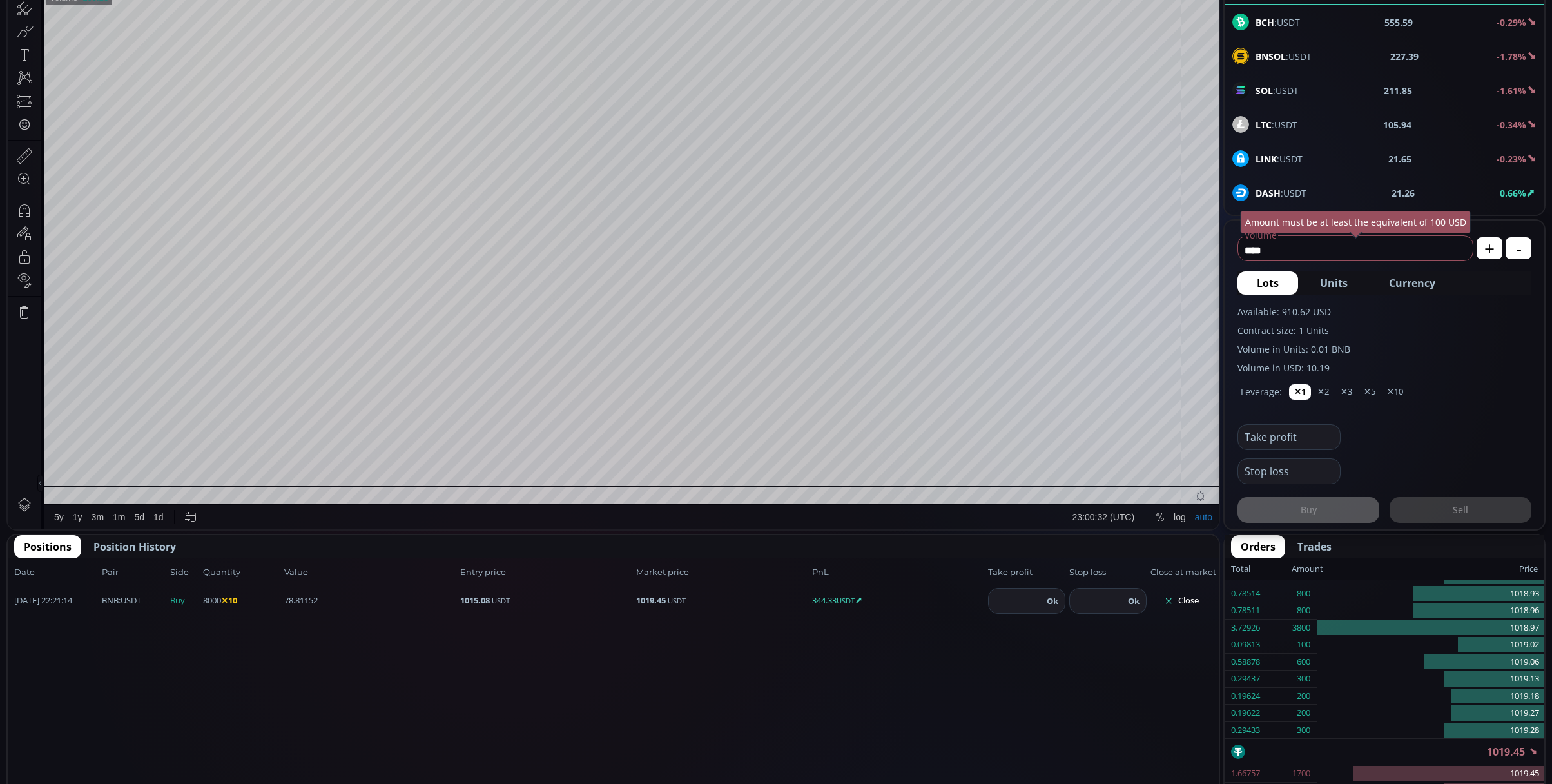
click at [1197, 601] on button "Close" at bounding box center [1181, 601] width 62 height 21
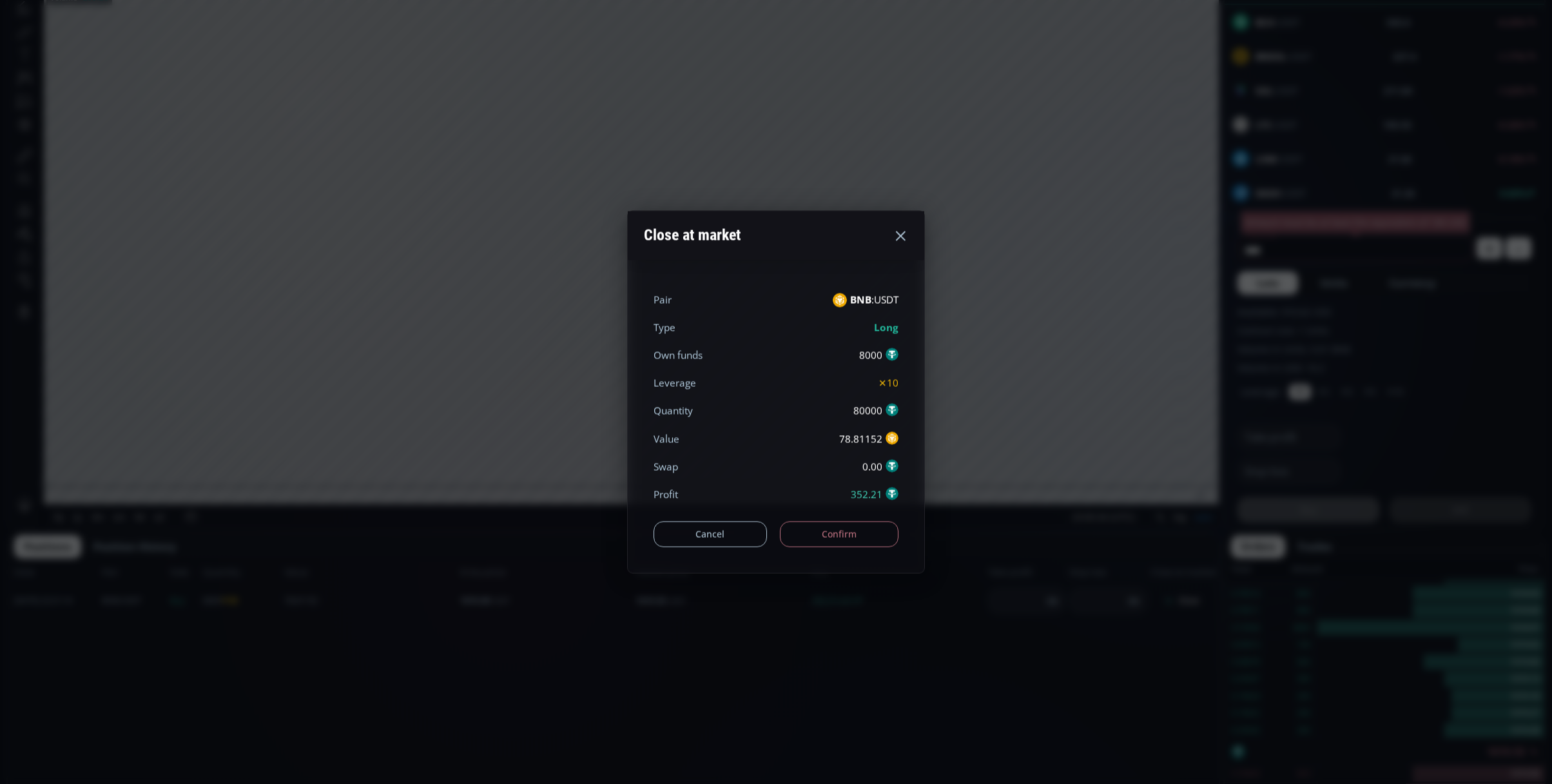
click at [875, 532] on button "Confirm" at bounding box center [840, 534] width 119 height 26
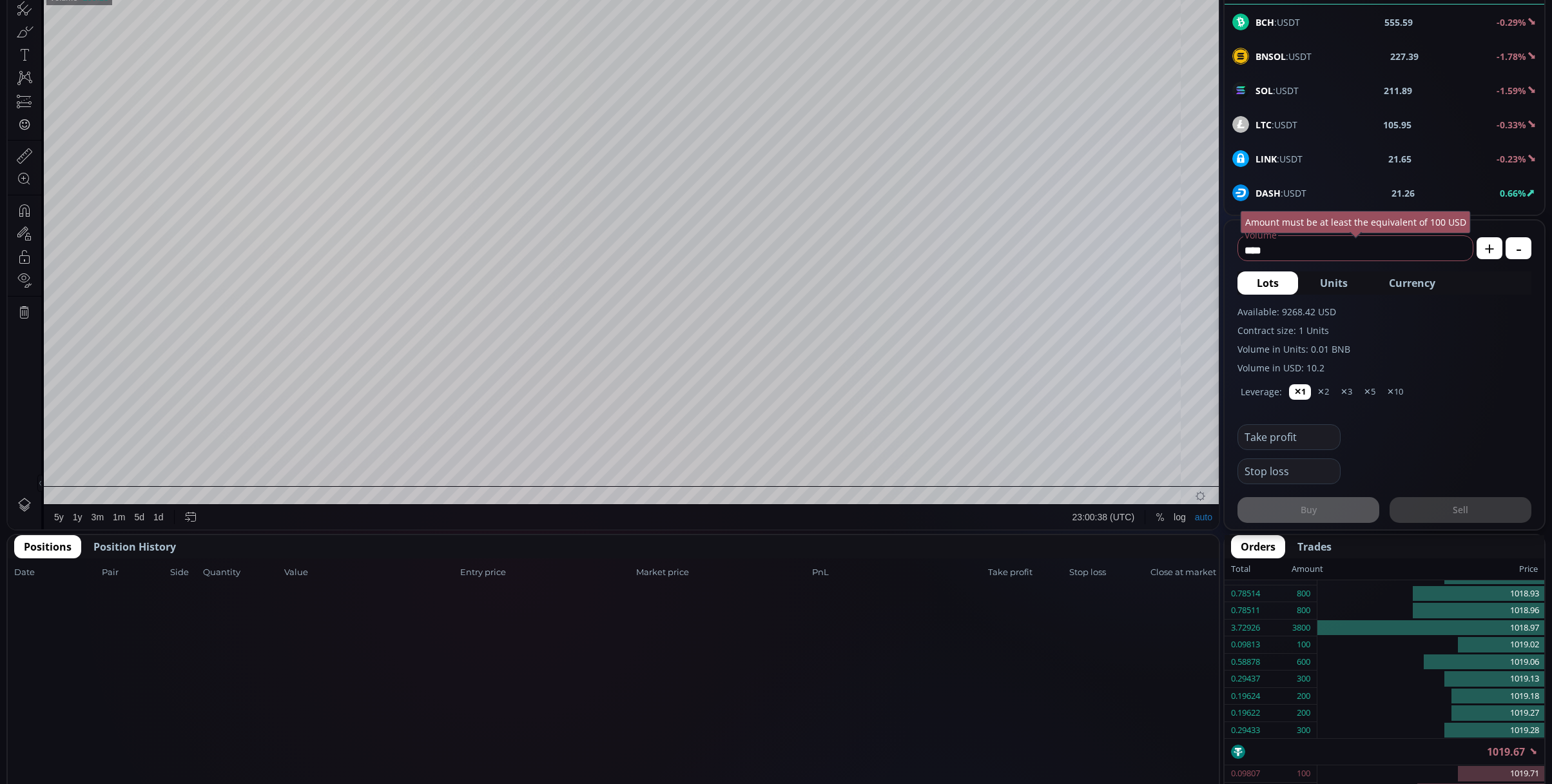
scroll to position [86, 0]
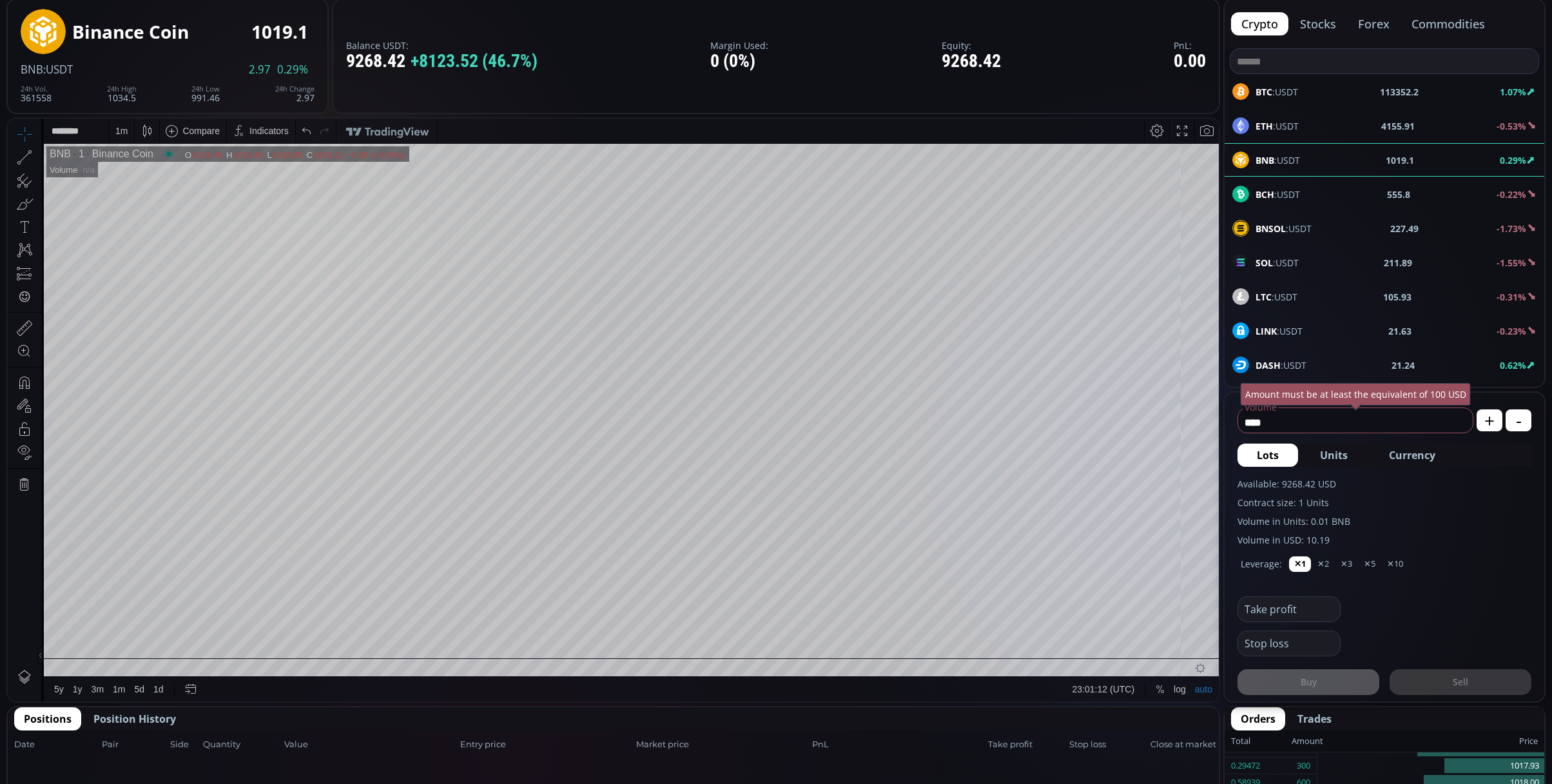
click at [148, 708] on button "Position History" at bounding box center [134, 718] width 102 height 23
